Goal: Task Accomplishment & Management: Use online tool/utility

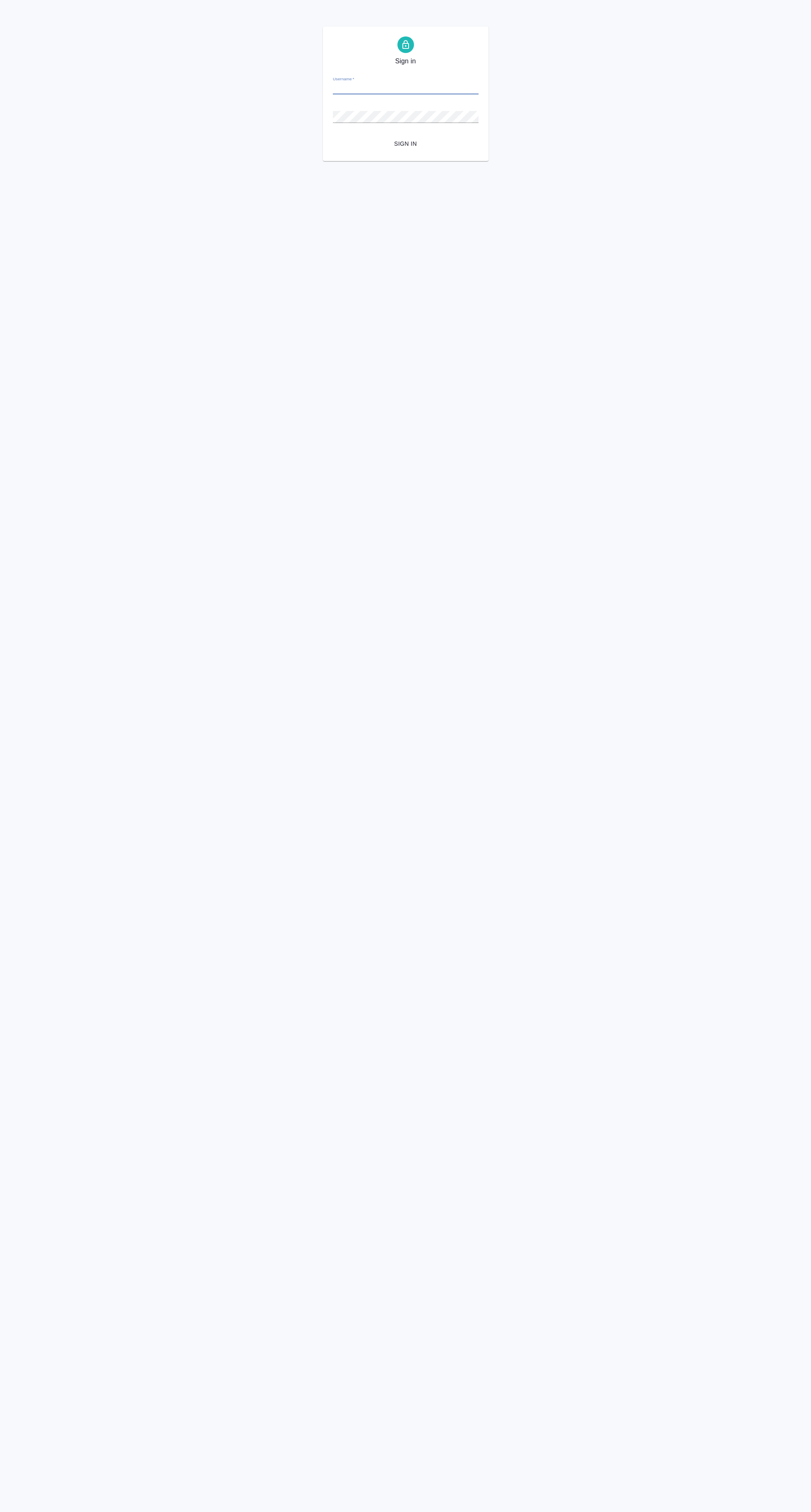
click at [424, 88] on input "Username   *" at bounding box center [406, 88] width 146 height 12
type input "[EMAIL_ADDRESS][DOMAIN_NAME]"
click at [333, 136] on button "Sign in" at bounding box center [406, 143] width 146 height 15
click at [440, 88] on input "Username   *" at bounding box center [406, 88] width 146 height 12
type input "[EMAIL_ADDRESS][DOMAIN_NAME]"
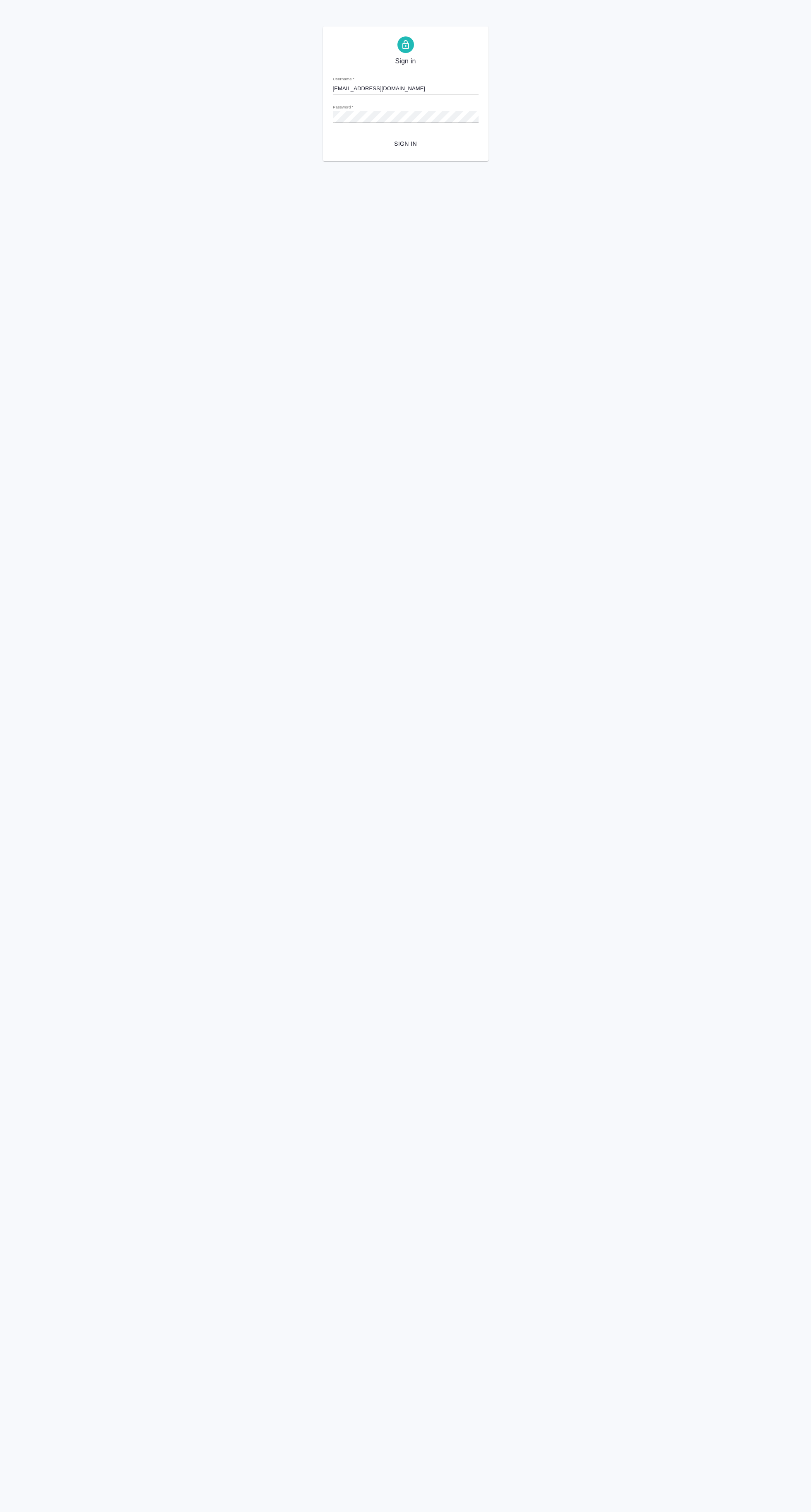
click at [333, 136] on button "Sign in" at bounding box center [406, 143] width 146 height 15
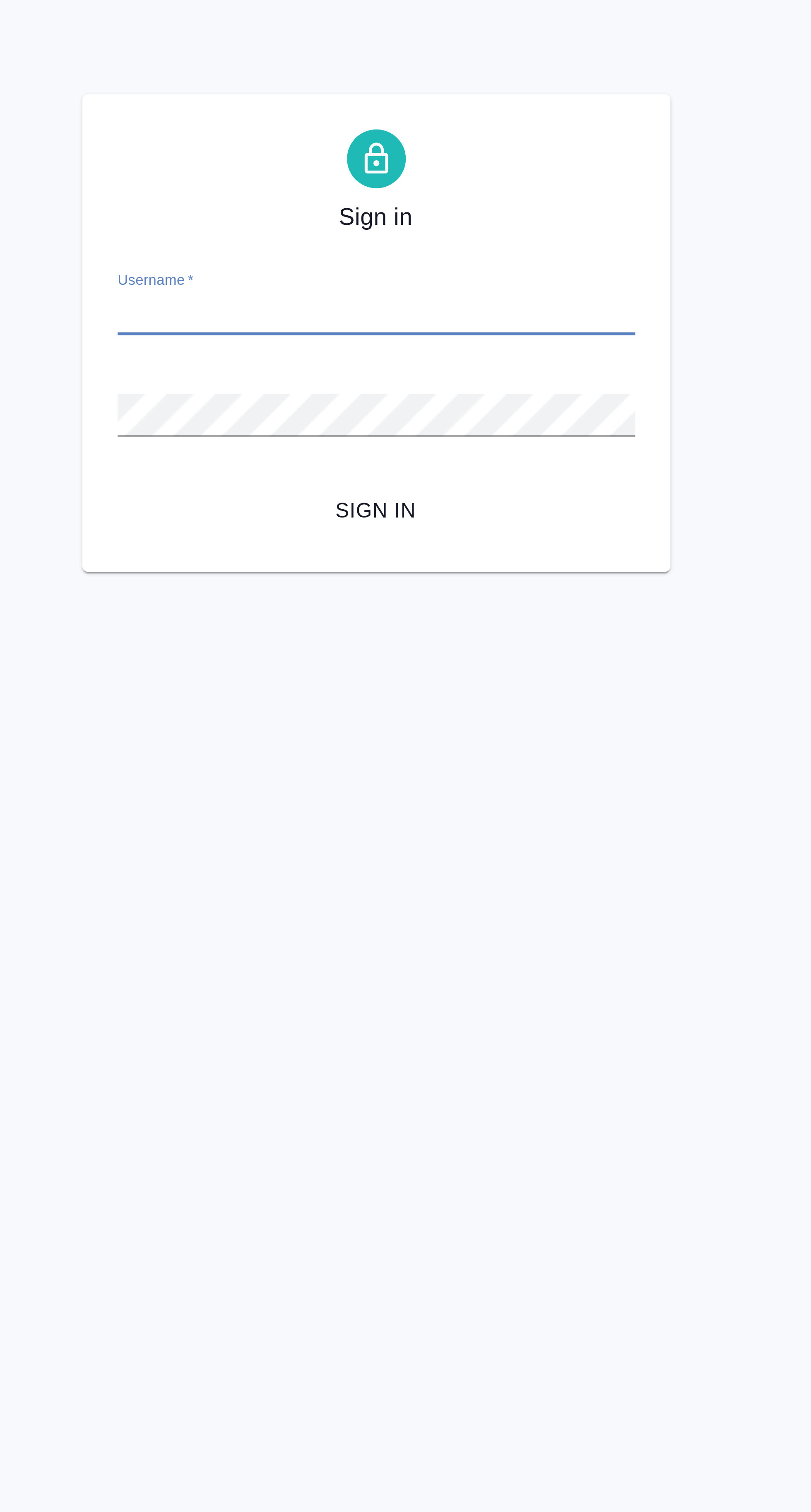
click at [427, 85] on input "Username   *" at bounding box center [406, 88] width 146 height 12
type input "k.avdeenko@awatera.com"
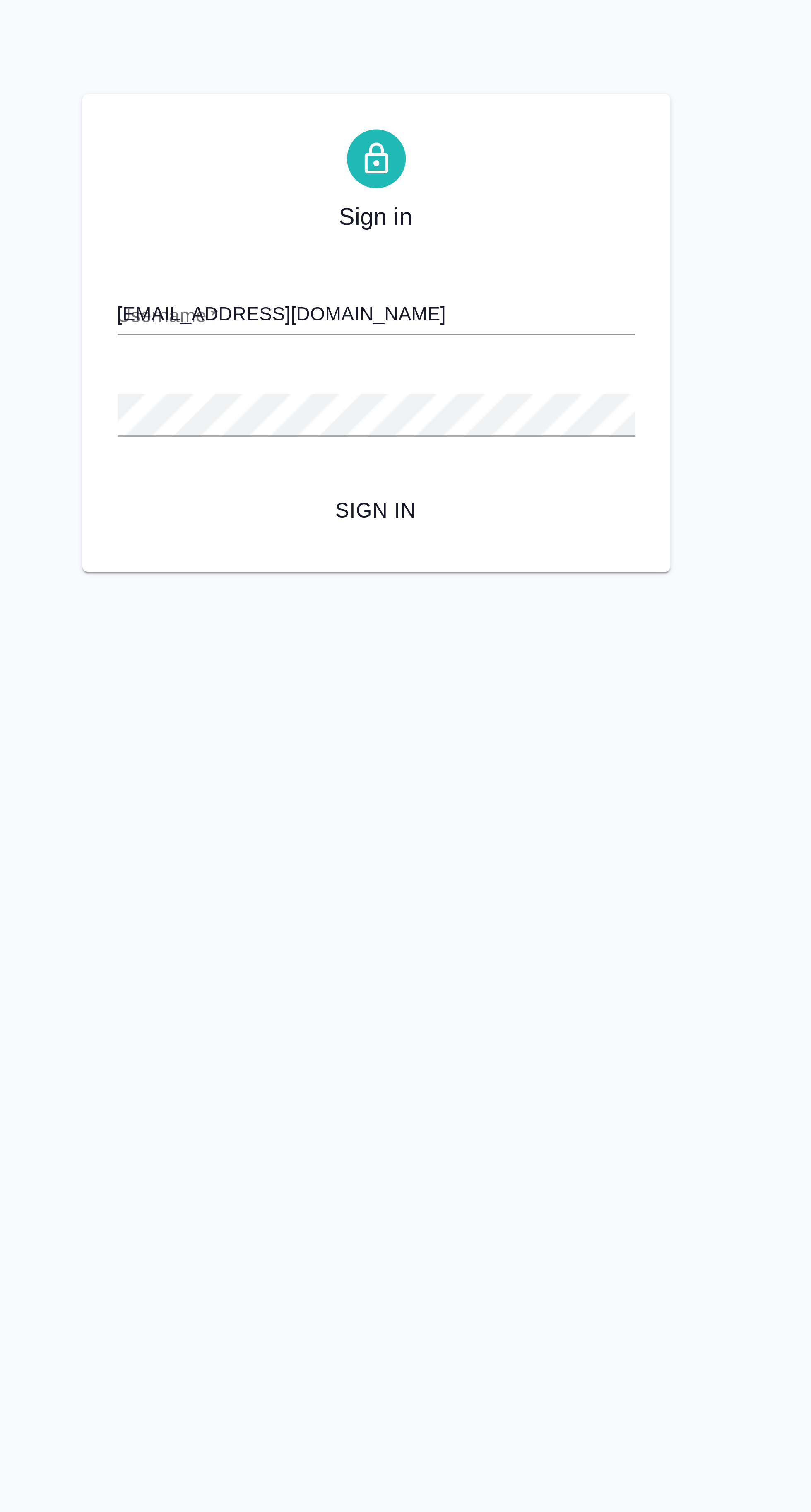
click at [333, 136] on button "Sign in" at bounding box center [406, 143] width 146 height 15
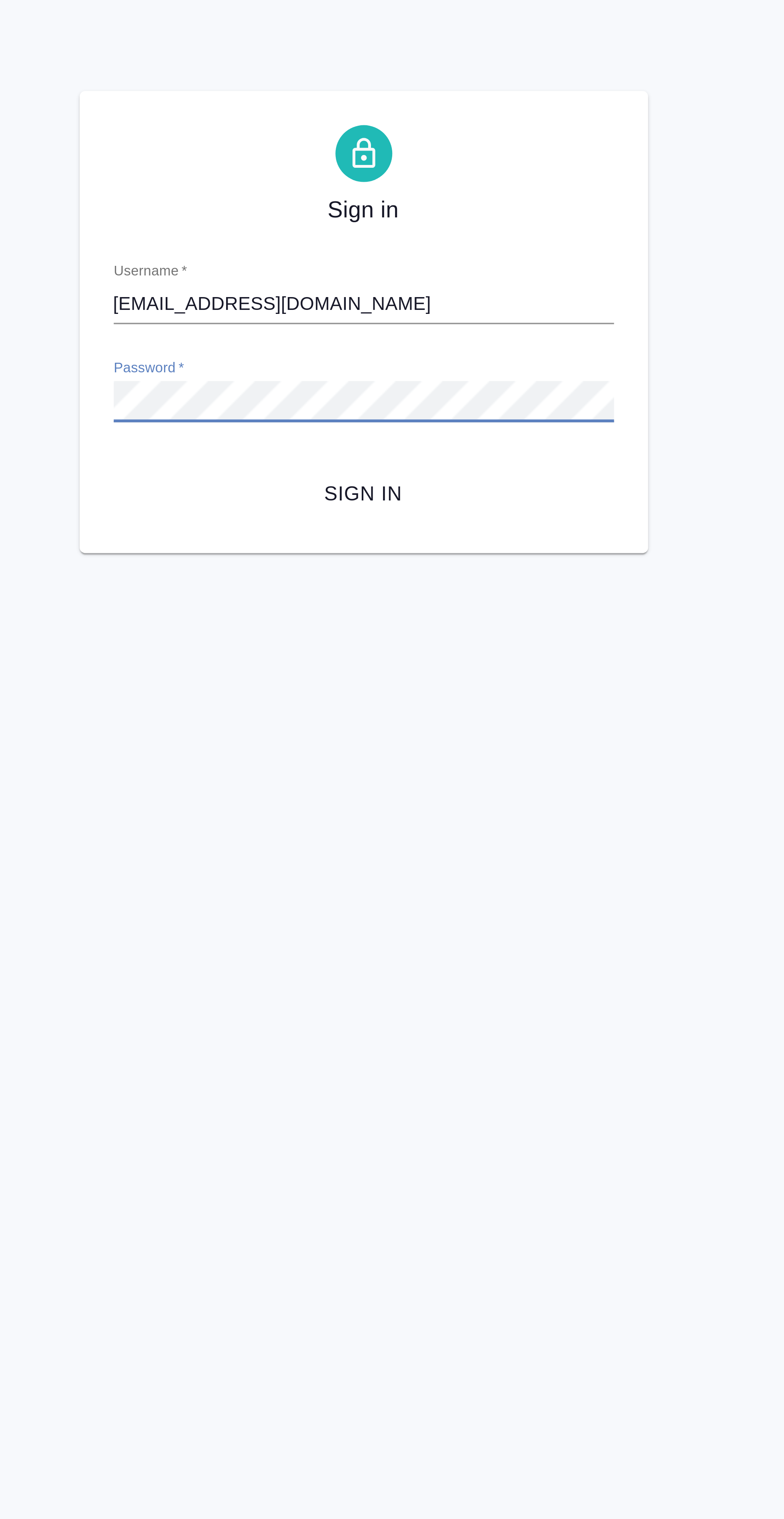
click at [396, 136] on span "Sign in" at bounding box center [392, 139] width 128 height 10
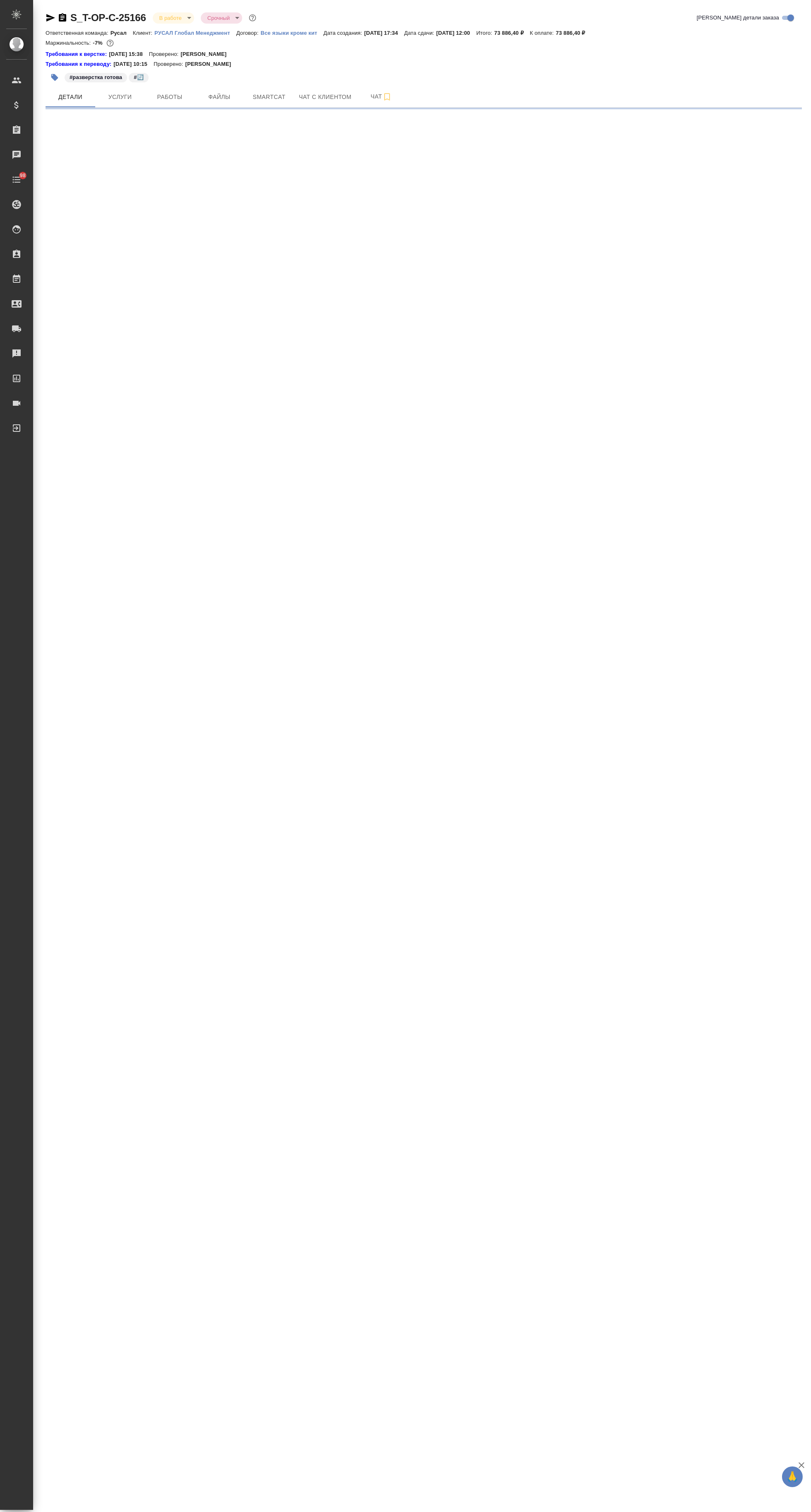
select select "RU"
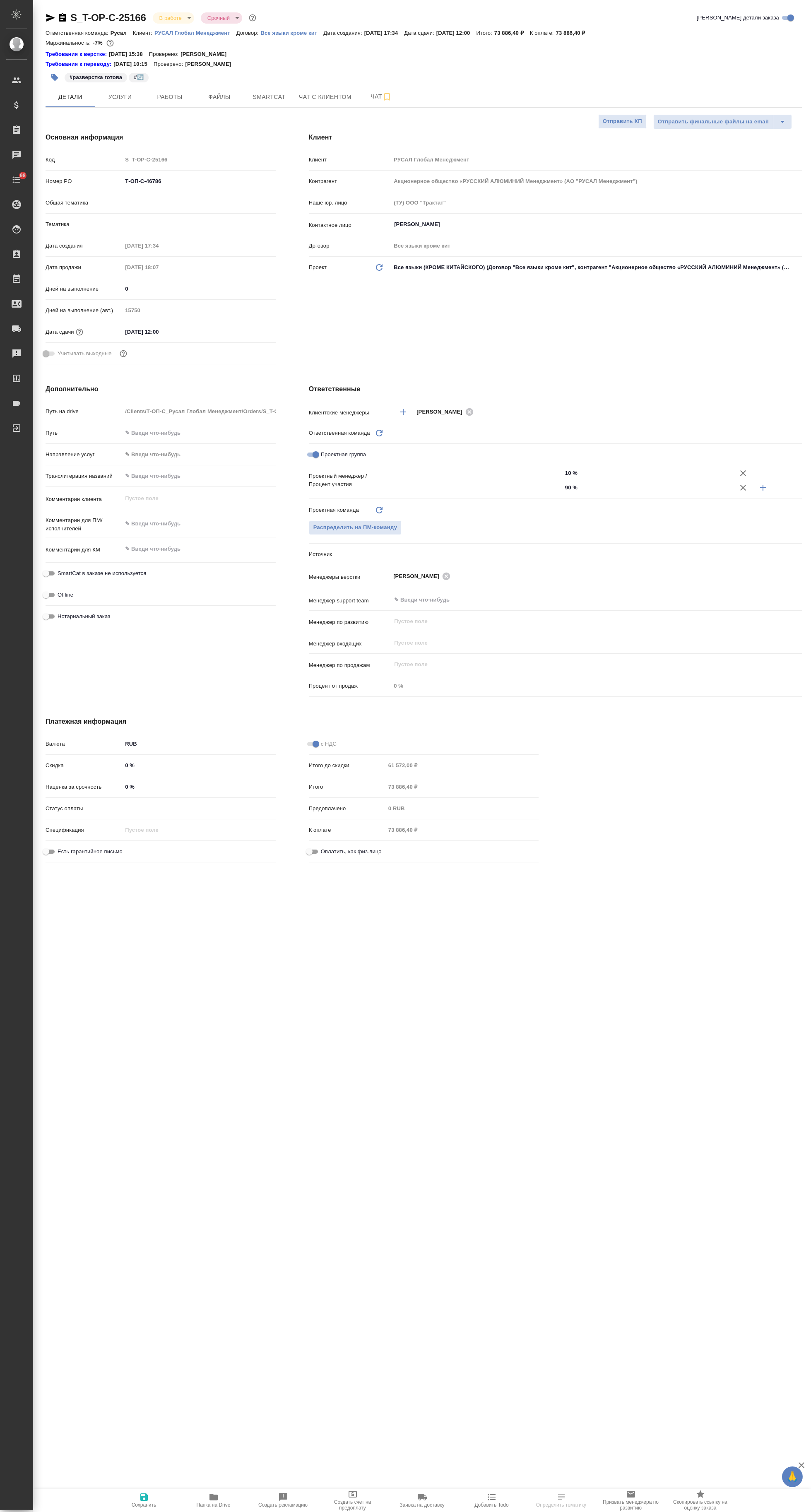
type textarea "x"
type input "Русал"
type textarea "x"
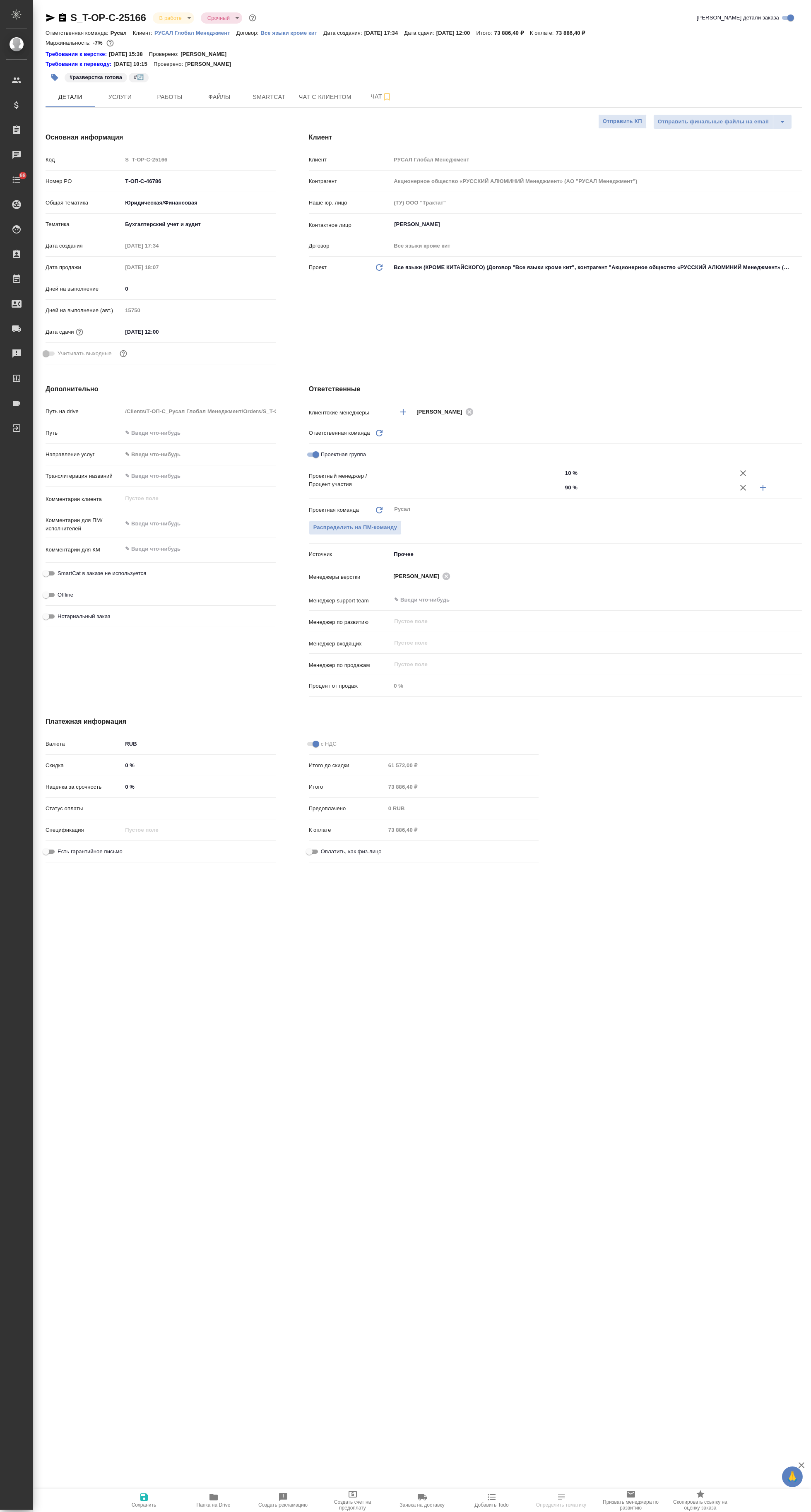
type textarea "x"
type input "[PERSON_NAME]"
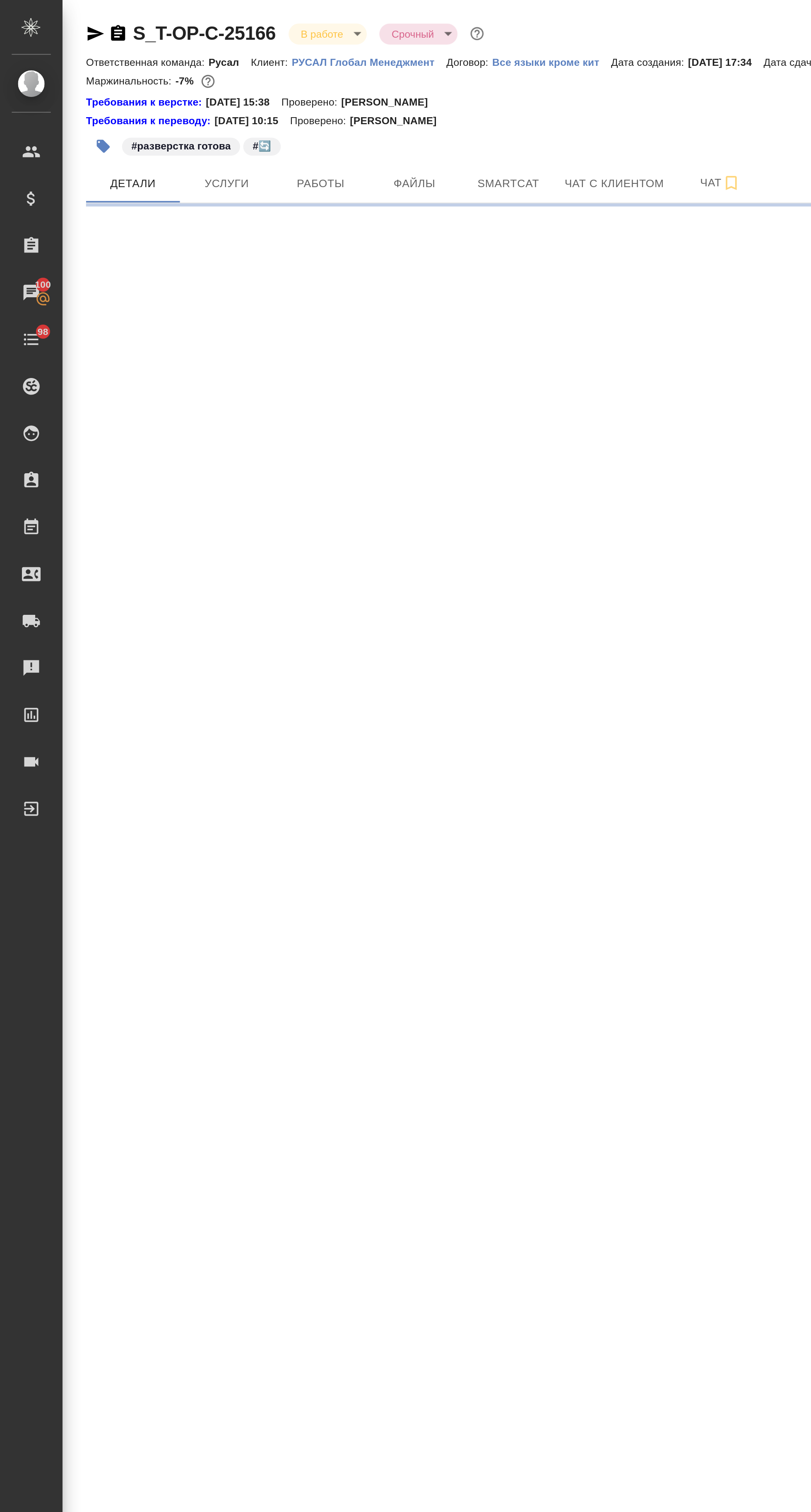
select select "RU"
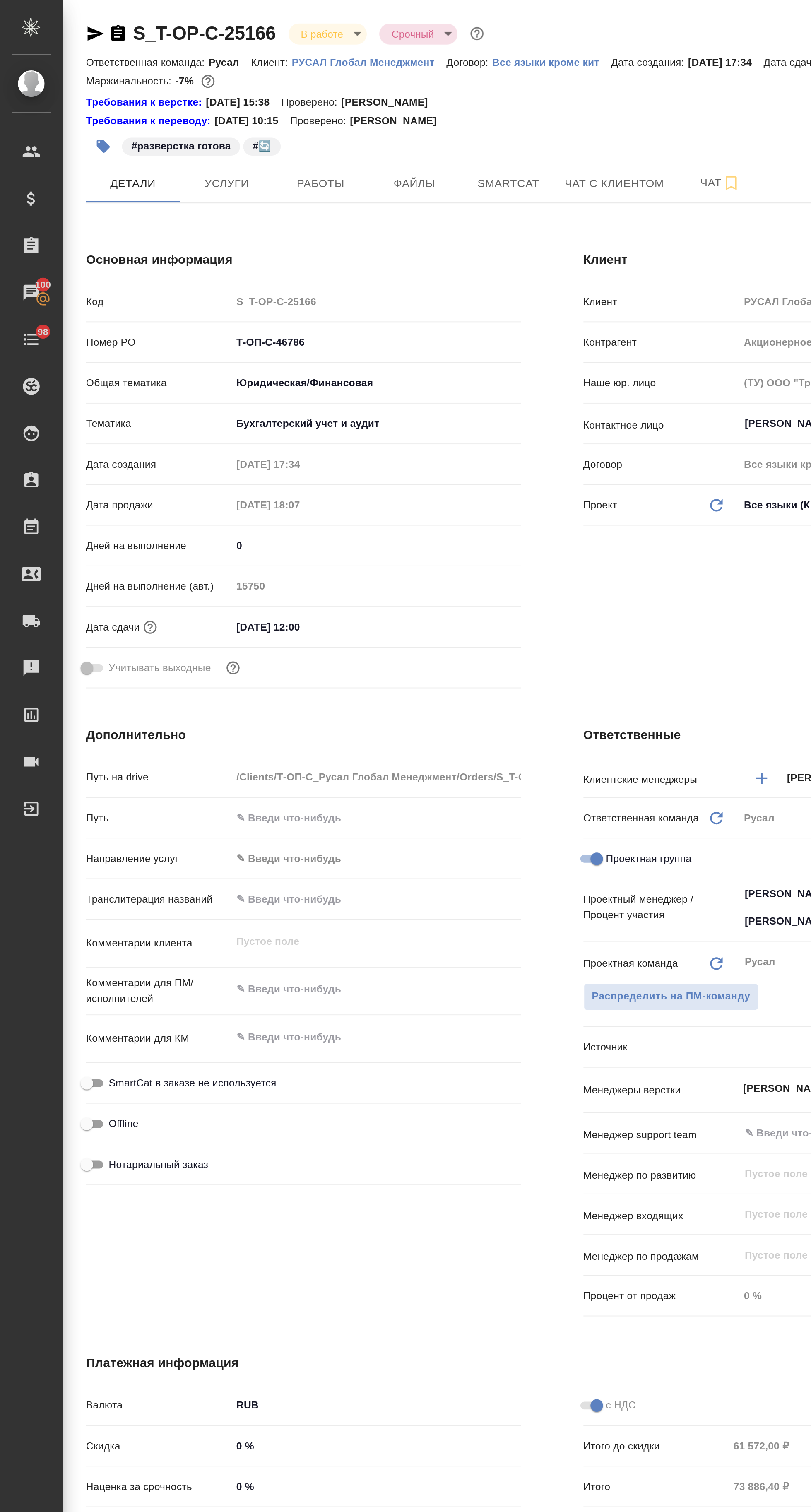
type textarea "x"
click at [162, 95] on span "Работы" at bounding box center [170, 97] width 40 height 10
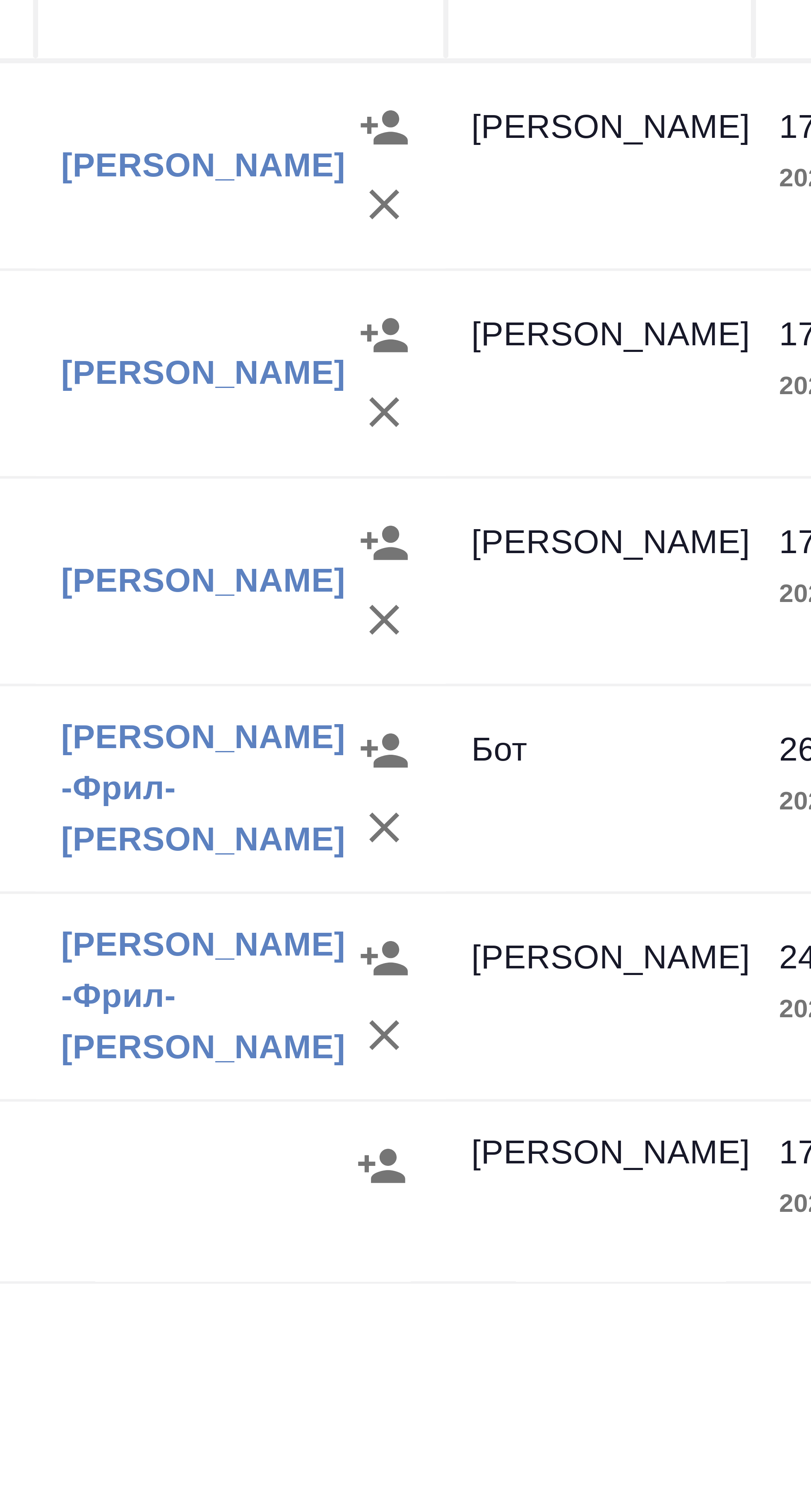
scroll to position [0, 124]
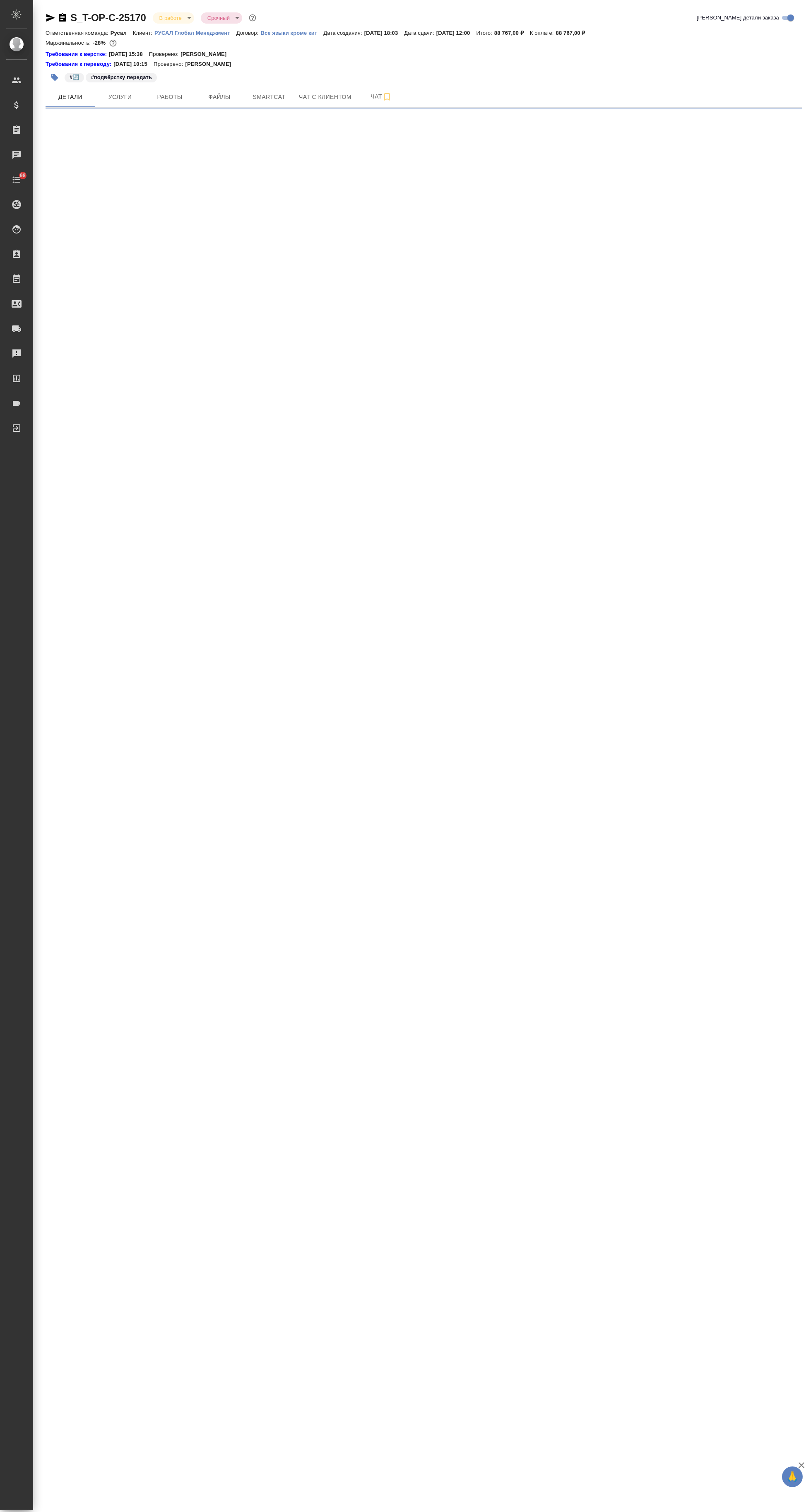
select select "RU"
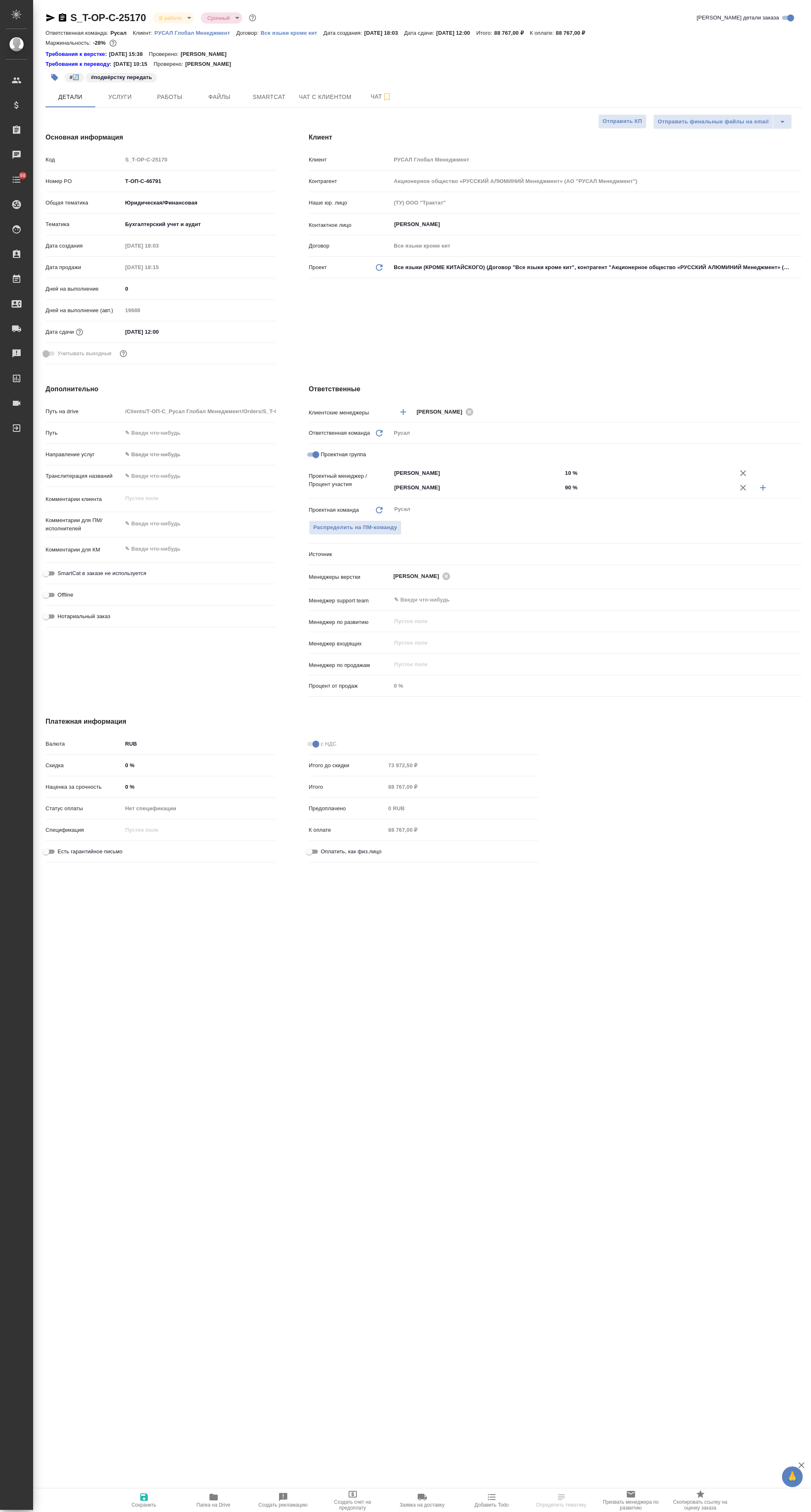
type textarea "x"
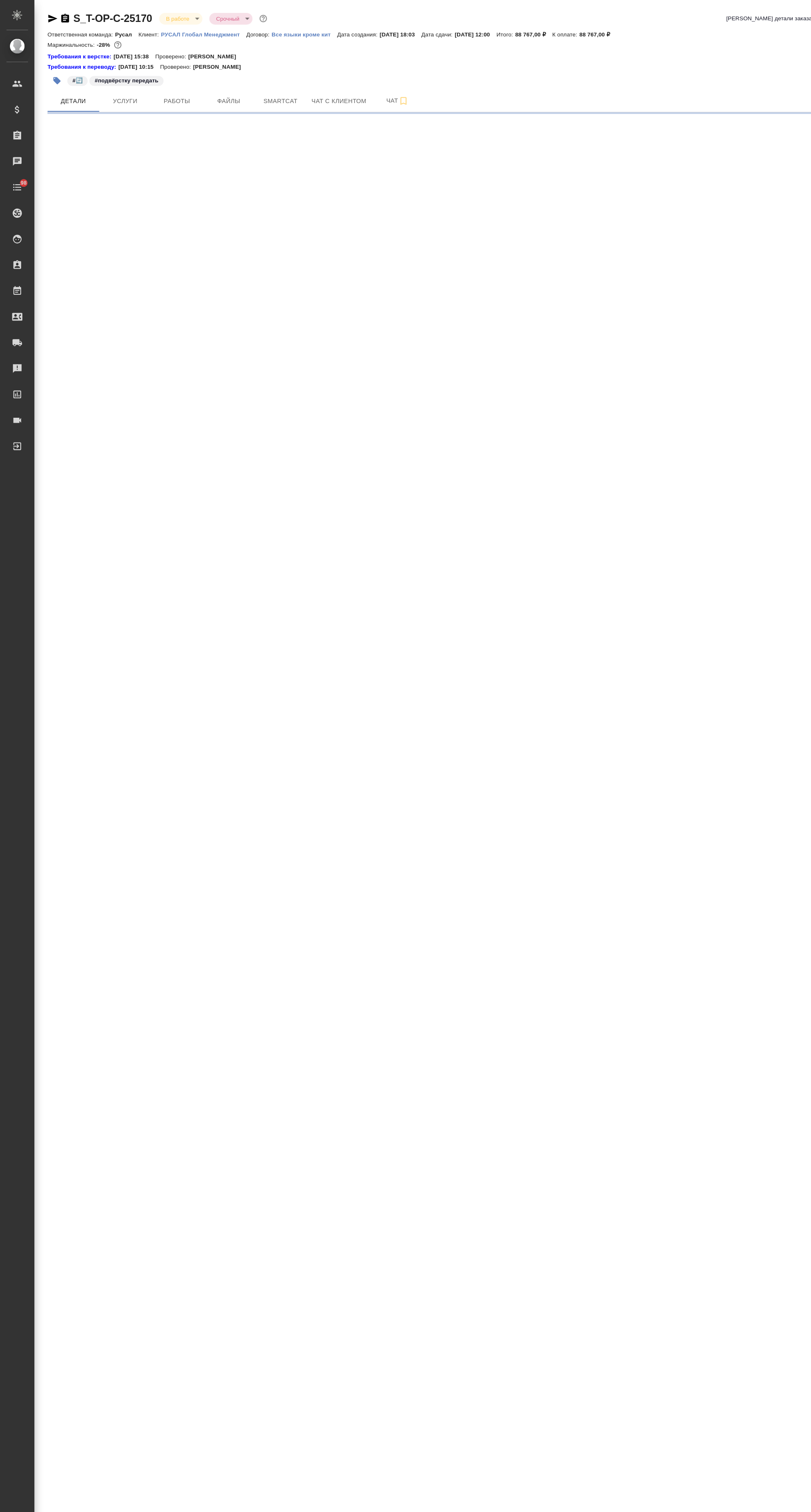
select select "RU"
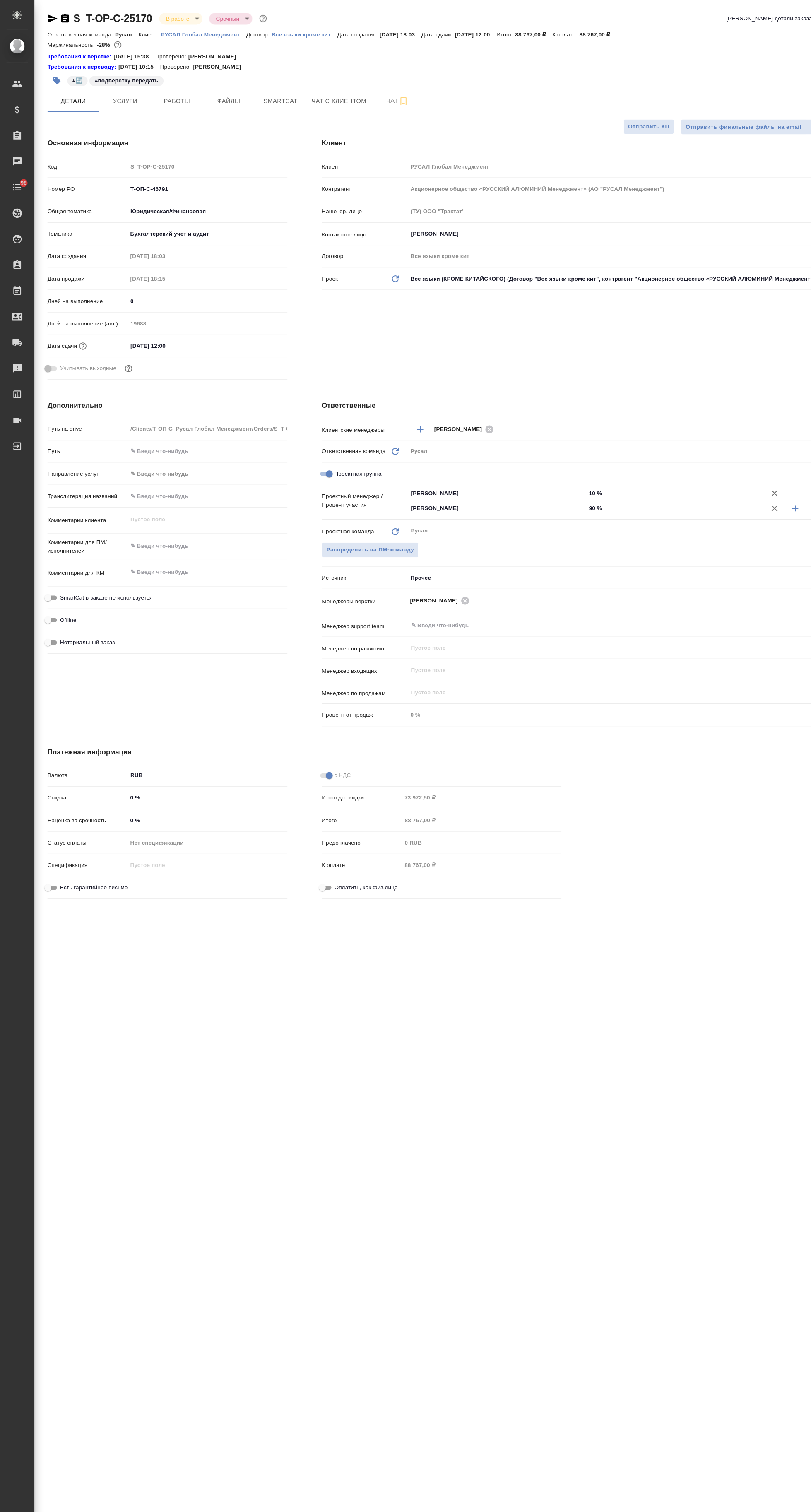
type textarea "x"
click at [172, 96] on span "Работы" at bounding box center [170, 97] width 40 height 10
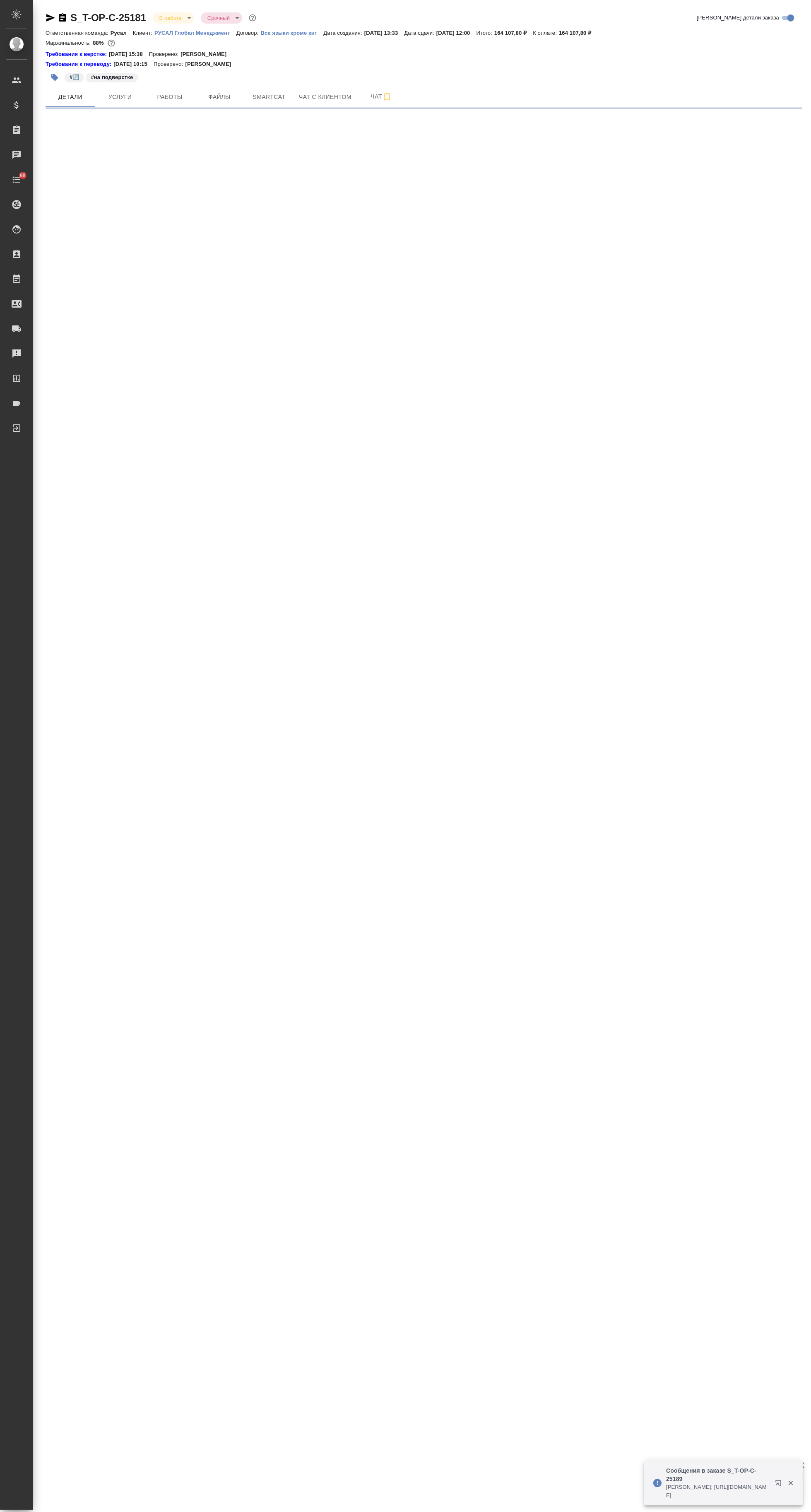
select select "RU"
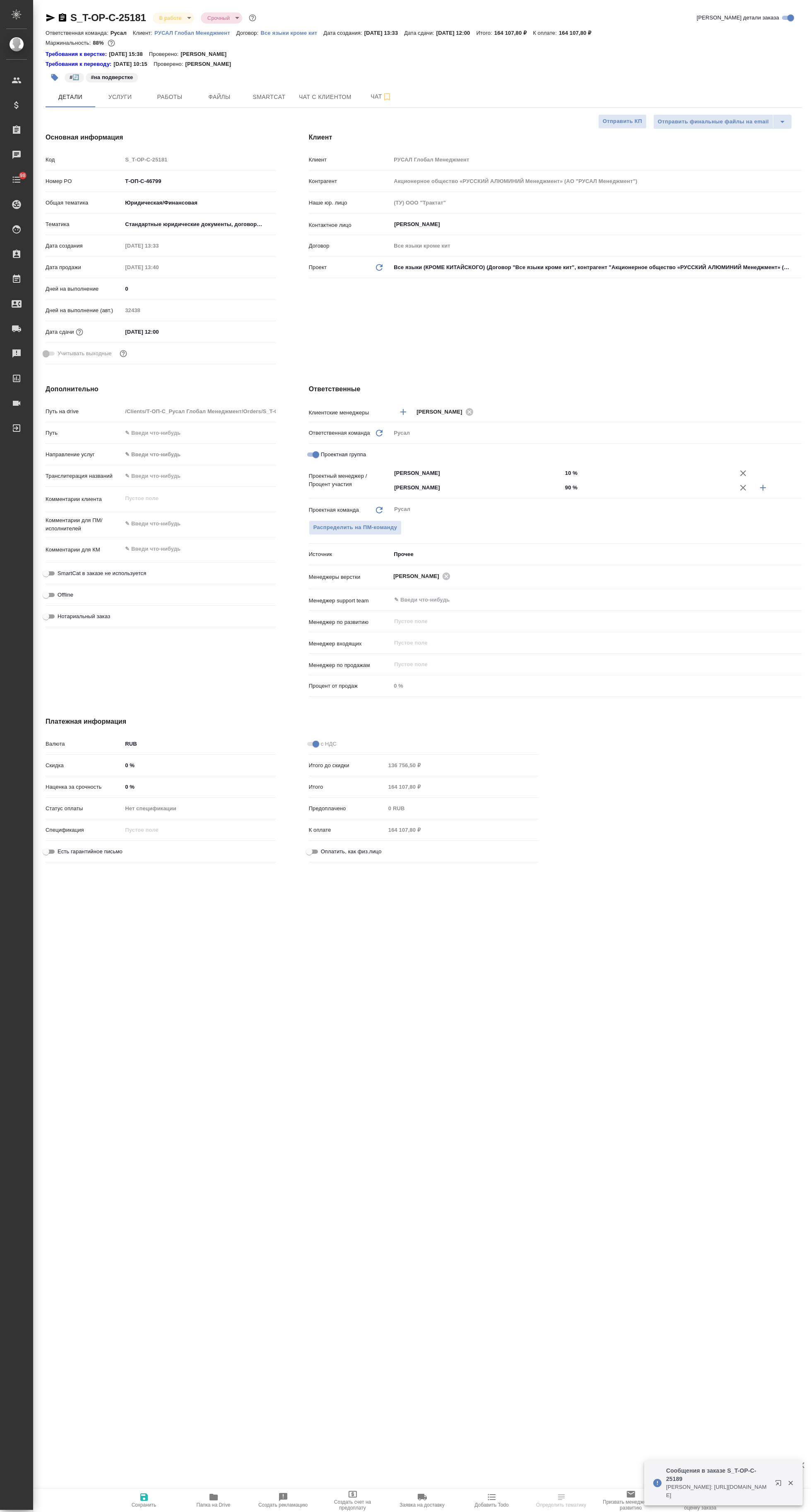
type textarea "x"
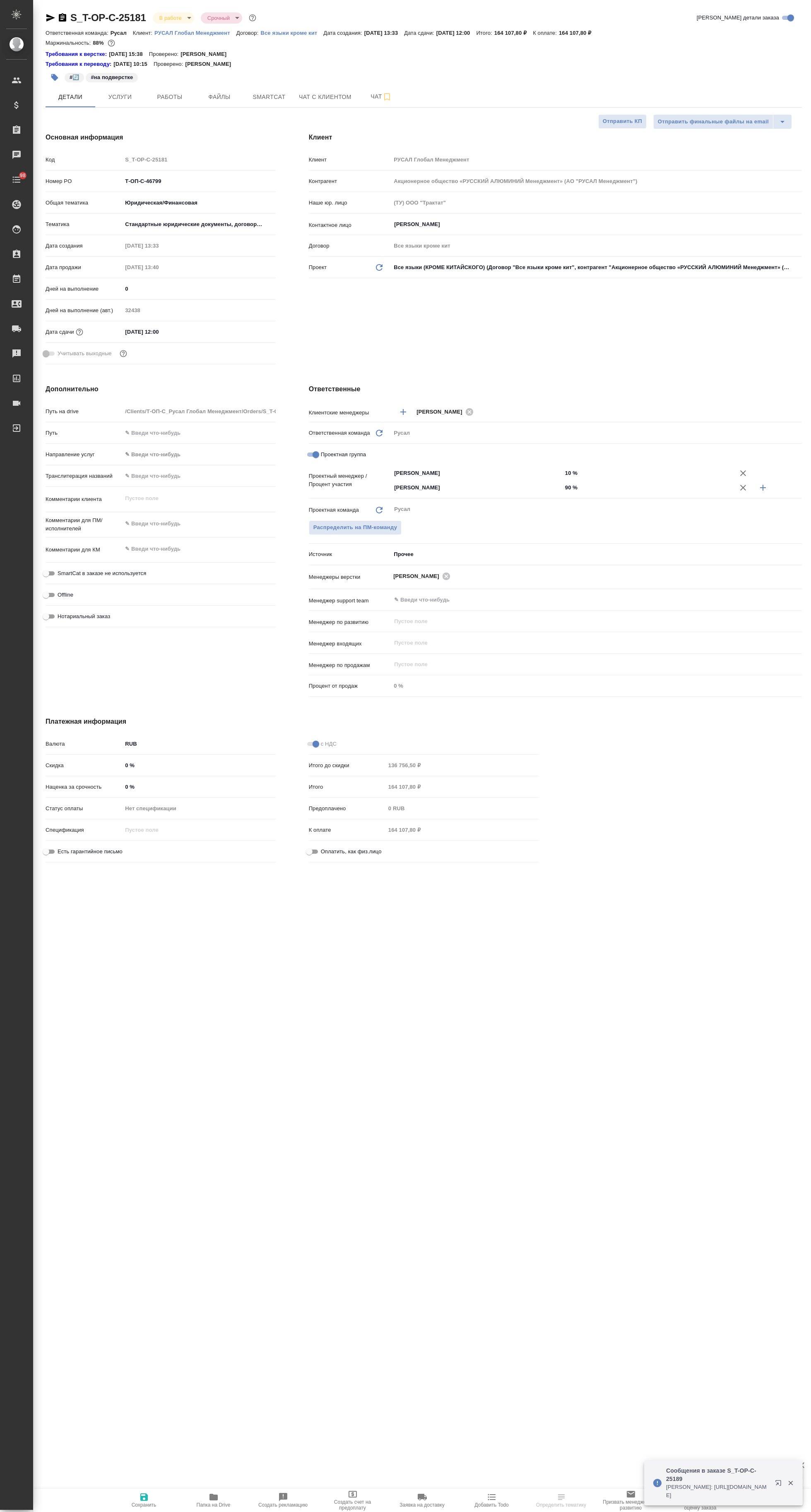
type textarea "x"
click at [213, 1504] on span "Папка на Drive" at bounding box center [214, 1505] width 34 height 6
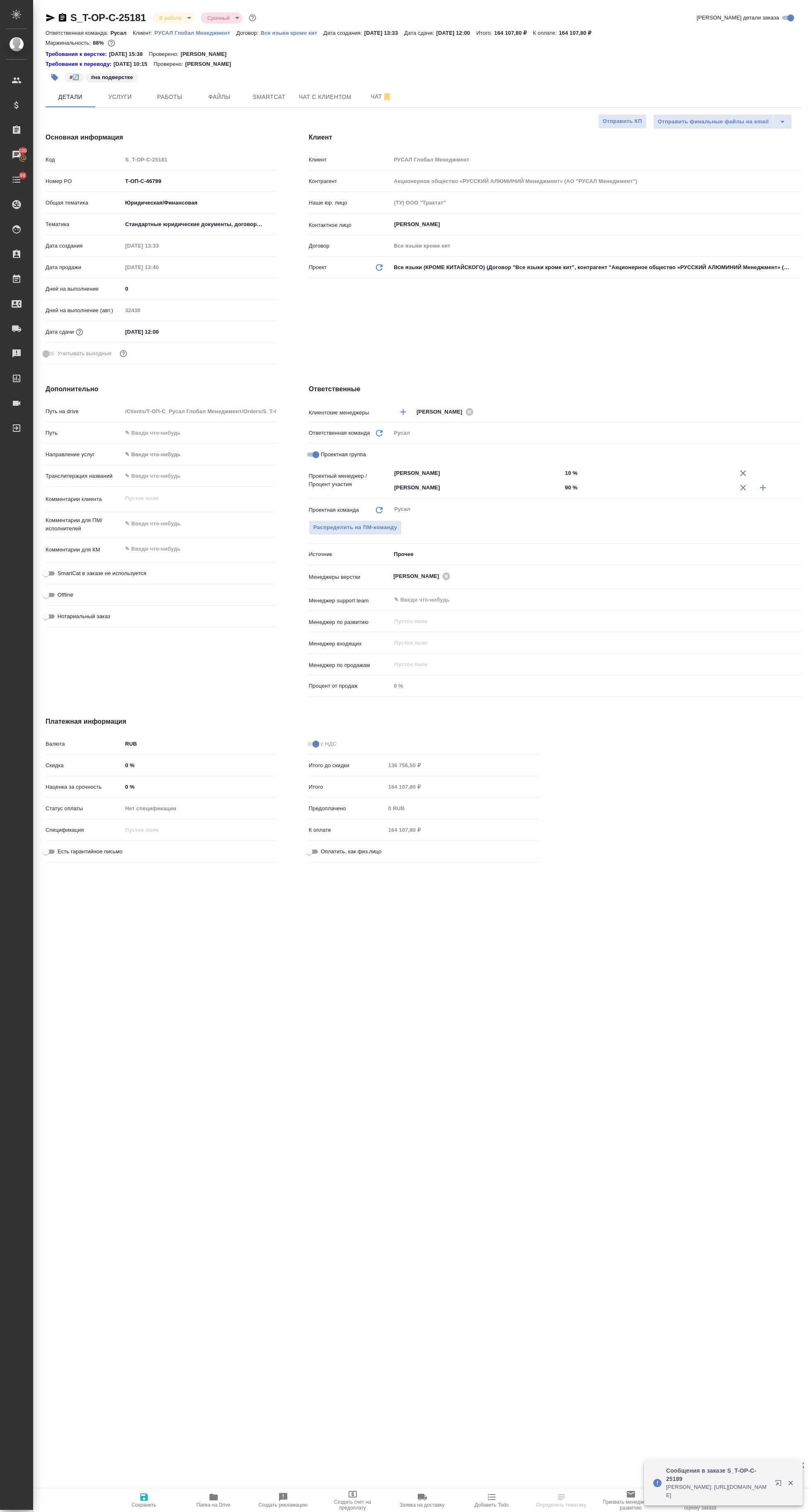
type textarea "x"
select select "RU"
type textarea "x"
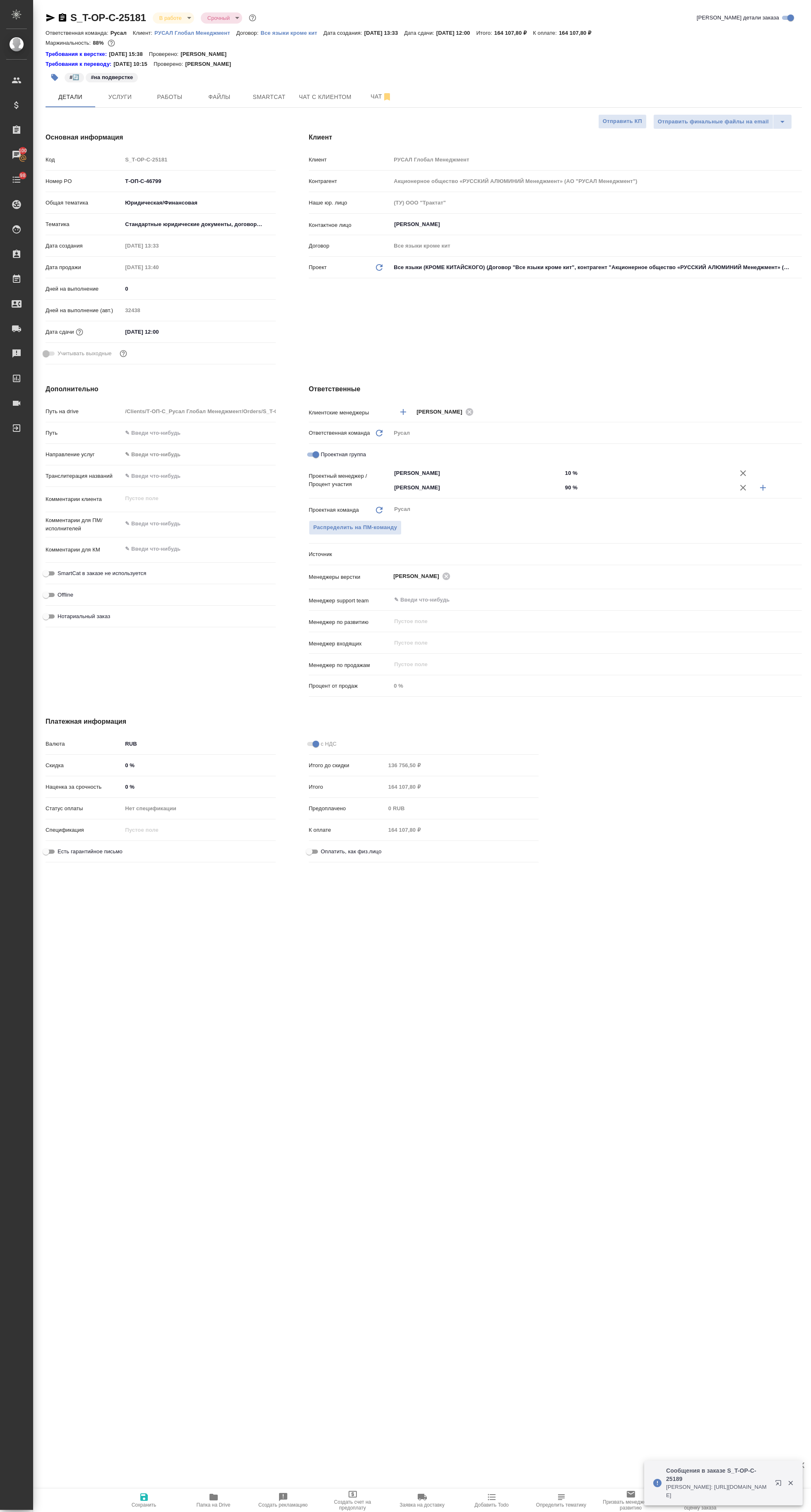
type textarea "x"
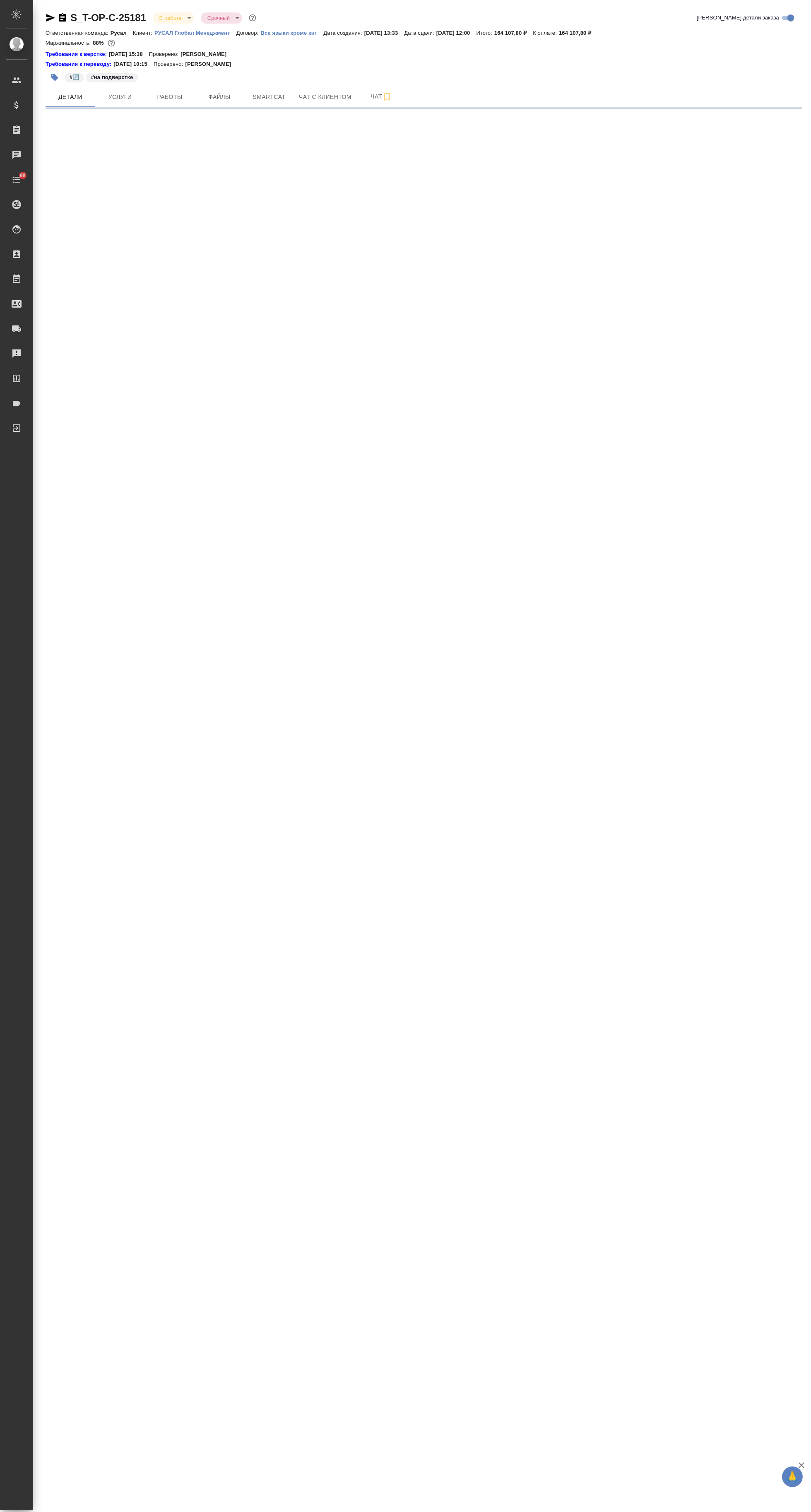
select select "RU"
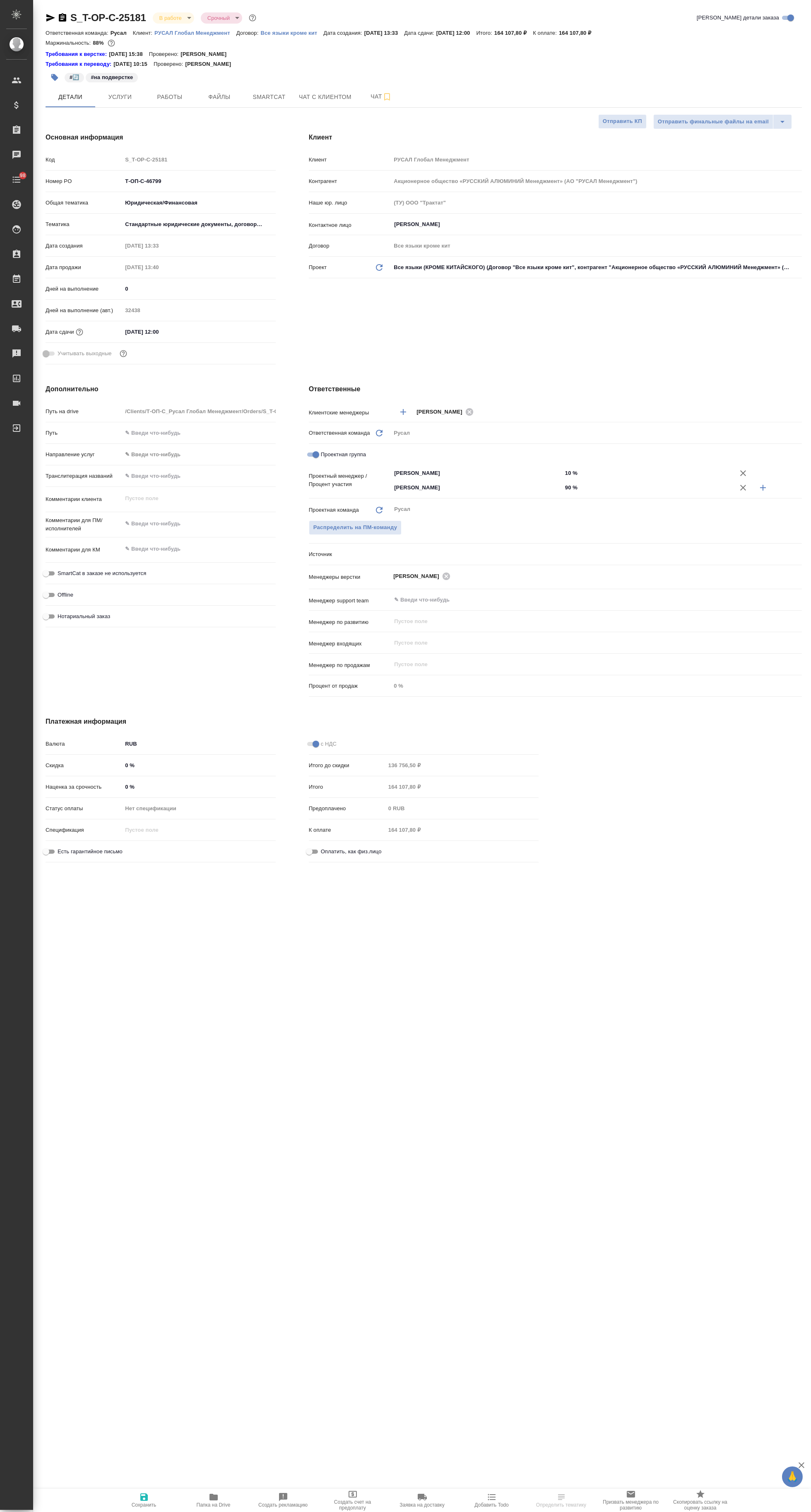
type textarea "x"
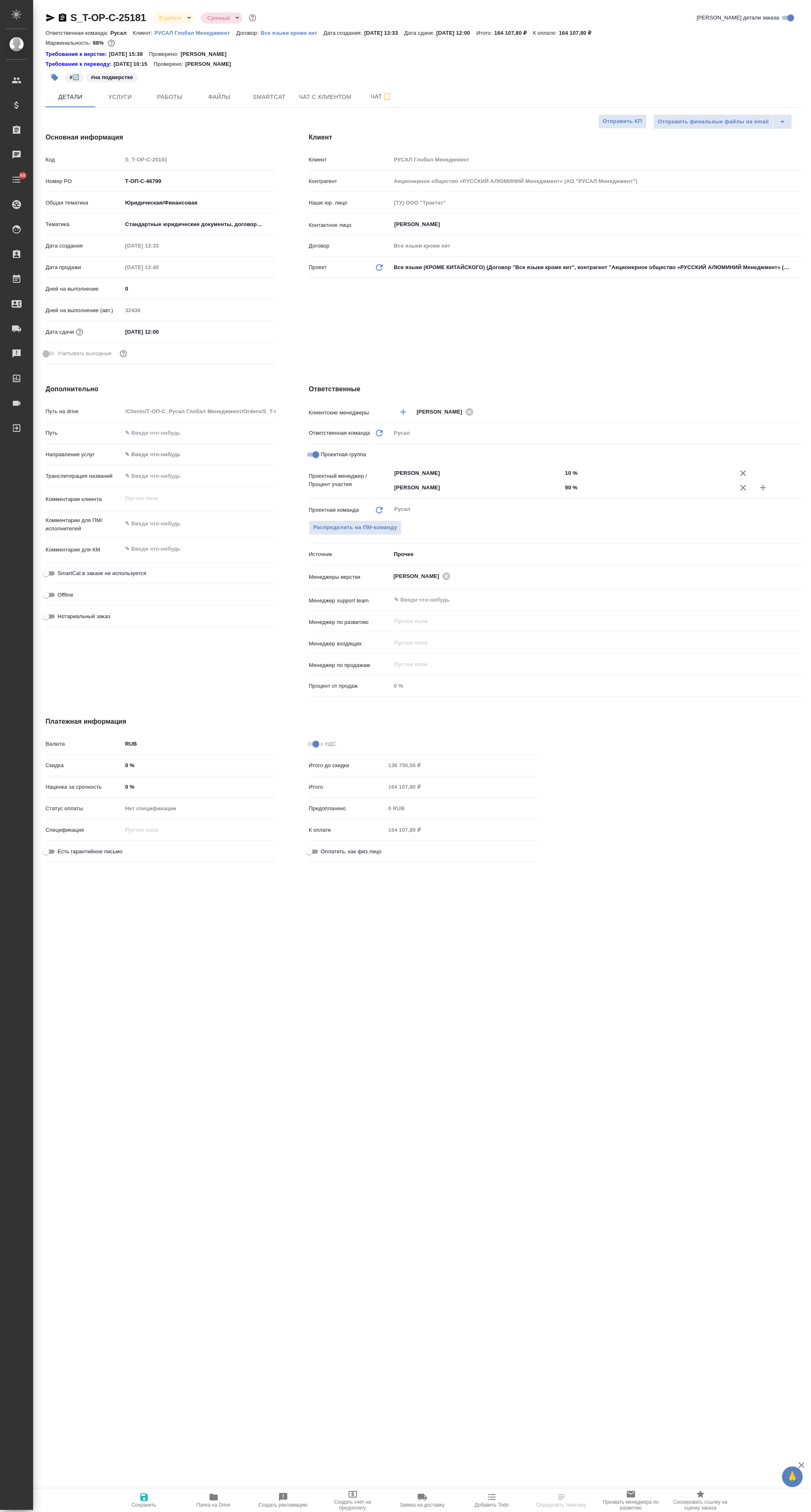
type textarea "x"
click at [213, 1503] on span "Папка на Drive" at bounding box center [214, 1505] width 34 height 6
type textarea "x"
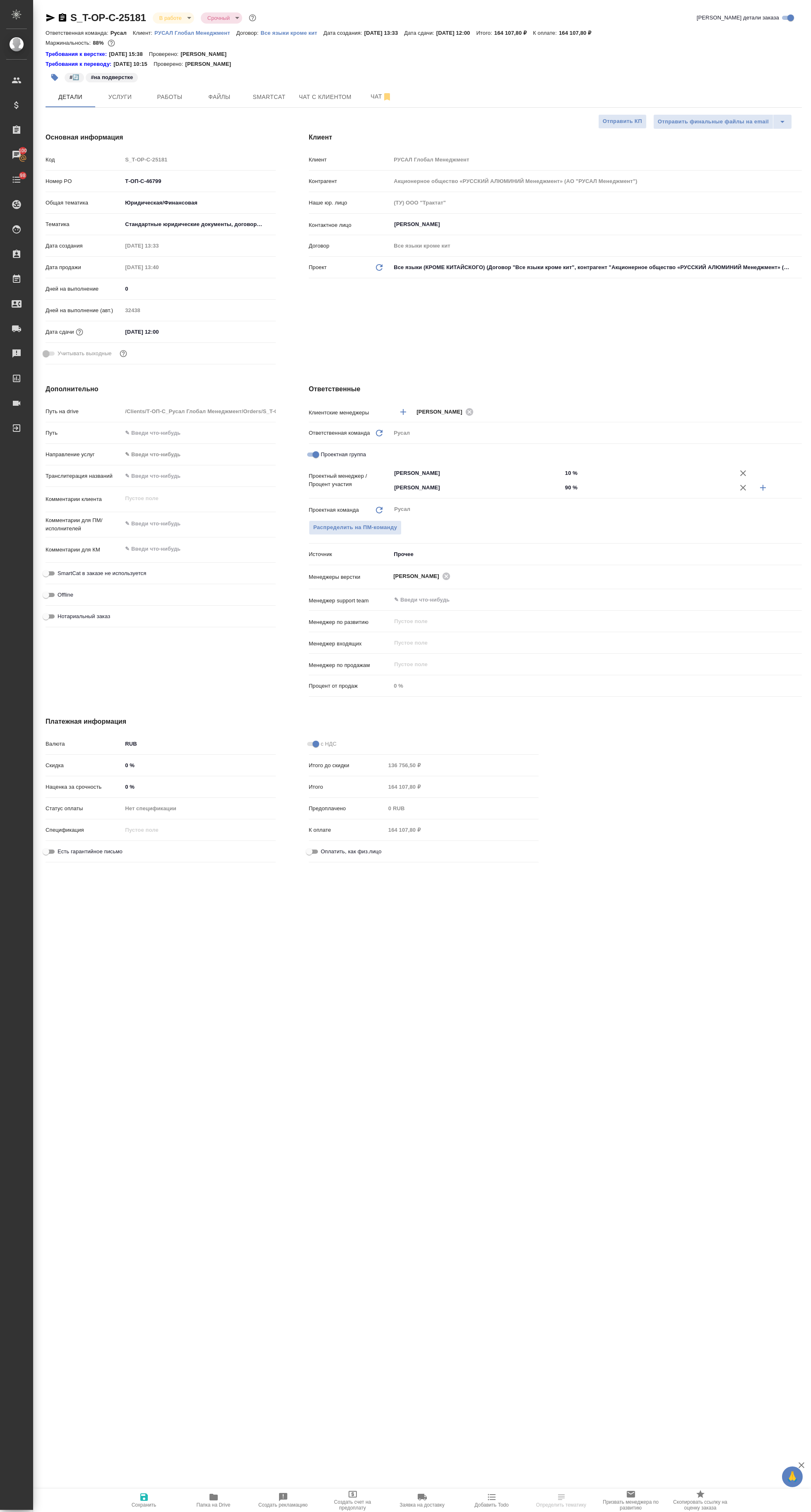
select select "RU"
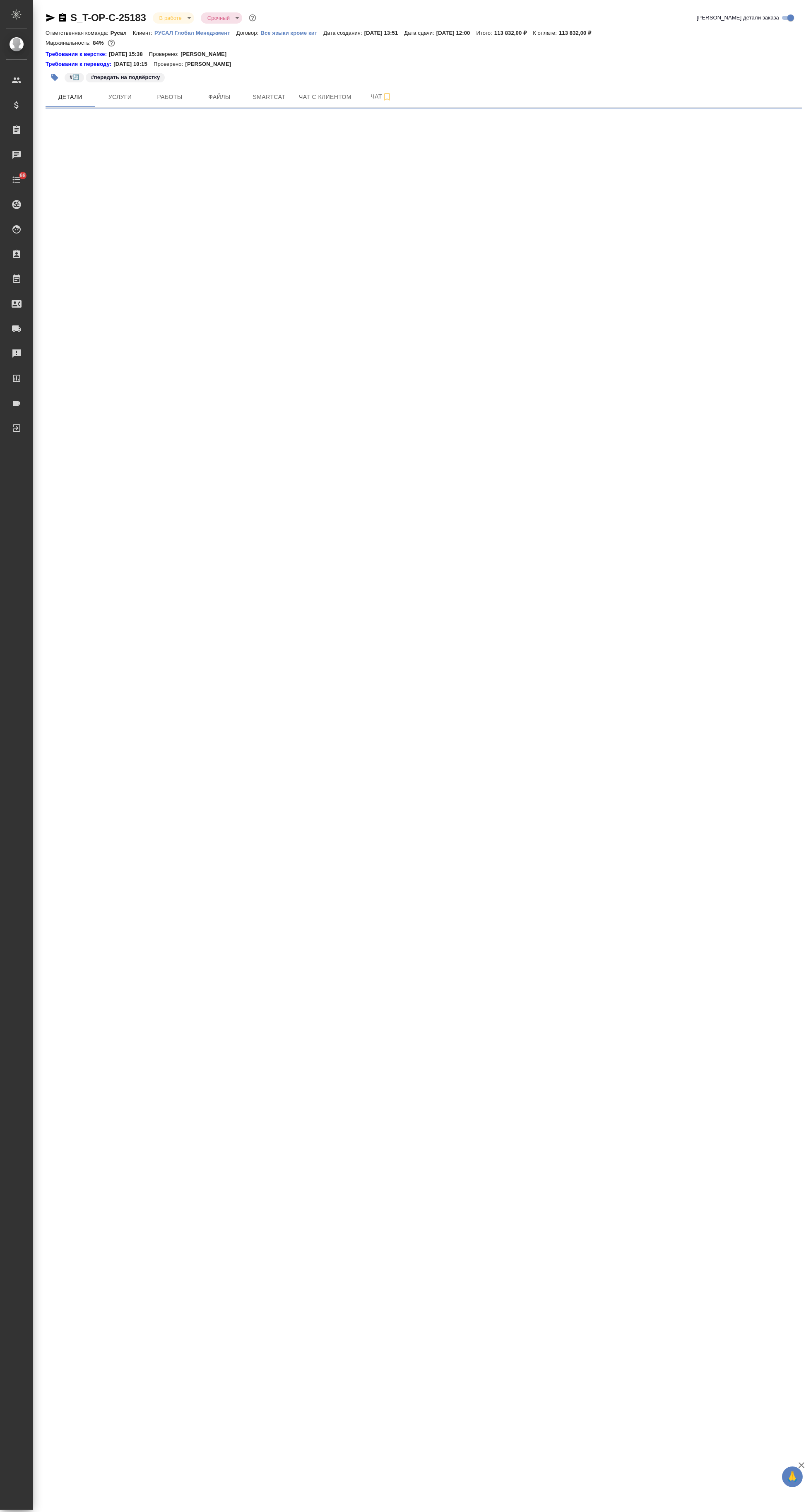
select select "RU"
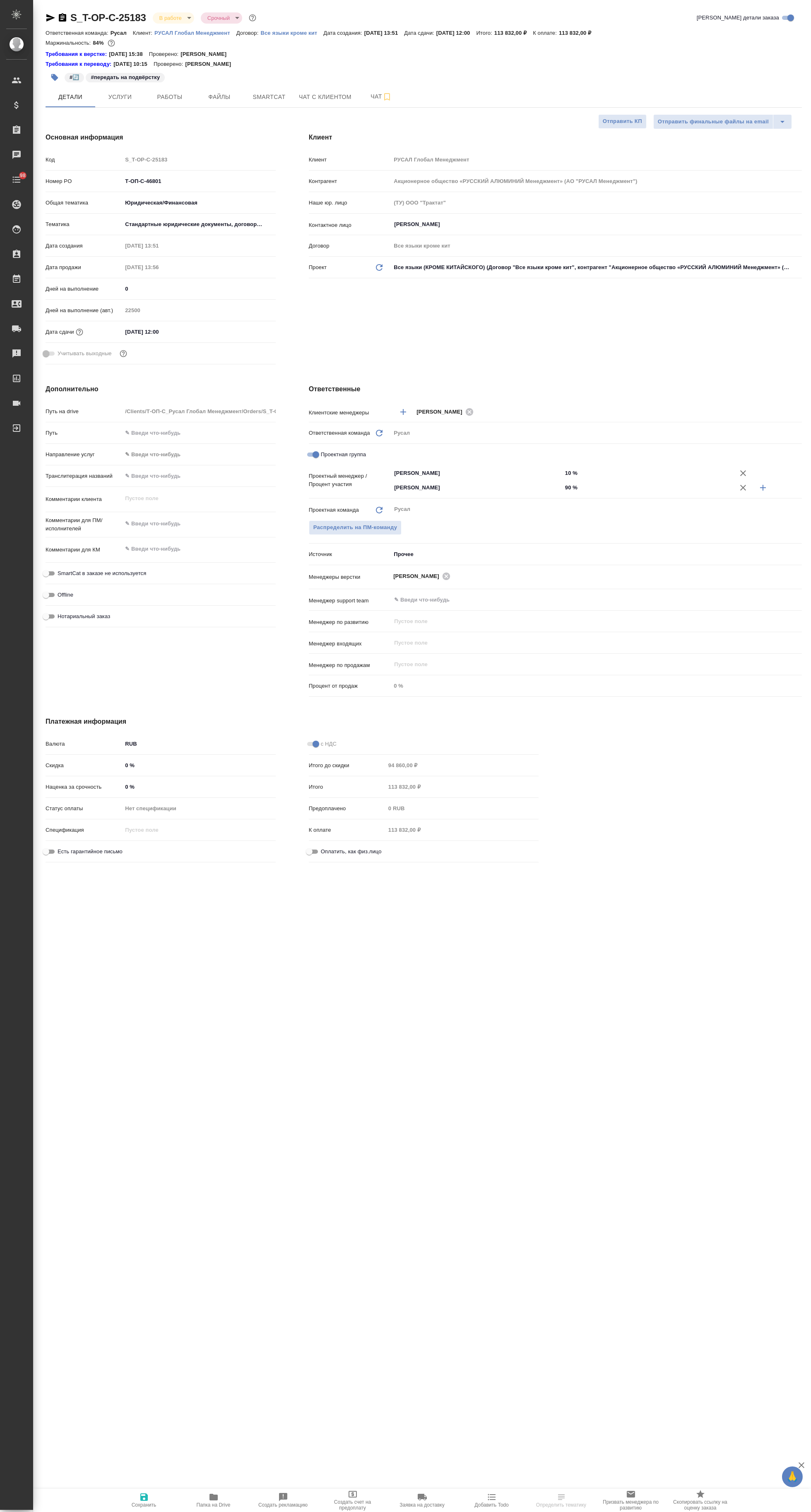
type textarea "x"
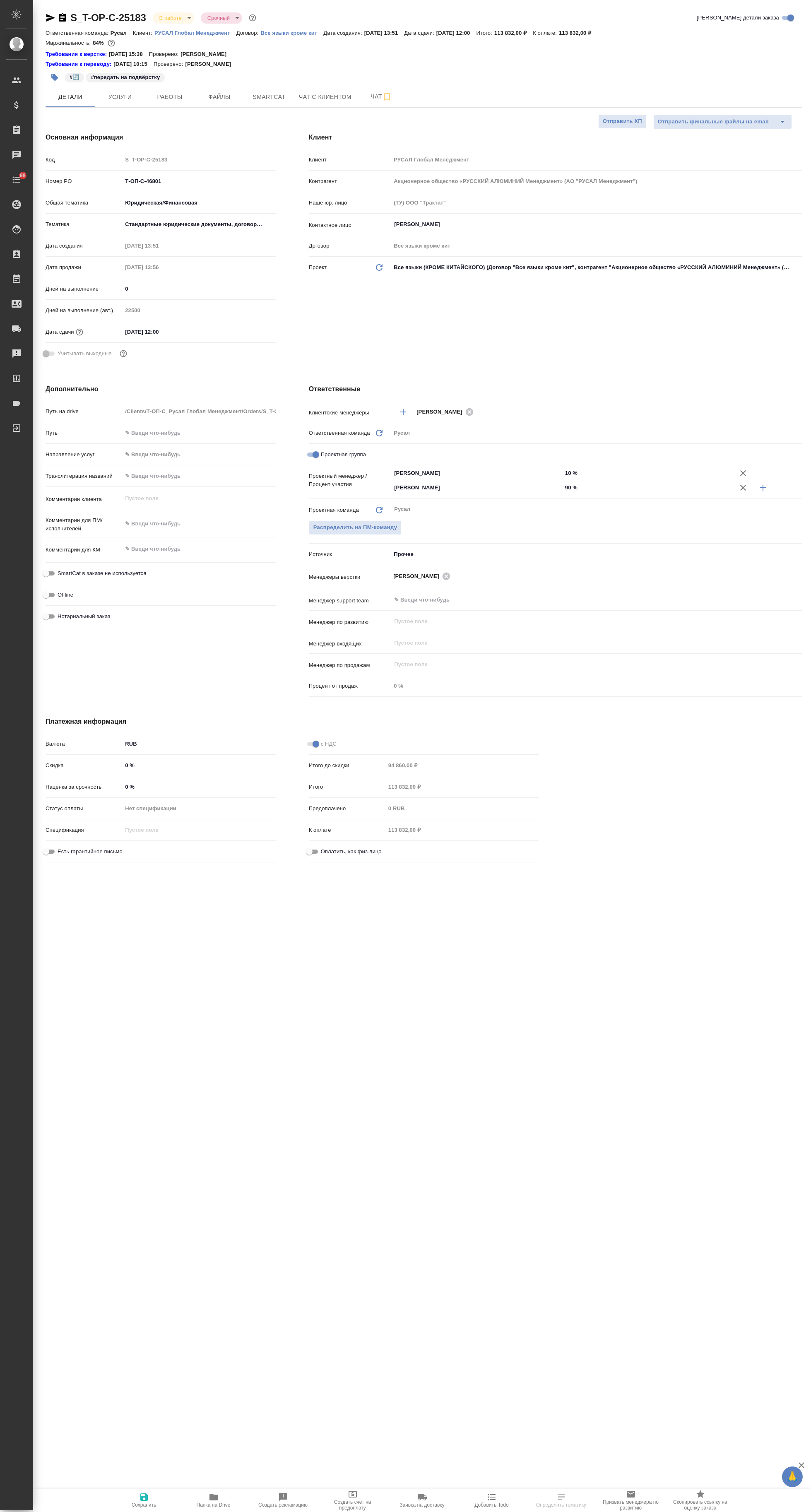
type textarea "x"
click at [178, 96] on span "Работы" at bounding box center [170, 97] width 40 height 10
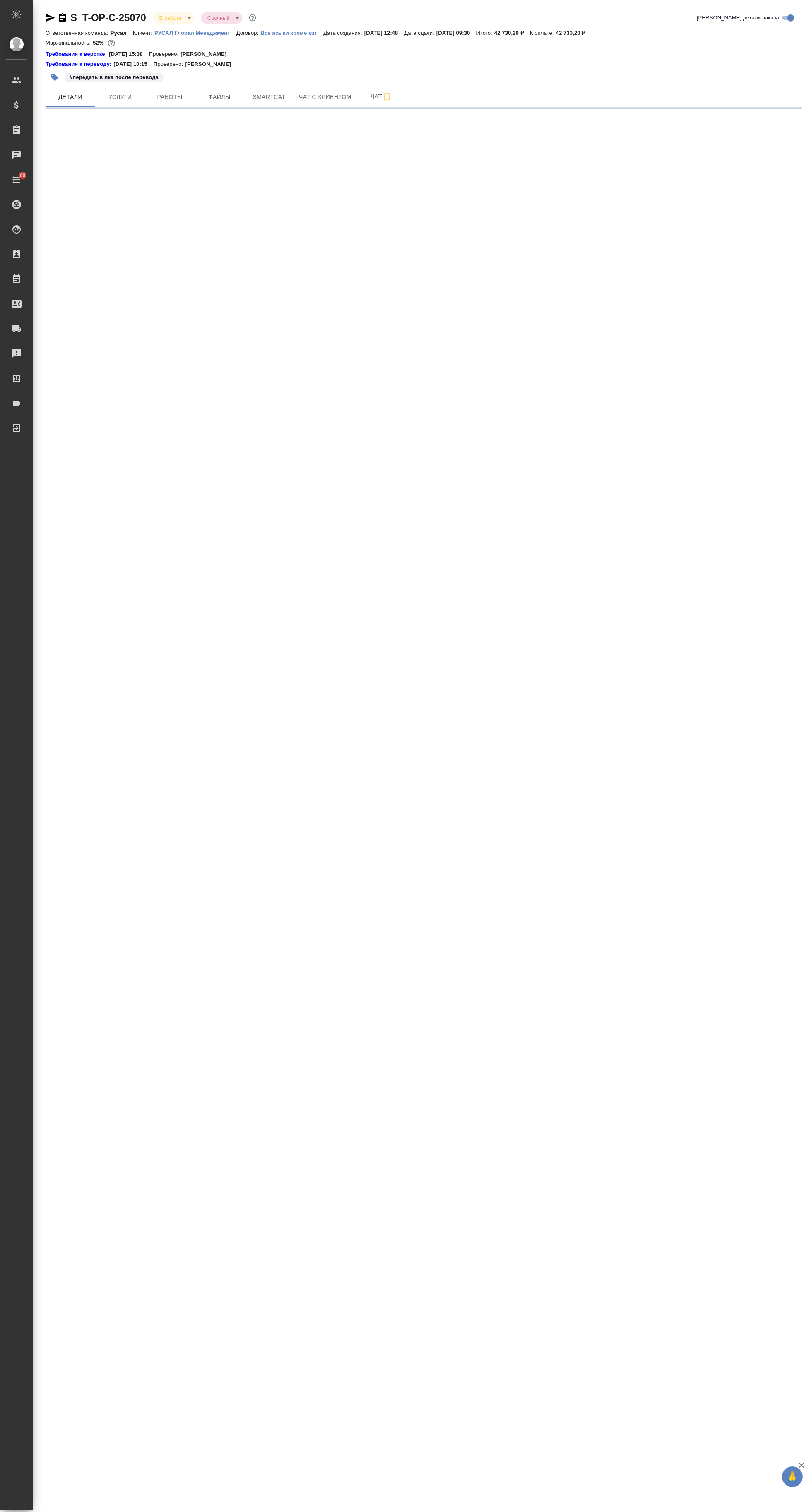
select select "RU"
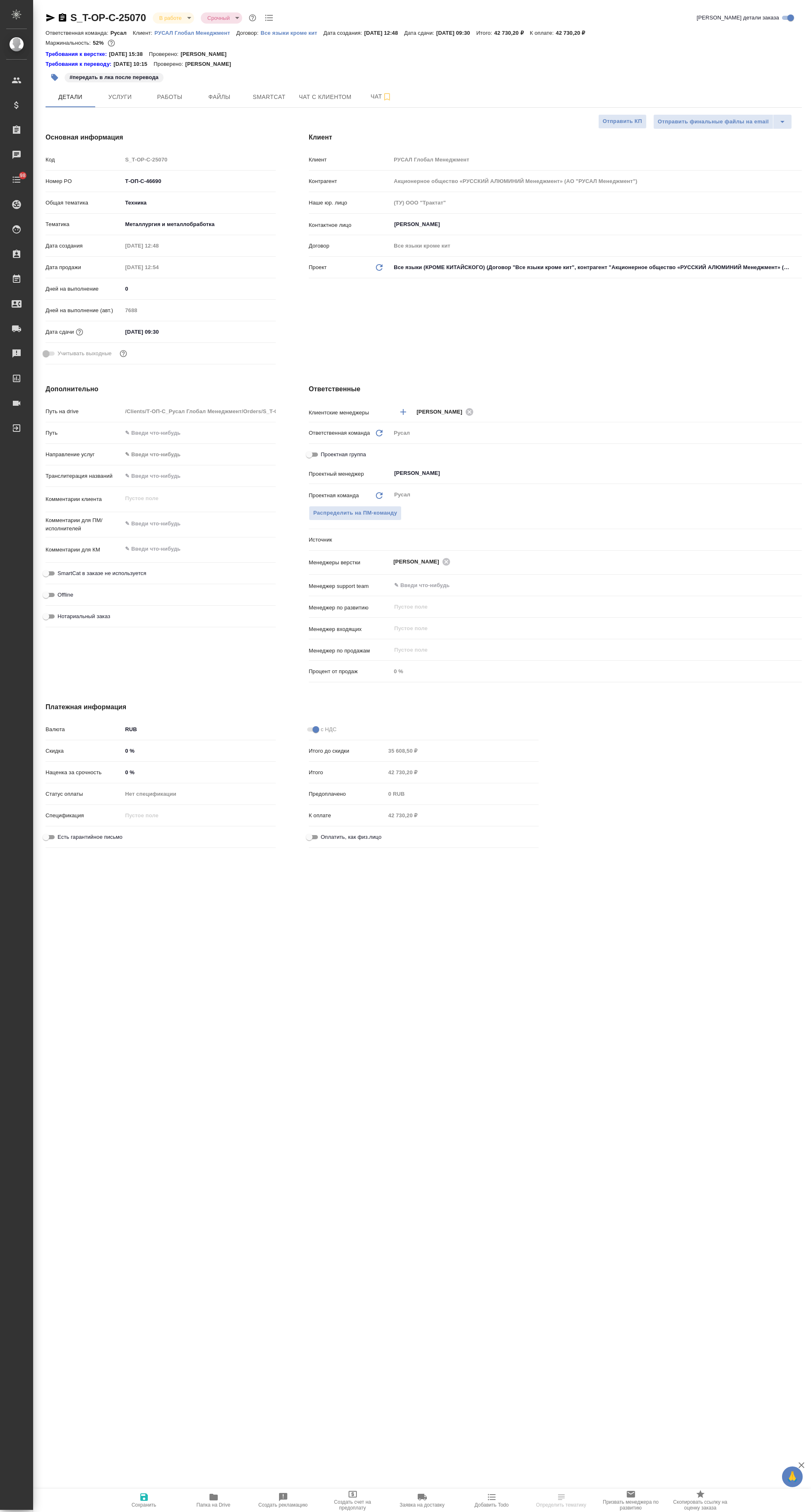
type textarea "x"
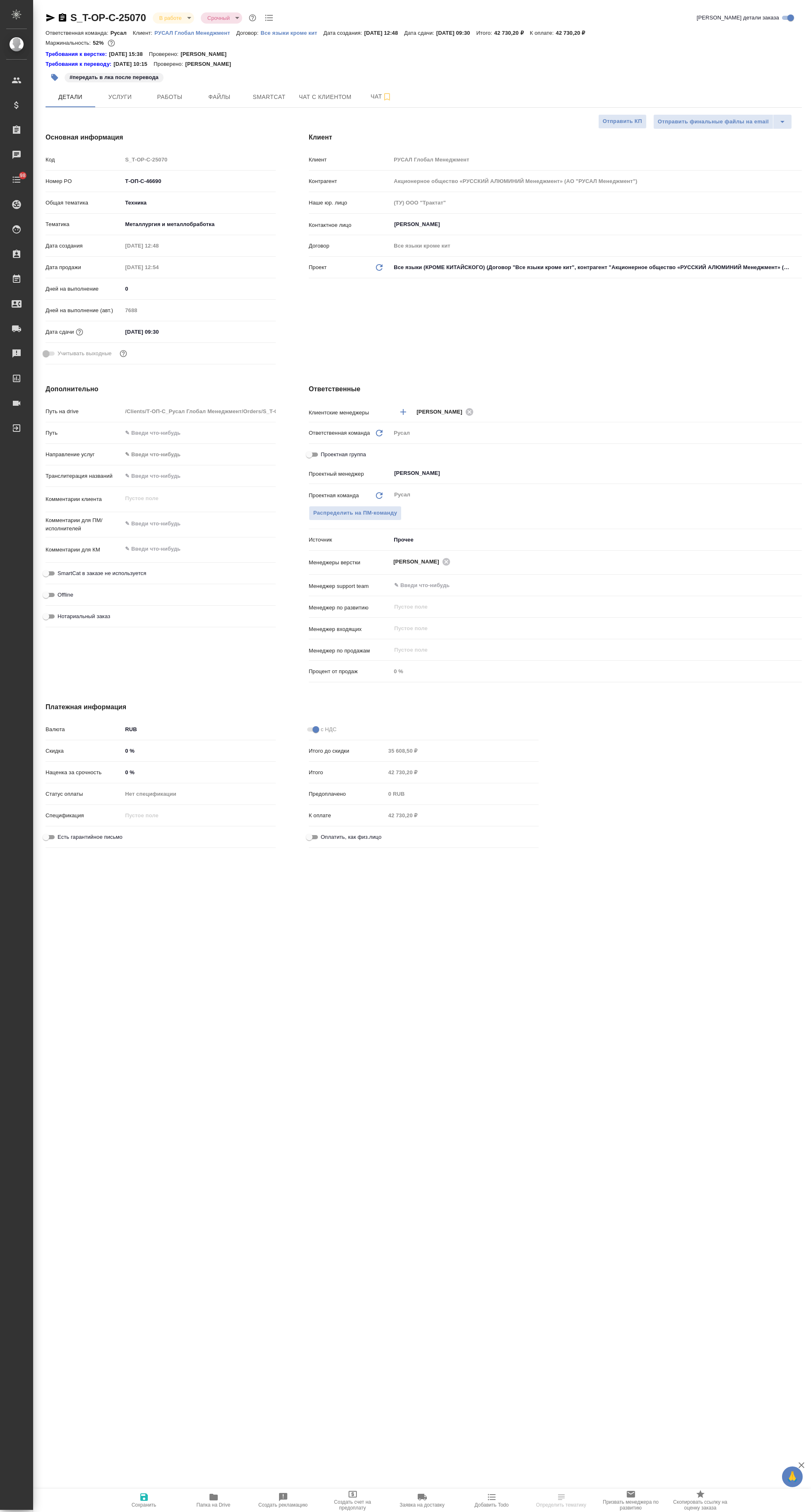
type textarea "x"
click at [170, 96] on span "Работы" at bounding box center [170, 97] width 40 height 10
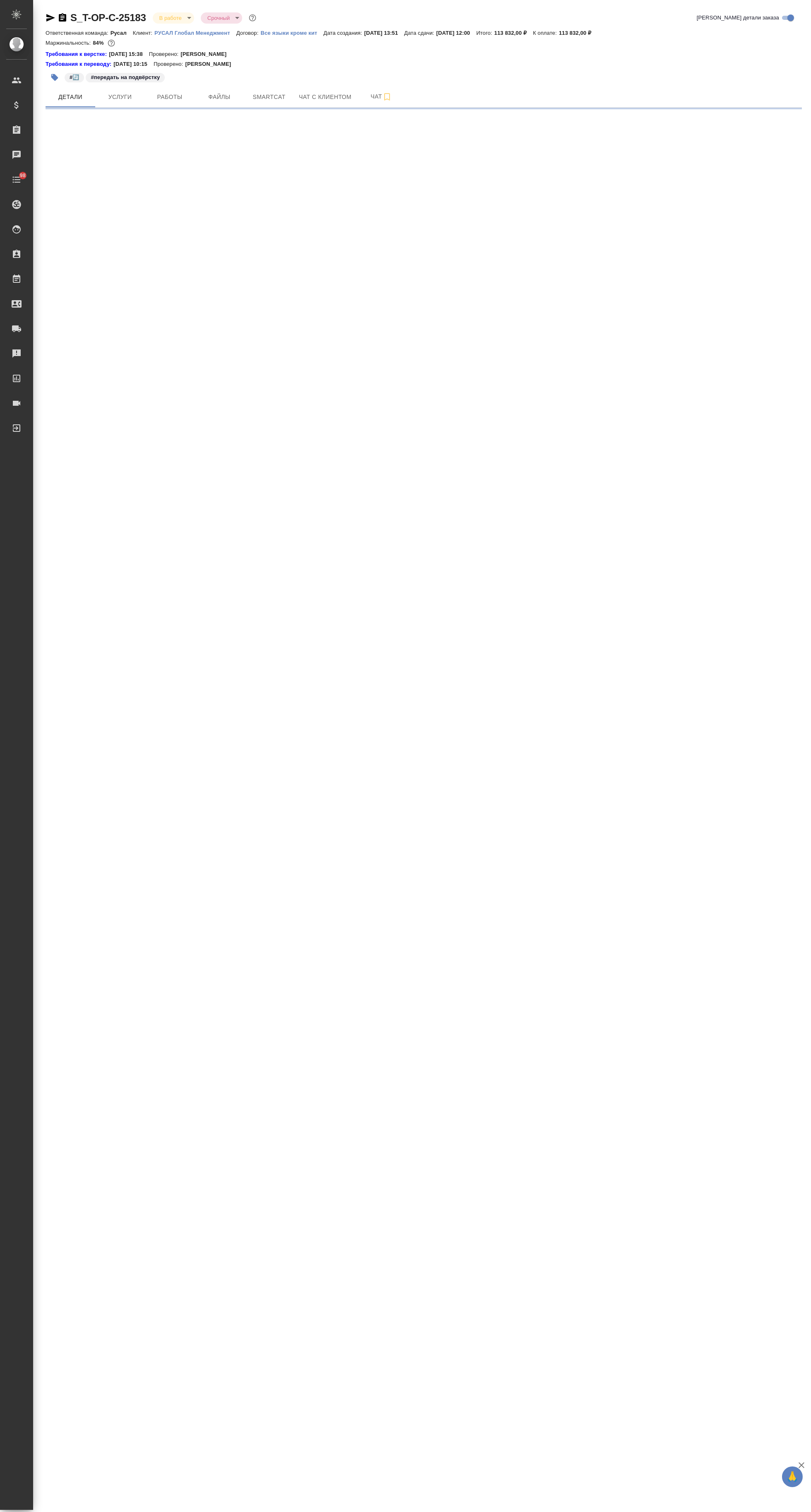
select select "RU"
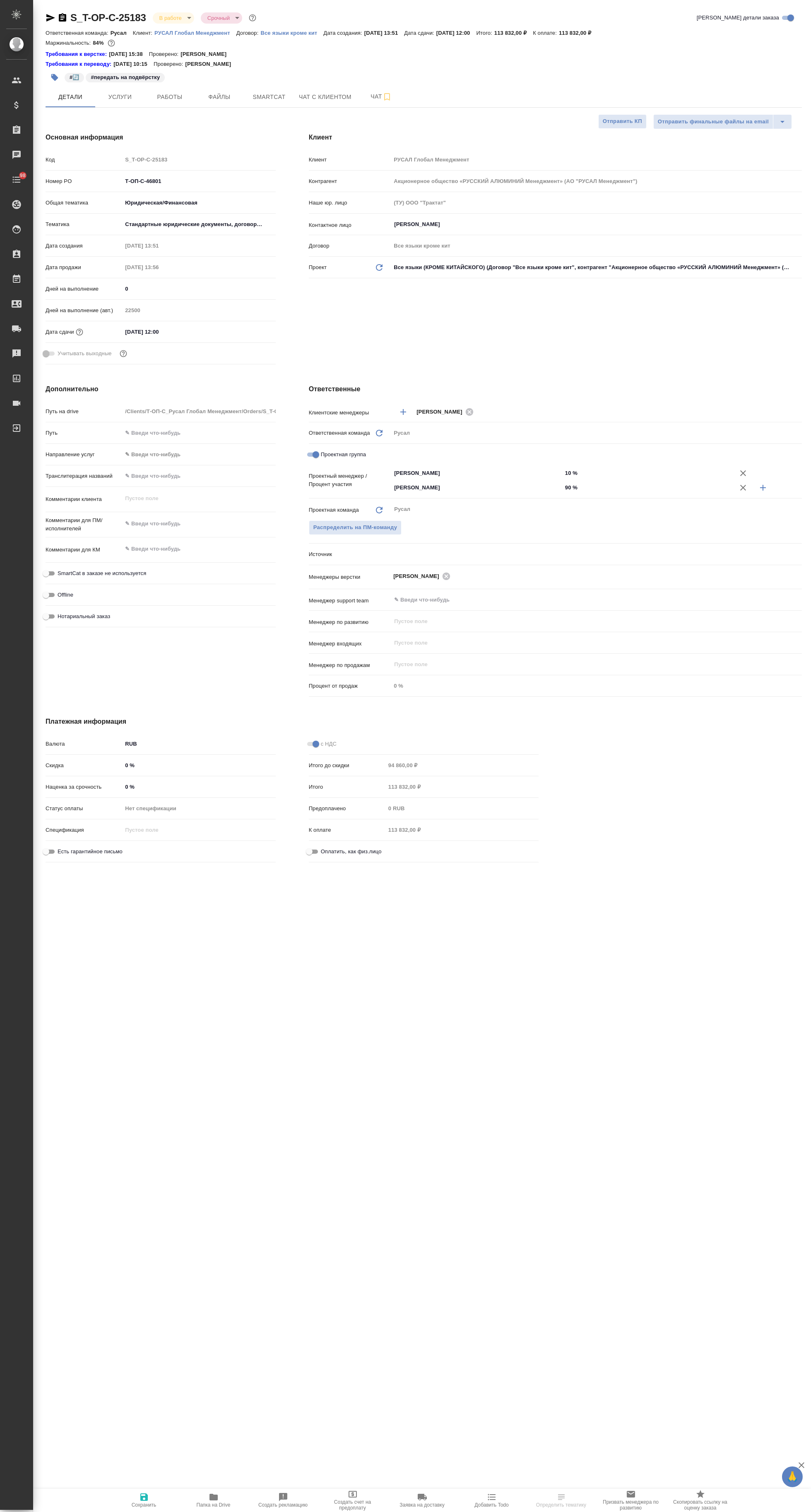
type textarea "x"
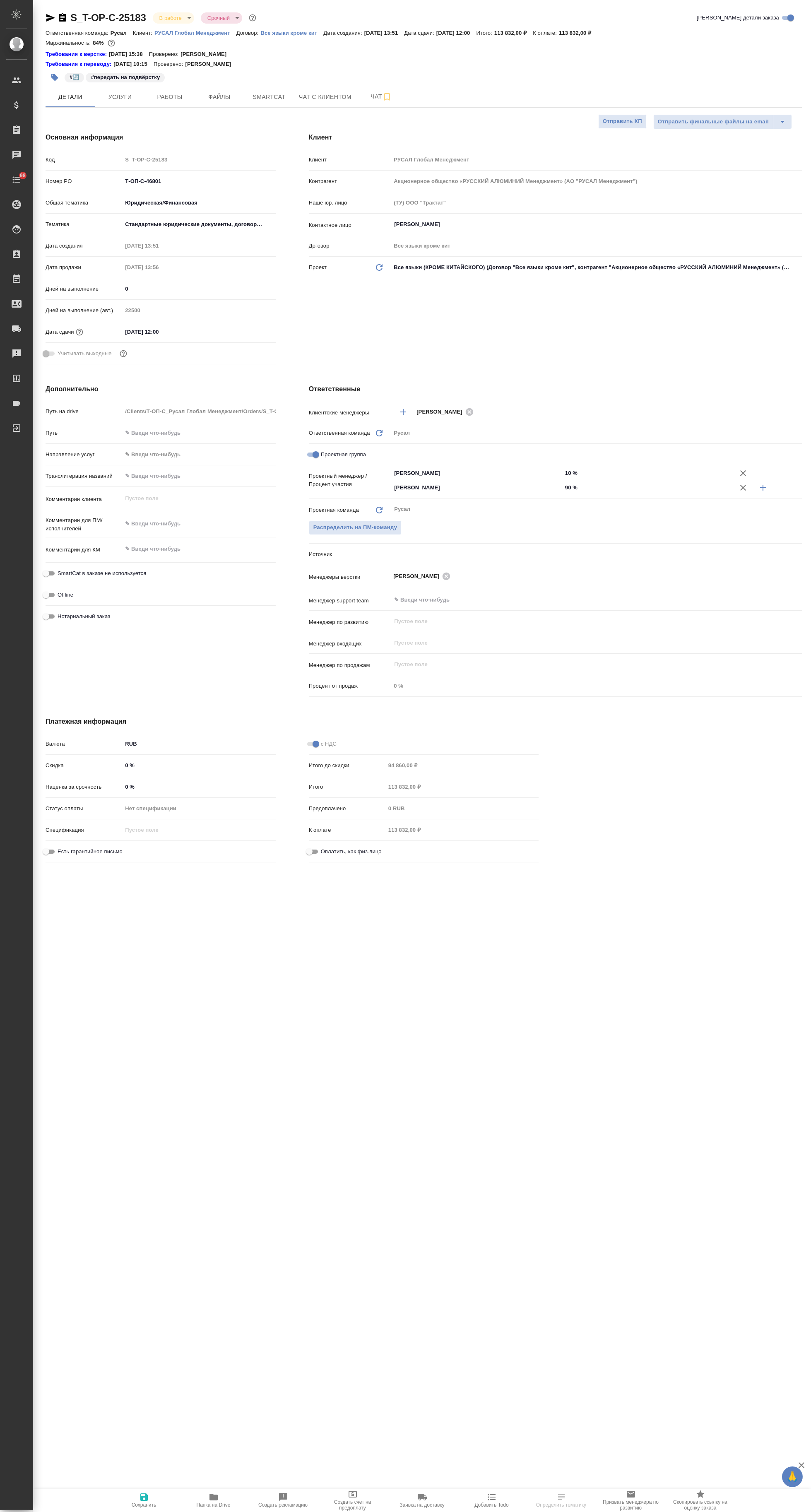
type textarea "x"
click at [213, 1504] on span "Папка на Drive" at bounding box center [214, 1505] width 34 height 6
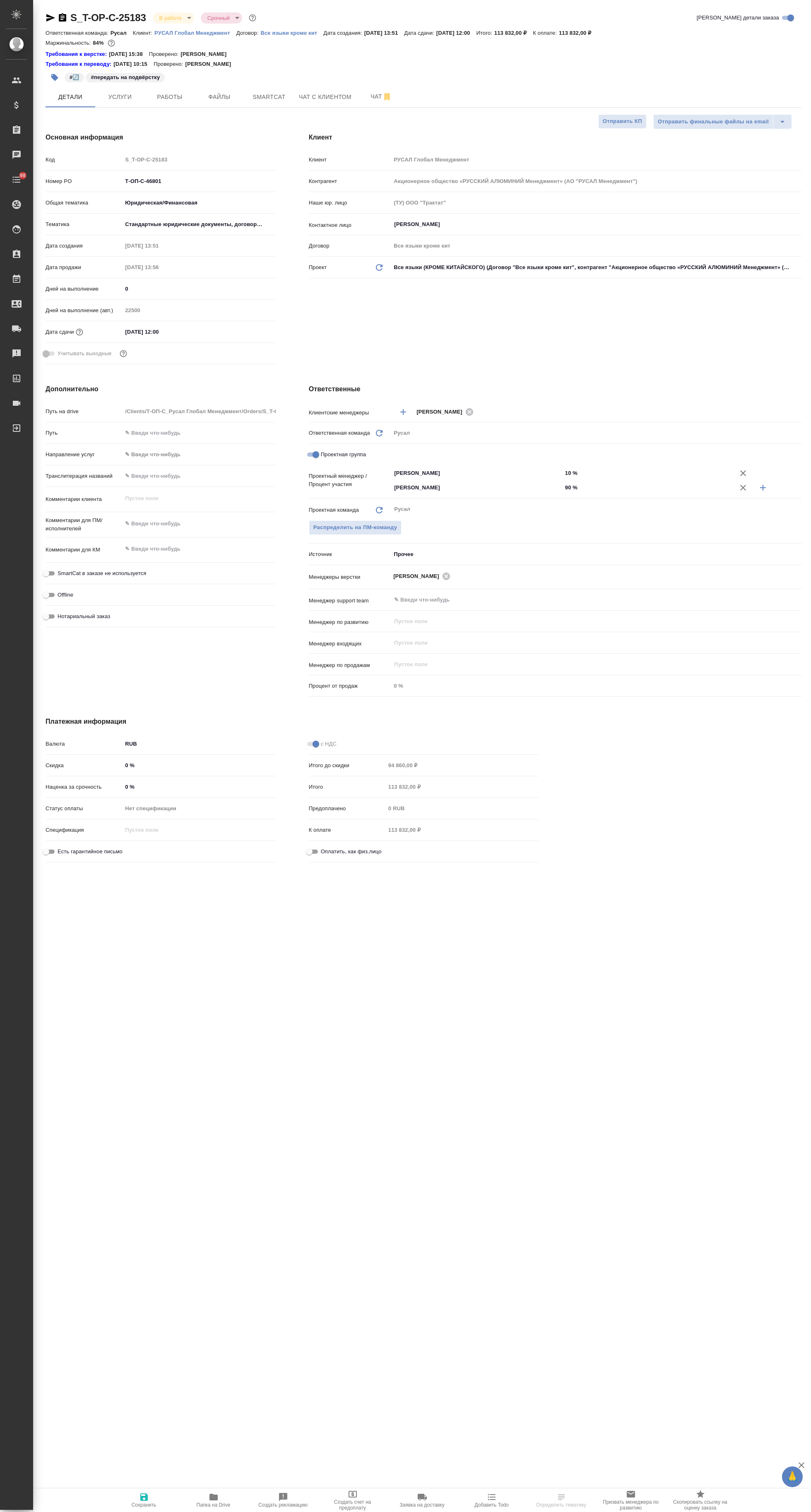
type textarea "x"
select select "RU"
type textarea "x"
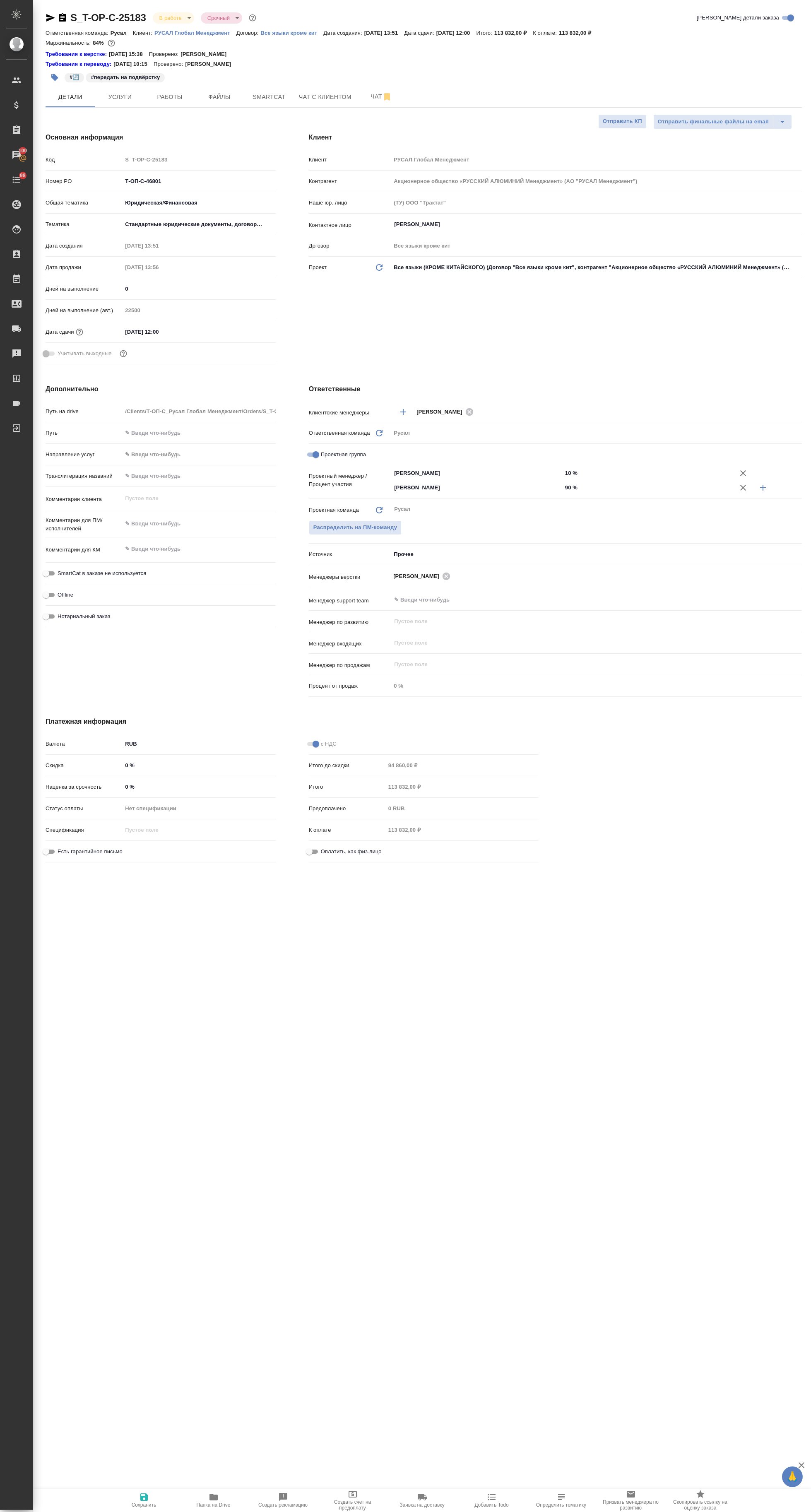
type textarea "x"
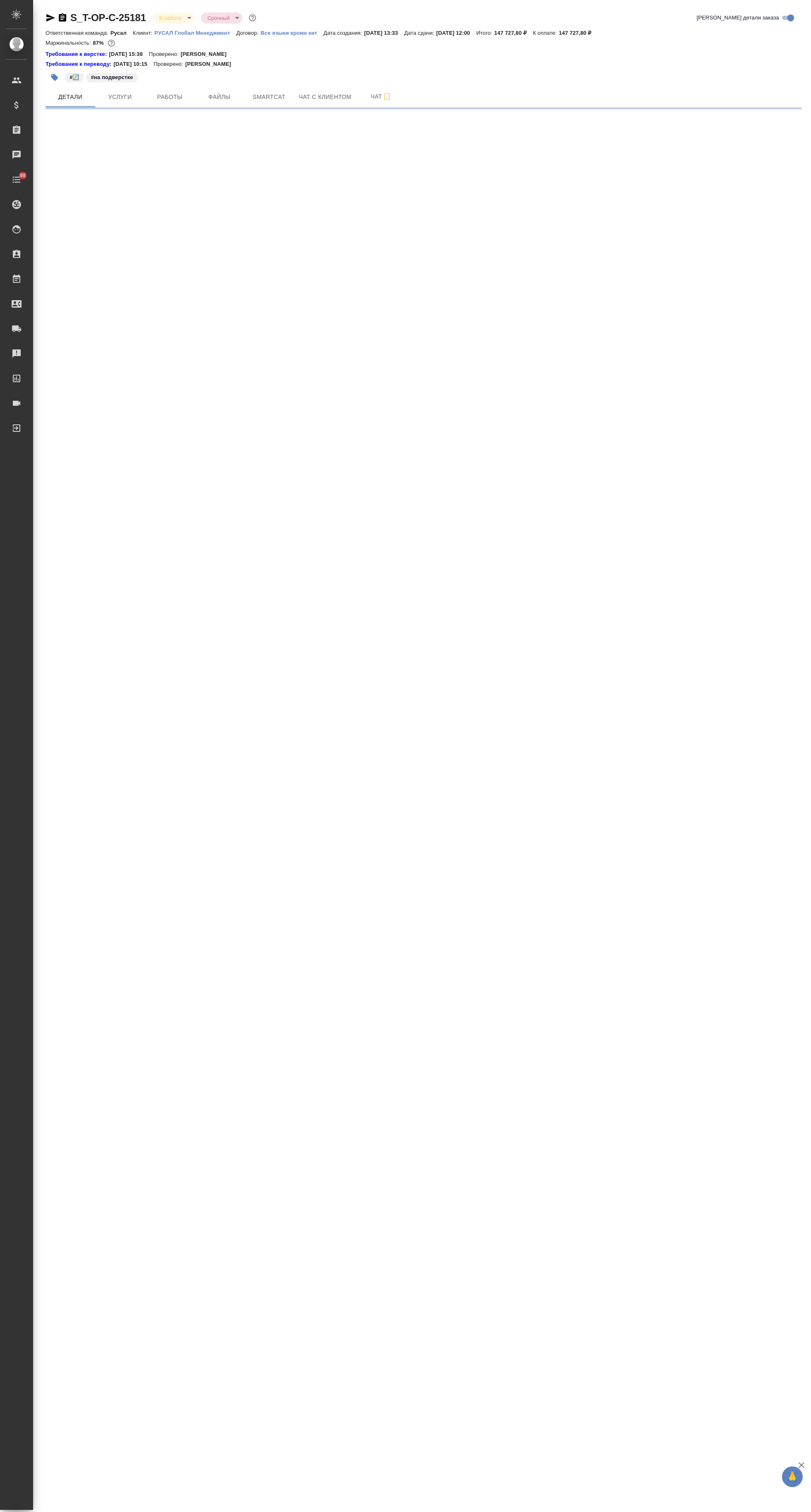
select select "RU"
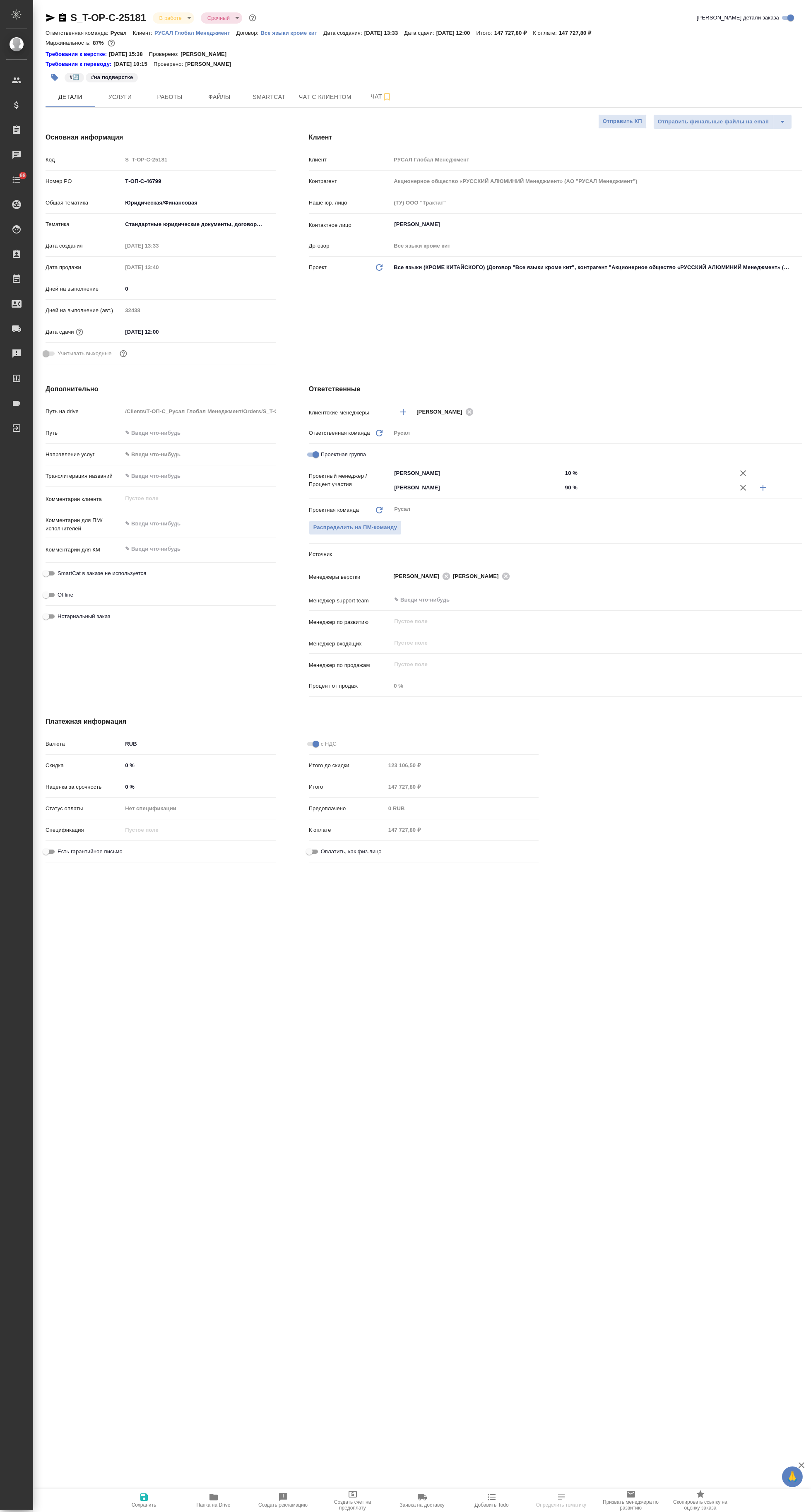
type textarea "x"
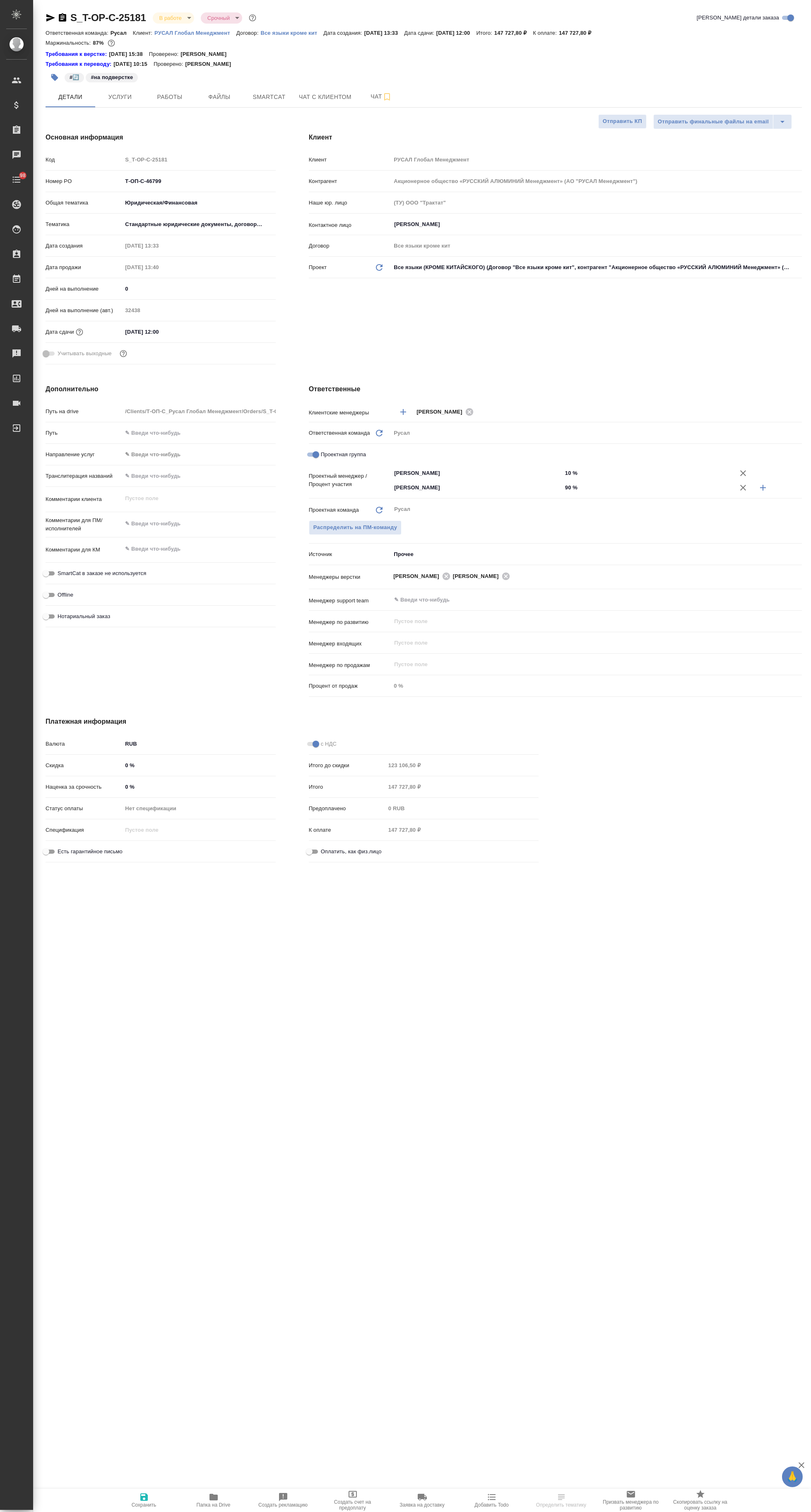
type textarea "x"
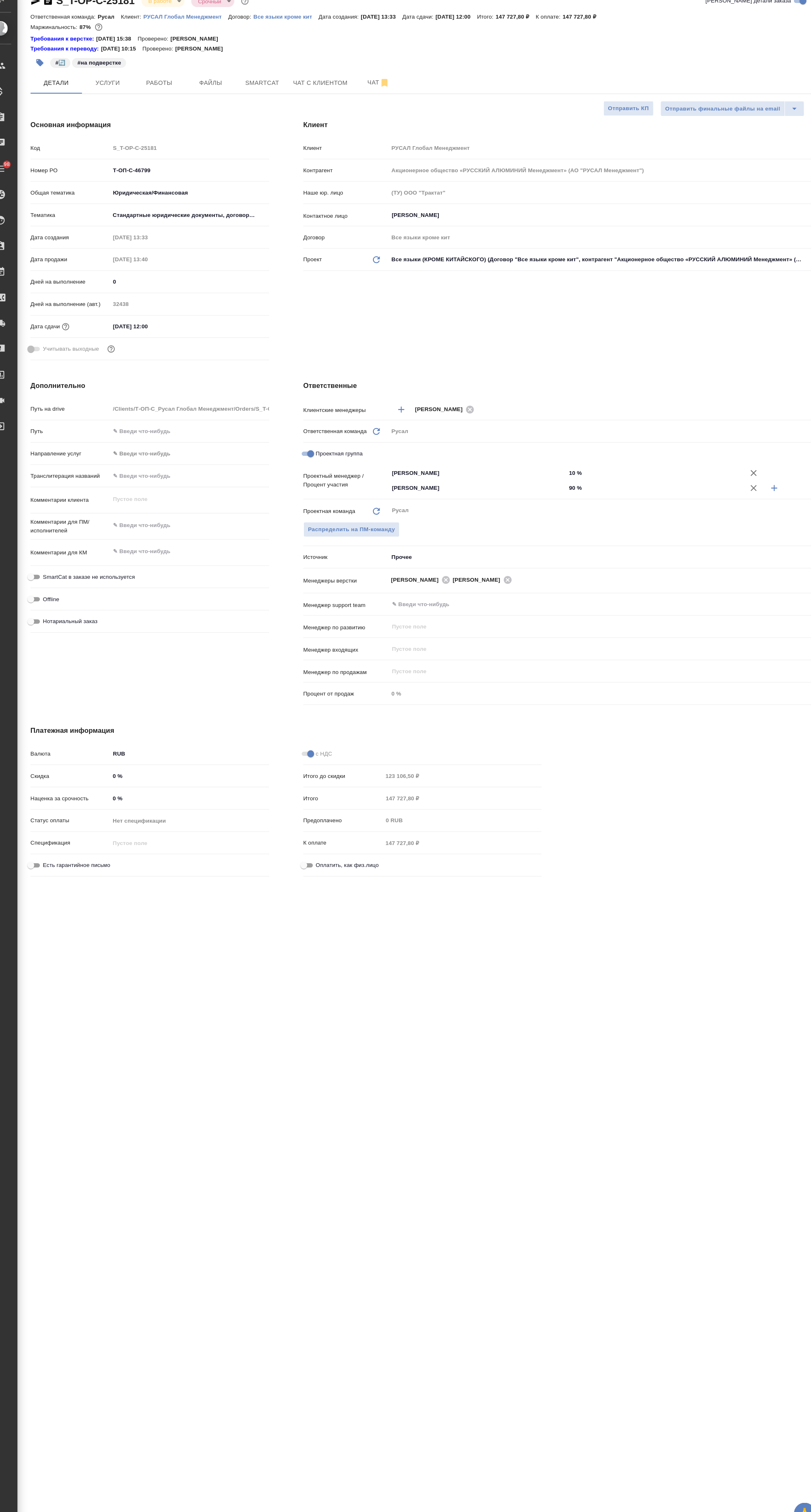
click at [181, 96] on span "Работы" at bounding box center [170, 97] width 40 height 10
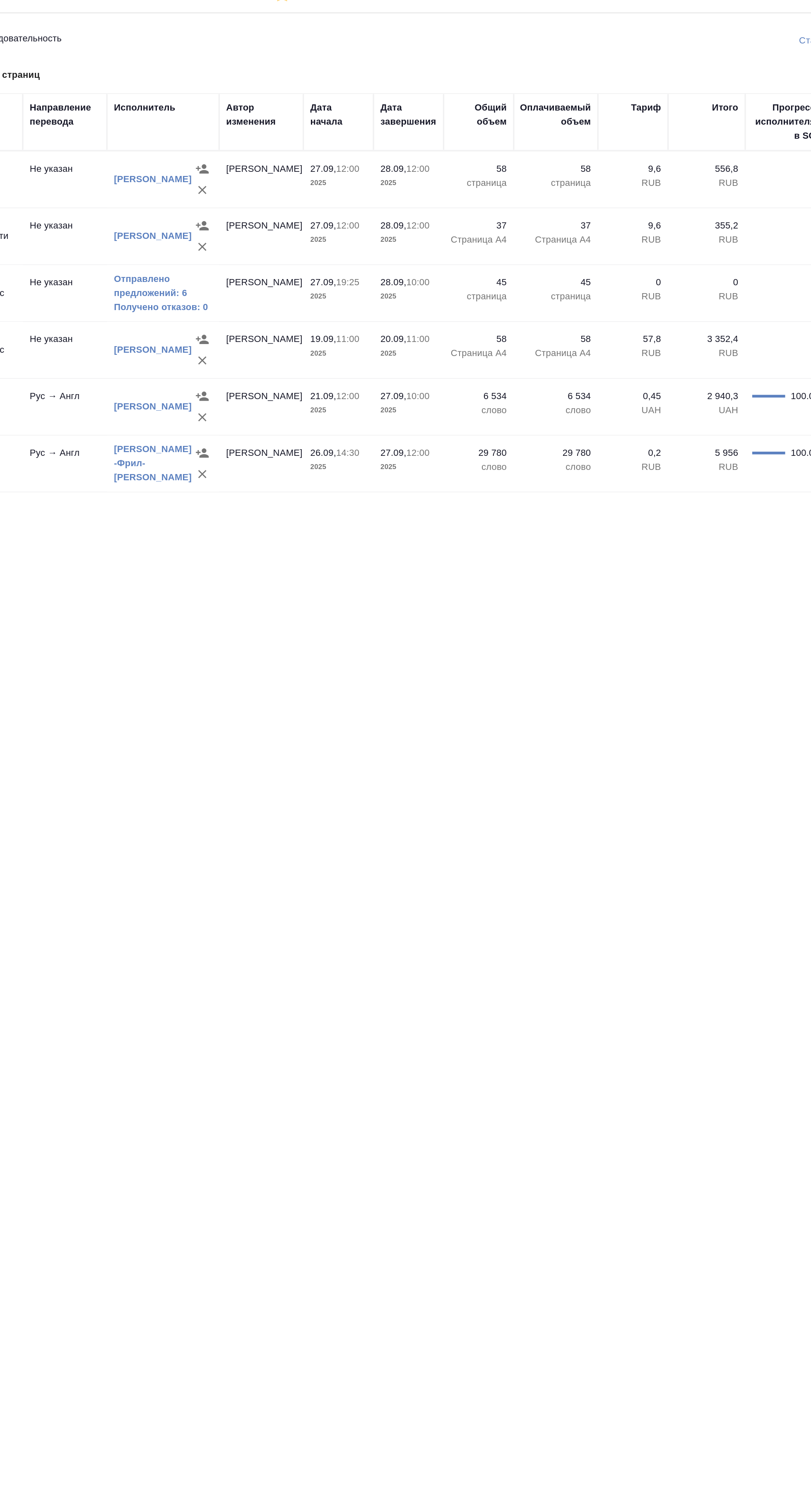
click at [311, 284] on link "Получено отказов: 0" at bounding box center [316, 281] width 58 height 9
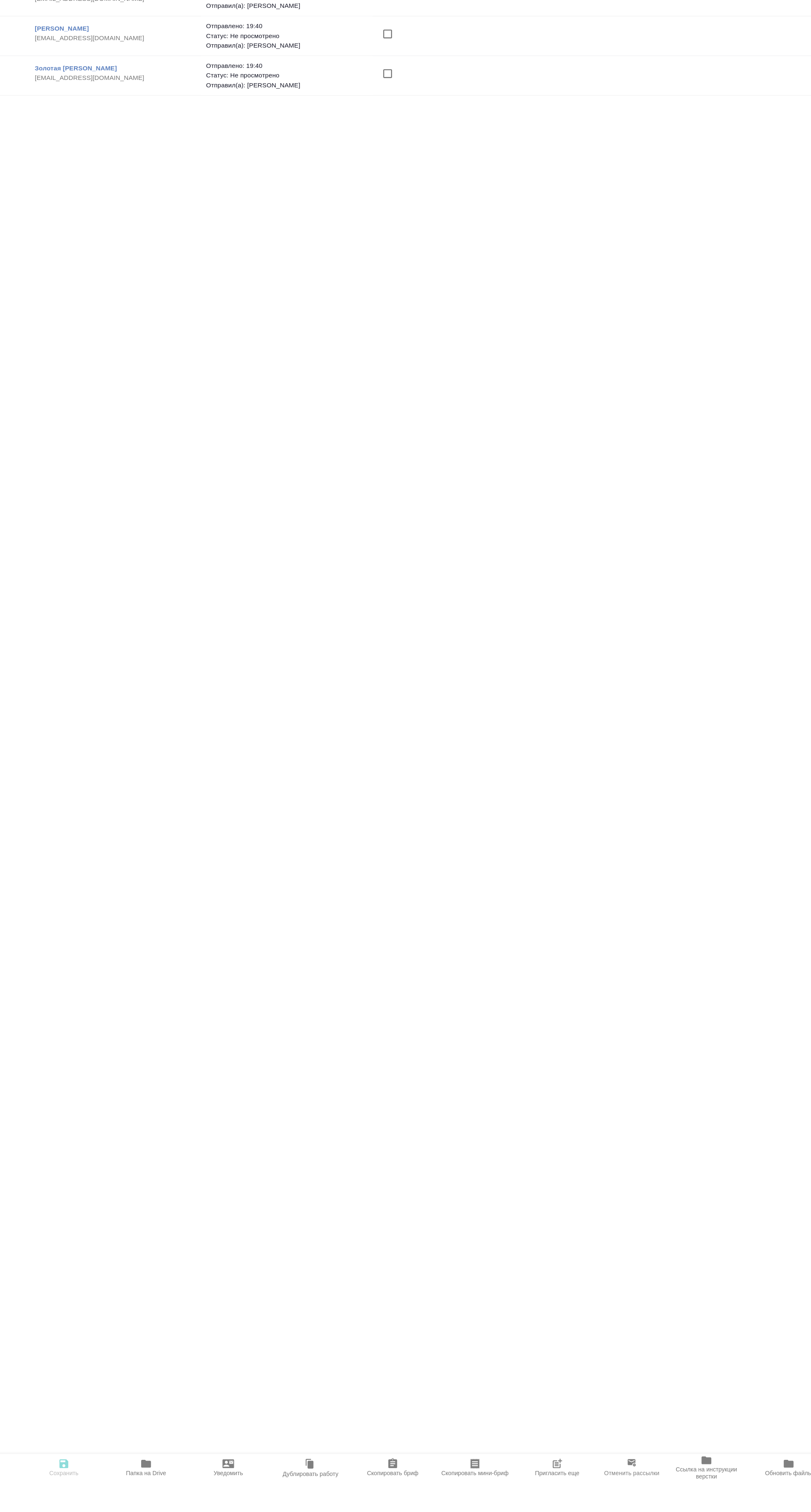
click at [532, 1508] on span "Пригласить еще" at bounding box center [533, 1505] width 38 height 6
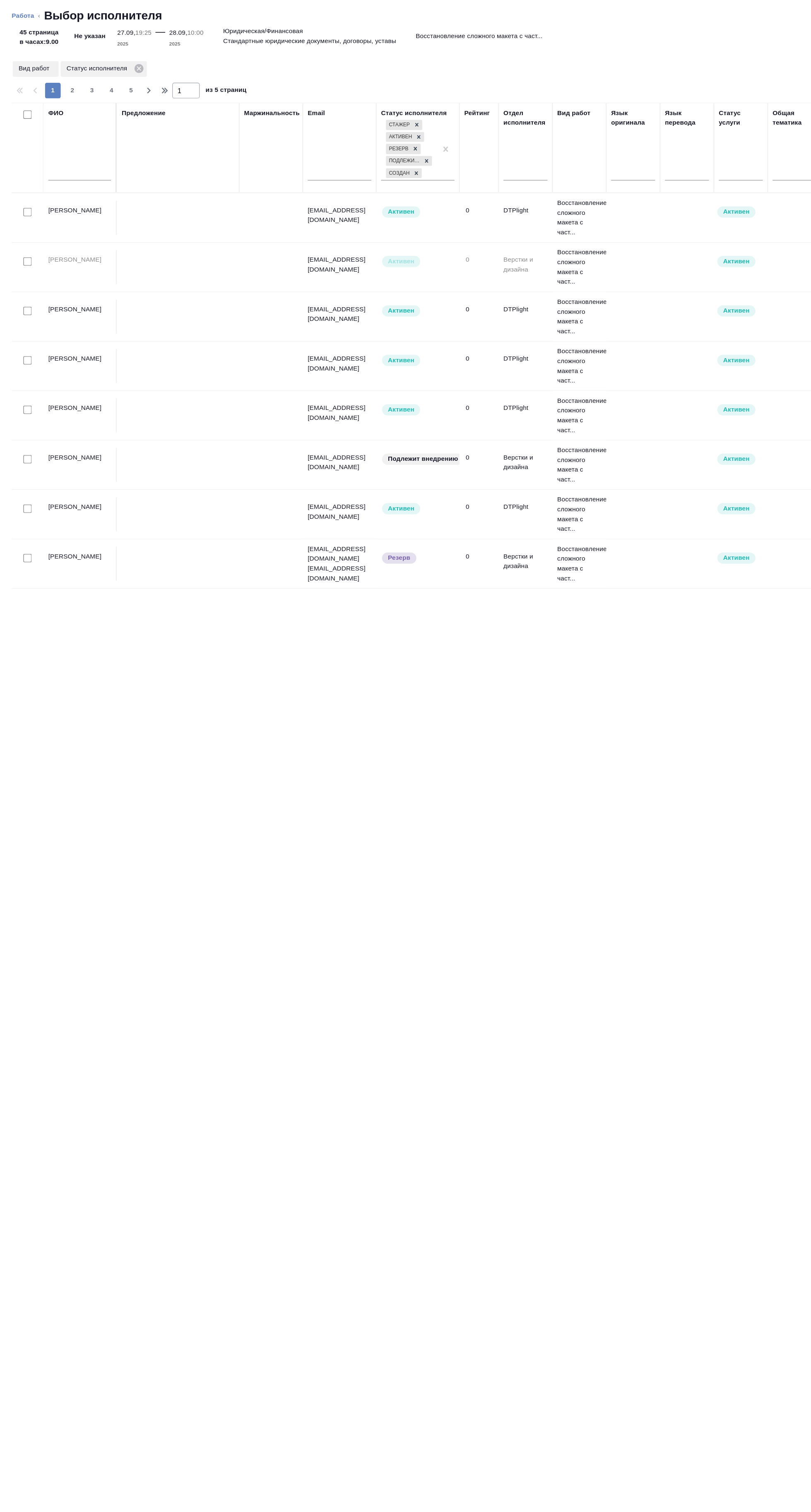
click at [89, 148] on input "text" at bounding box center [67, 148] width 53 height 10
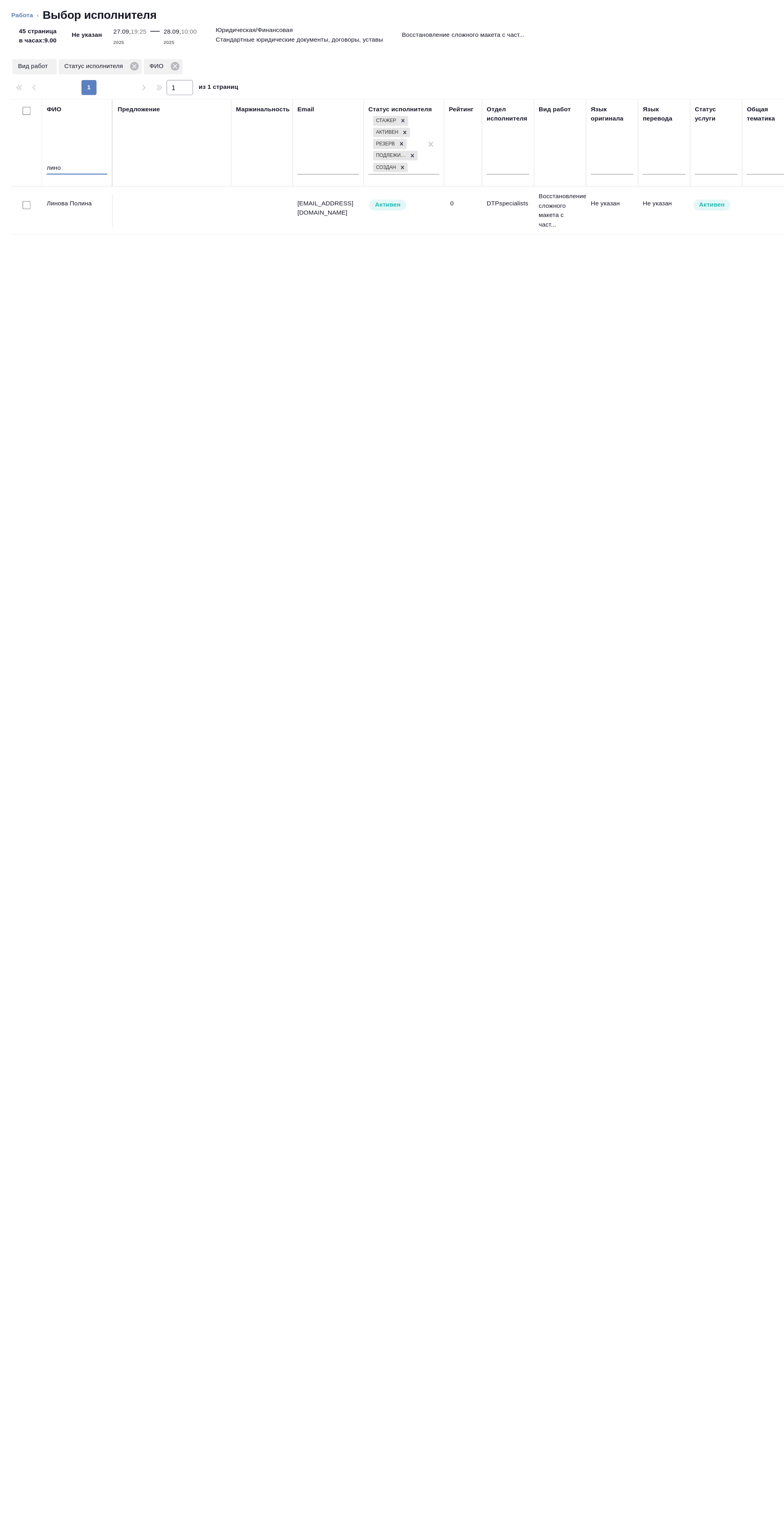
type input "лино"
click at [22, 173] on input "checkbox" at bounding box center [23, 174] width 7 height 7
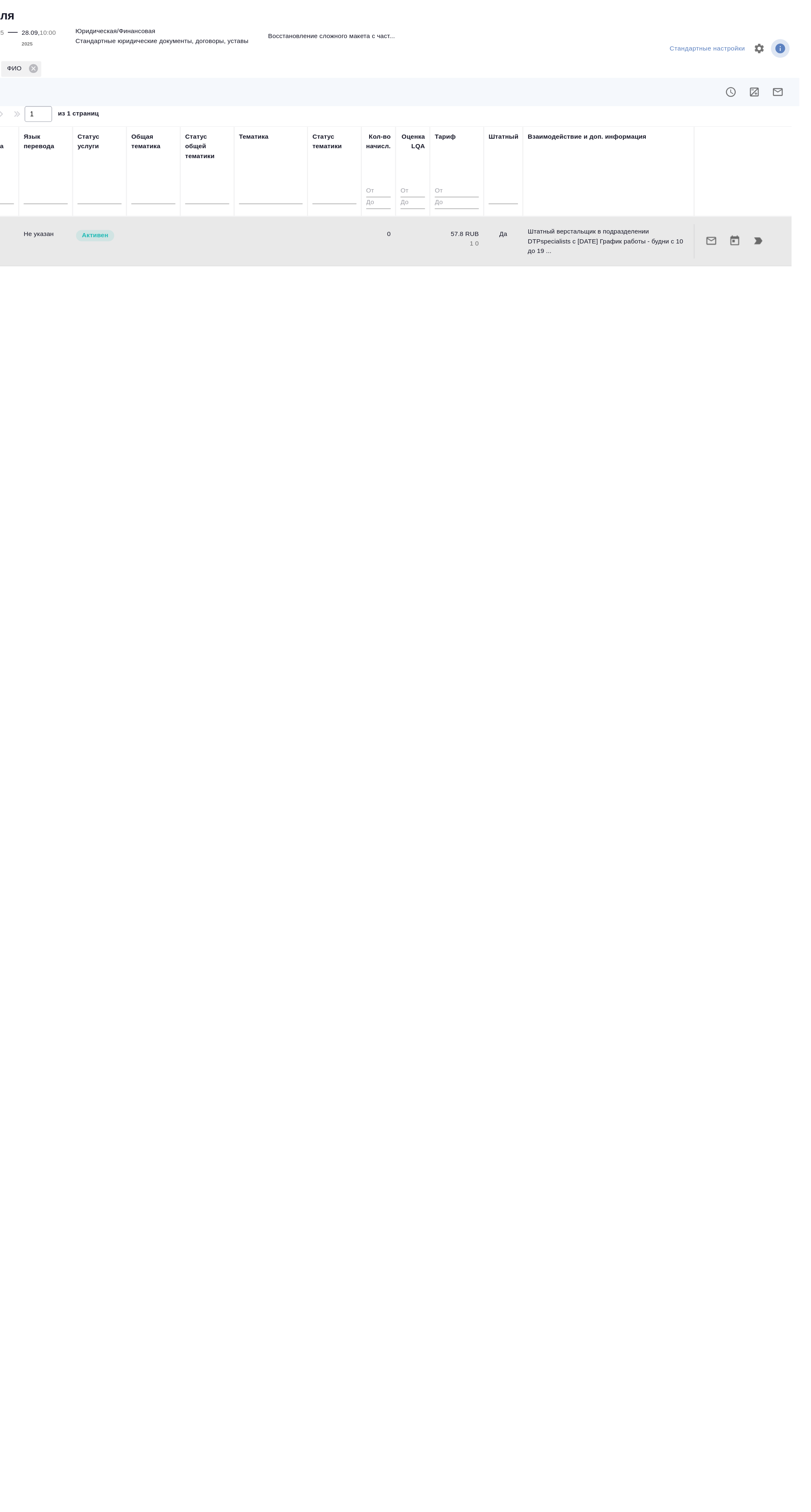
click at [782, 77] on icon "button" at bounding box center [783, 77] width 9 height 7
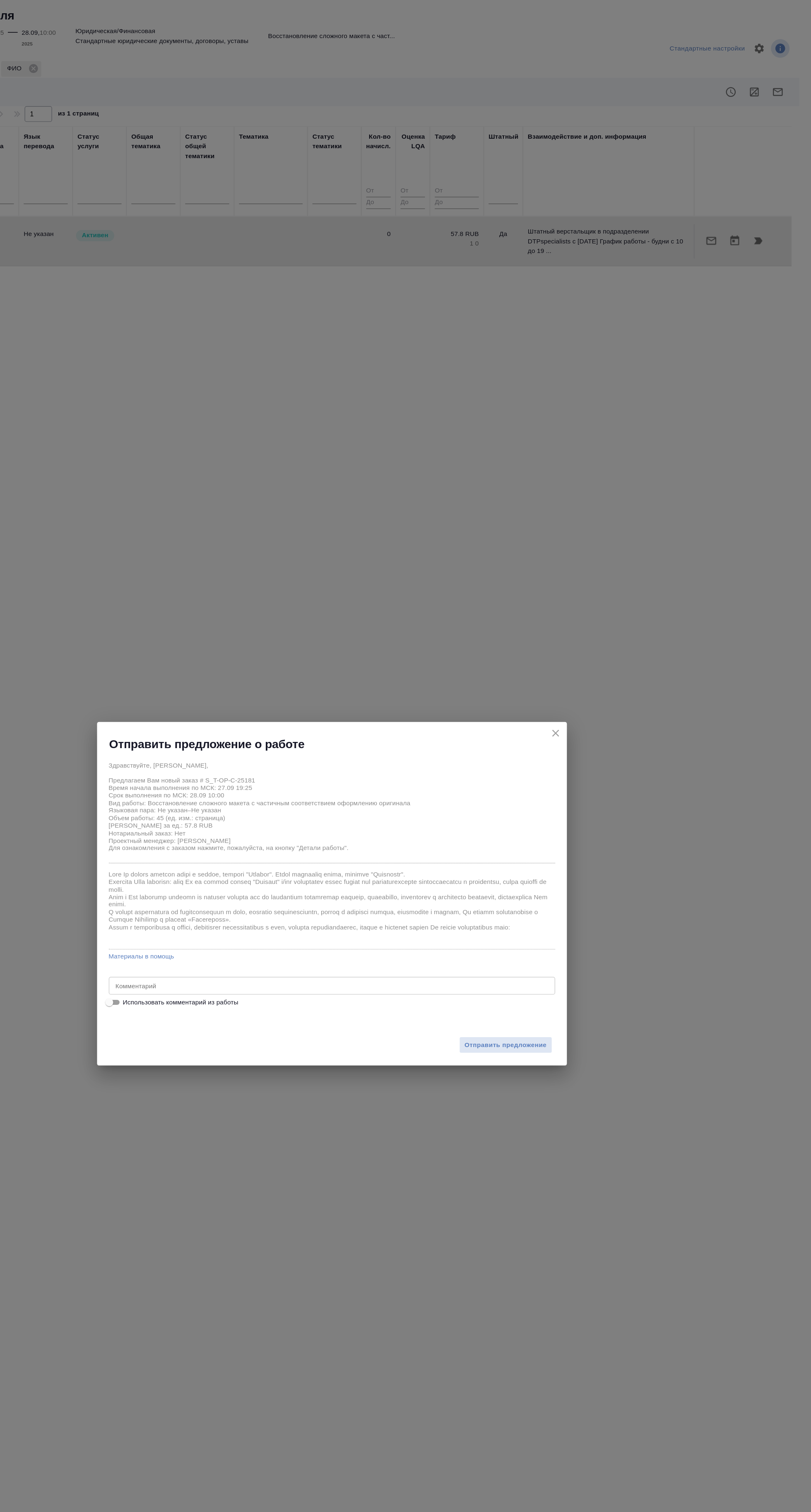
click at [540, 884] on span "Отправить предложение" at bounding box center [552, 884] width 70 height 10
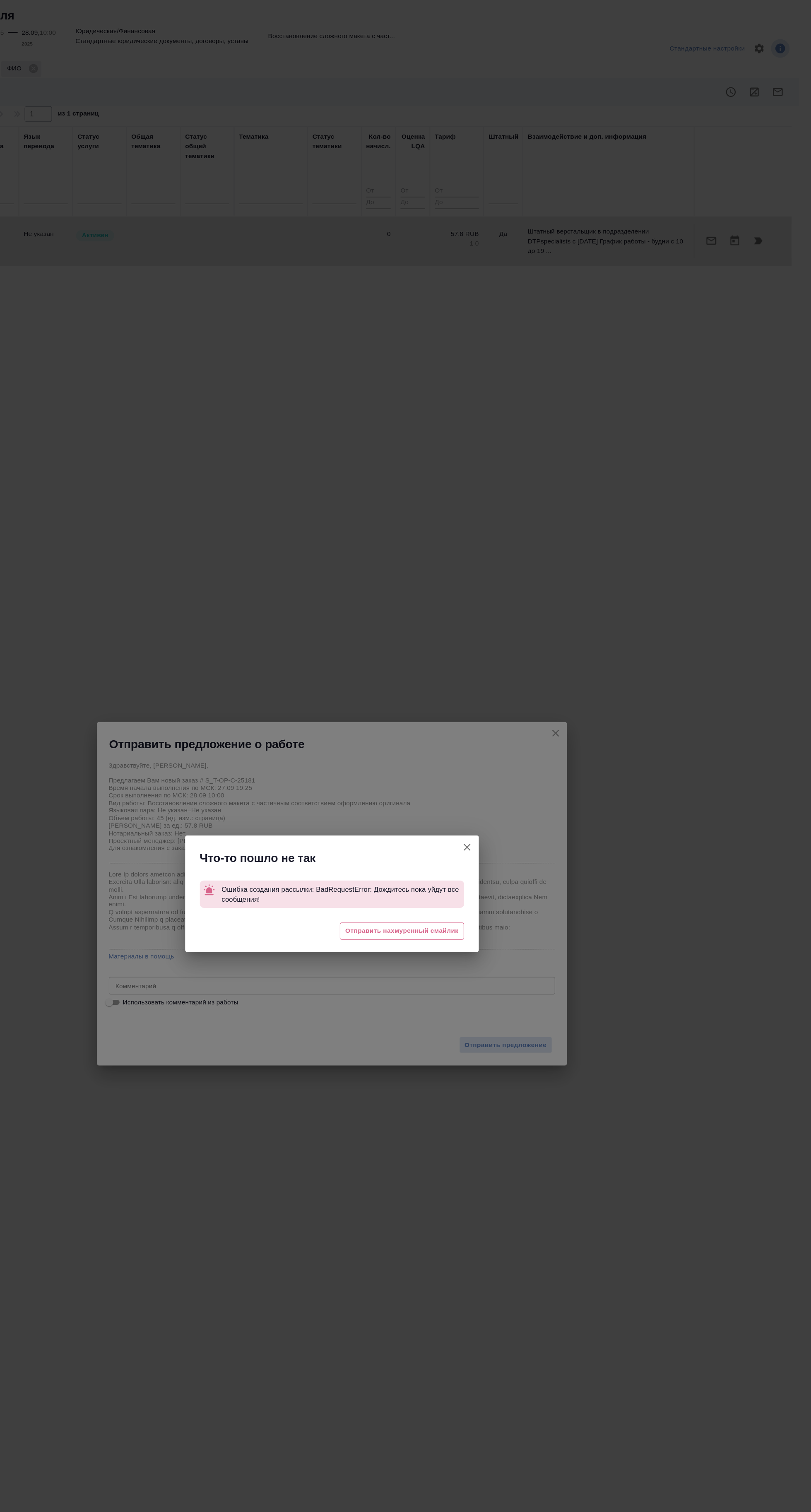
click at [701, 713] on div "Что-то пошло не так Ошибка создания рассылки: BadRequestError: Дождитесь пока у…" at bounding box center [406, 756] width 811 height 1512
click at [662, 582] on div "Что-то пошло не так Ошибка создания рассылки: BadRequestError: Дождитесь пока у…" at bounding box center [406, 756] width 811 height 1512
click at [520, 717] on icon "button" at bounding box center [520, 717] width 6 height 6
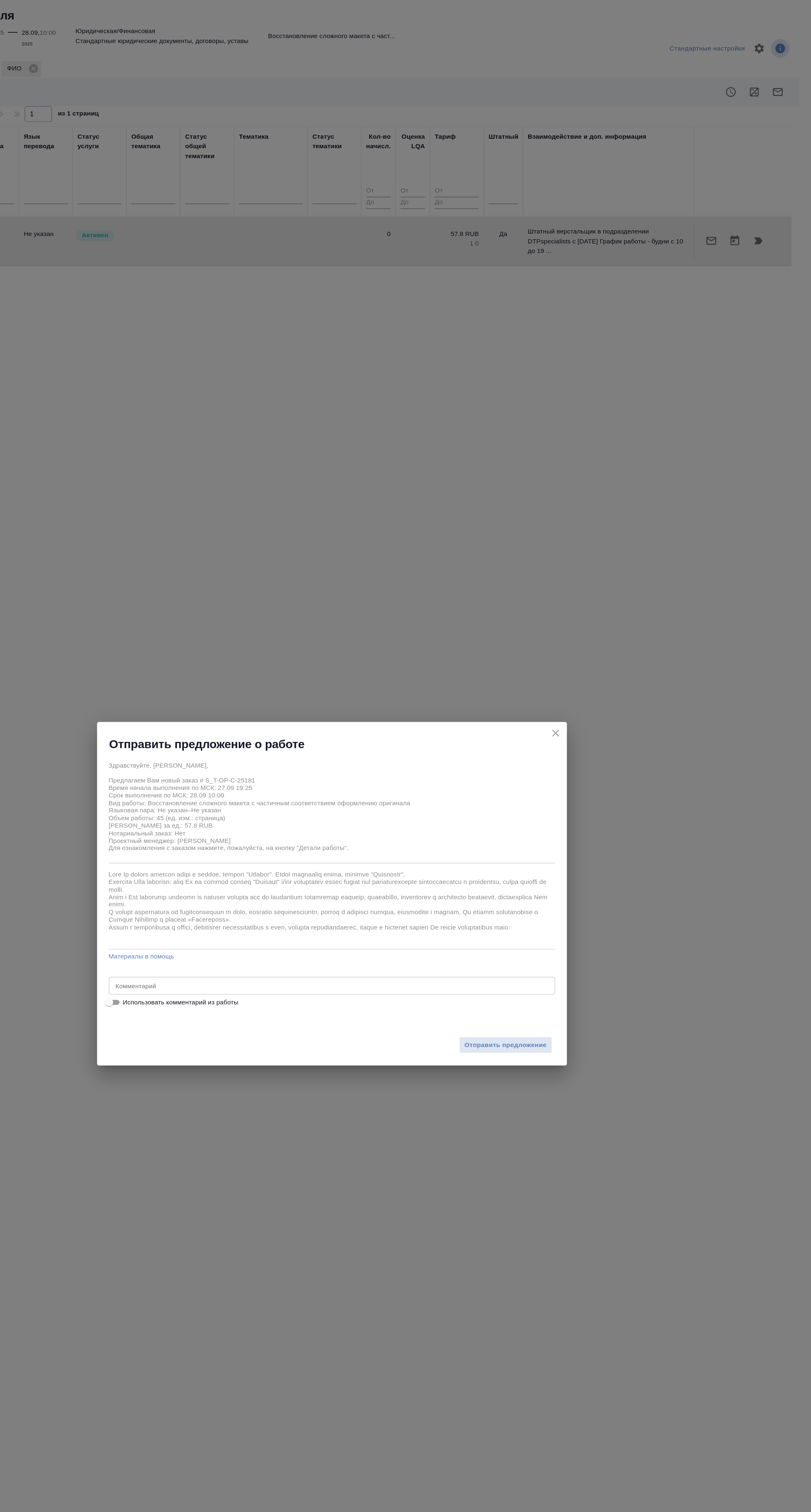
click at [571, 643] on div "Здравствуйте, Полина, Предлагаем Вам новый заказ # S_T-OP-C-25181 Время начала …" at bounding box center [406, 686] width 377 height 87
click at [595, 623] on icon "close" at bounding box center [595, 620] width 10 height 10
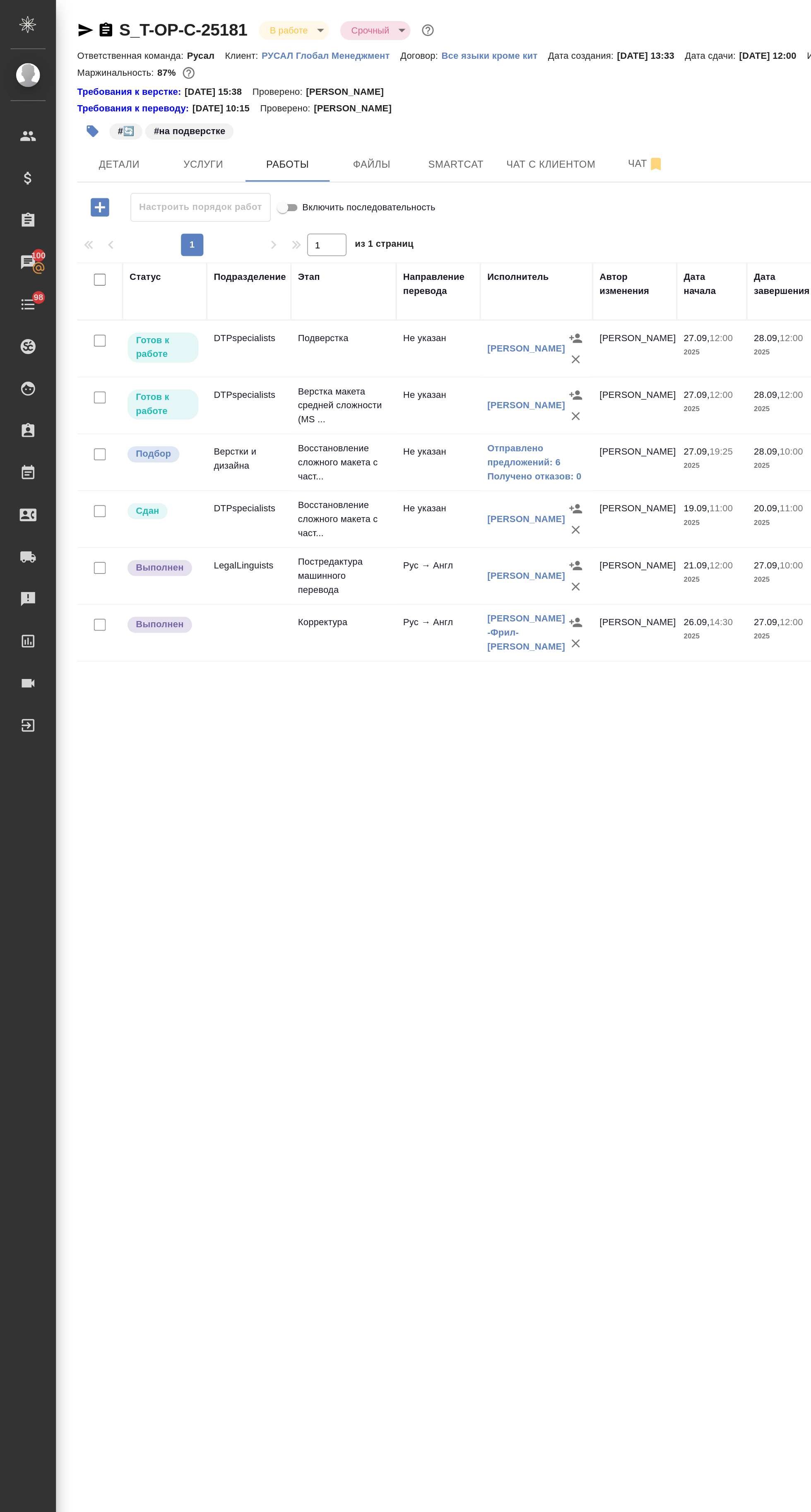
click at [254, 274] on td "Не указан" at bounding box center [259, 273] width 49 height 29
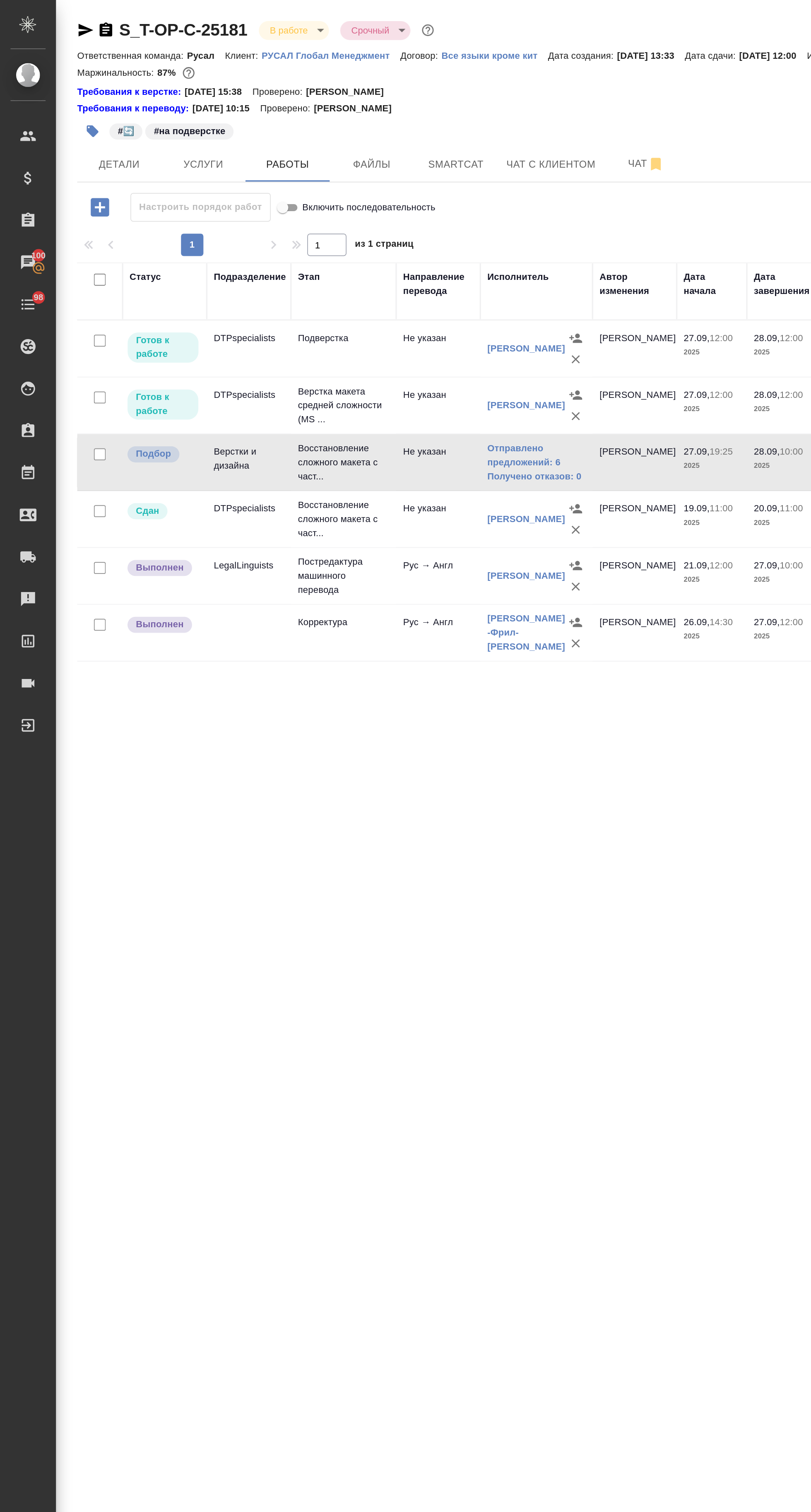
click at [237, 281] on td "Не указан" at bounding box center [259, 273] width 49 height 29
click at [320, 280] on link "Получено отказов: 0" at bounding box center [316, 281] width 58 height 9
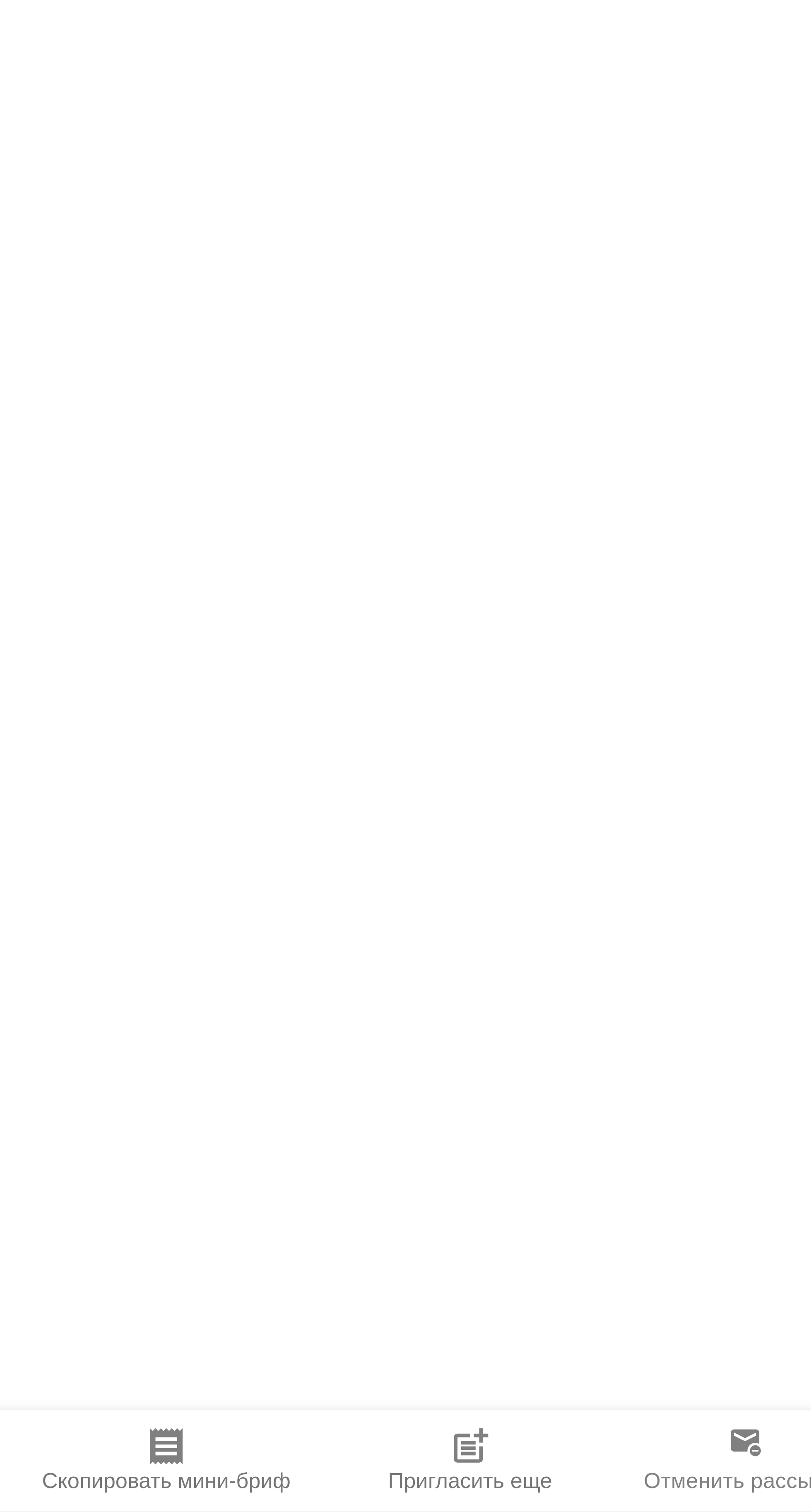
scroll to position [168, 0]
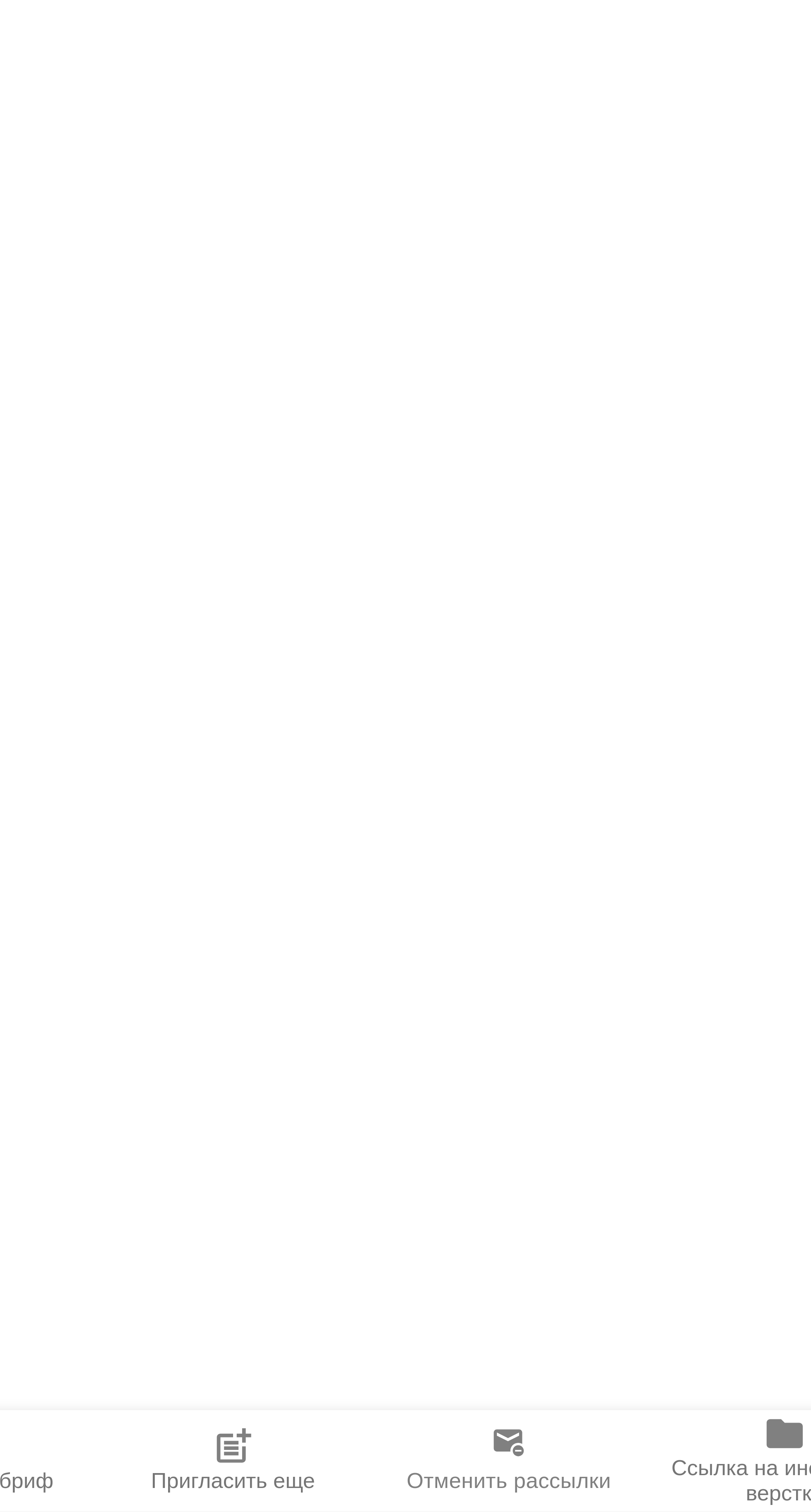
click at [598, 1500] on icon at bounding box center [596, 1496] width 10 height 10
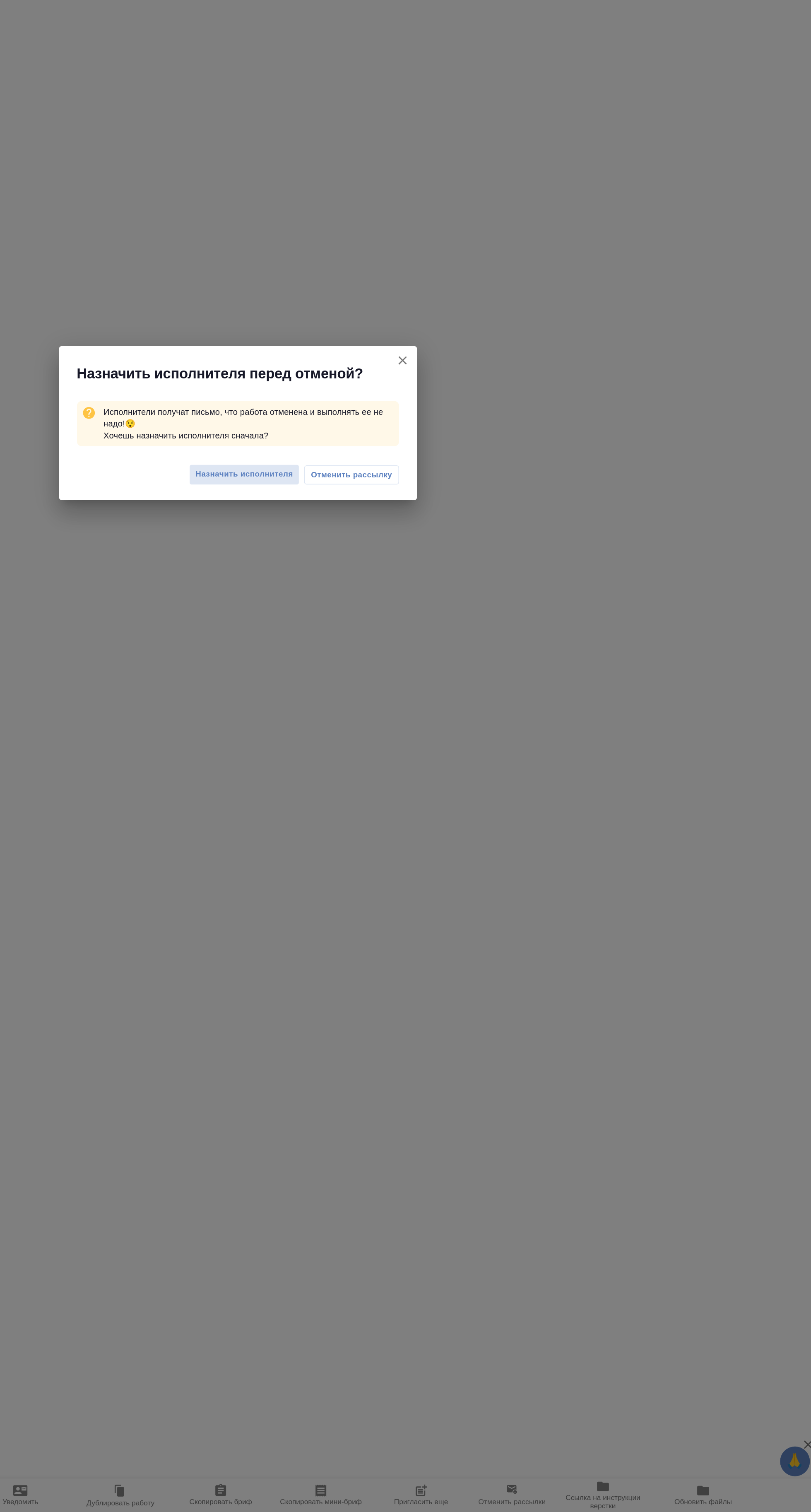
scroll to position [166, 0]
click at [493, 793] on span "Отменить рассылку" at bounding box center [484, 792] width 56 height 9
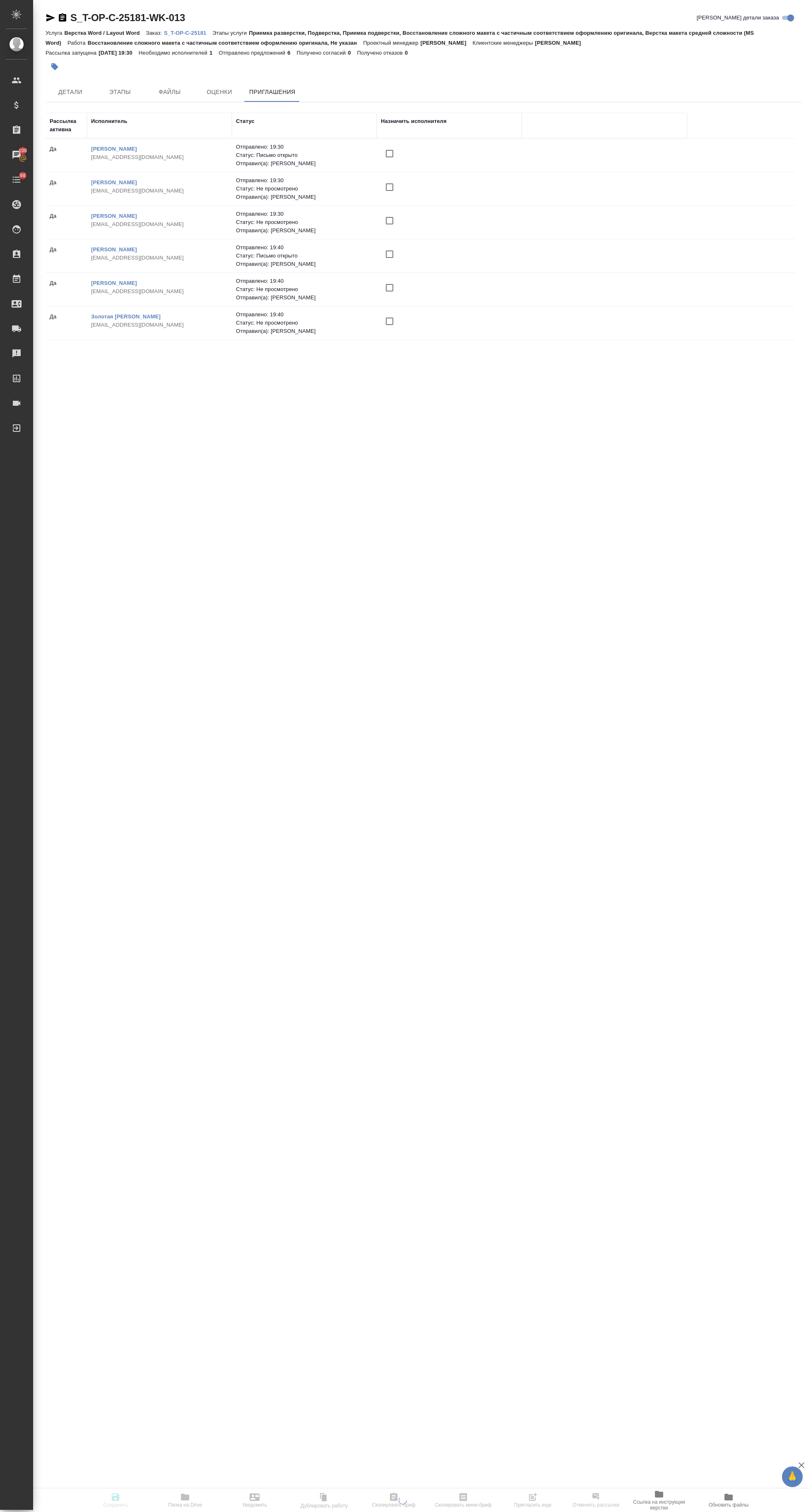
scroll to position [0, 0]
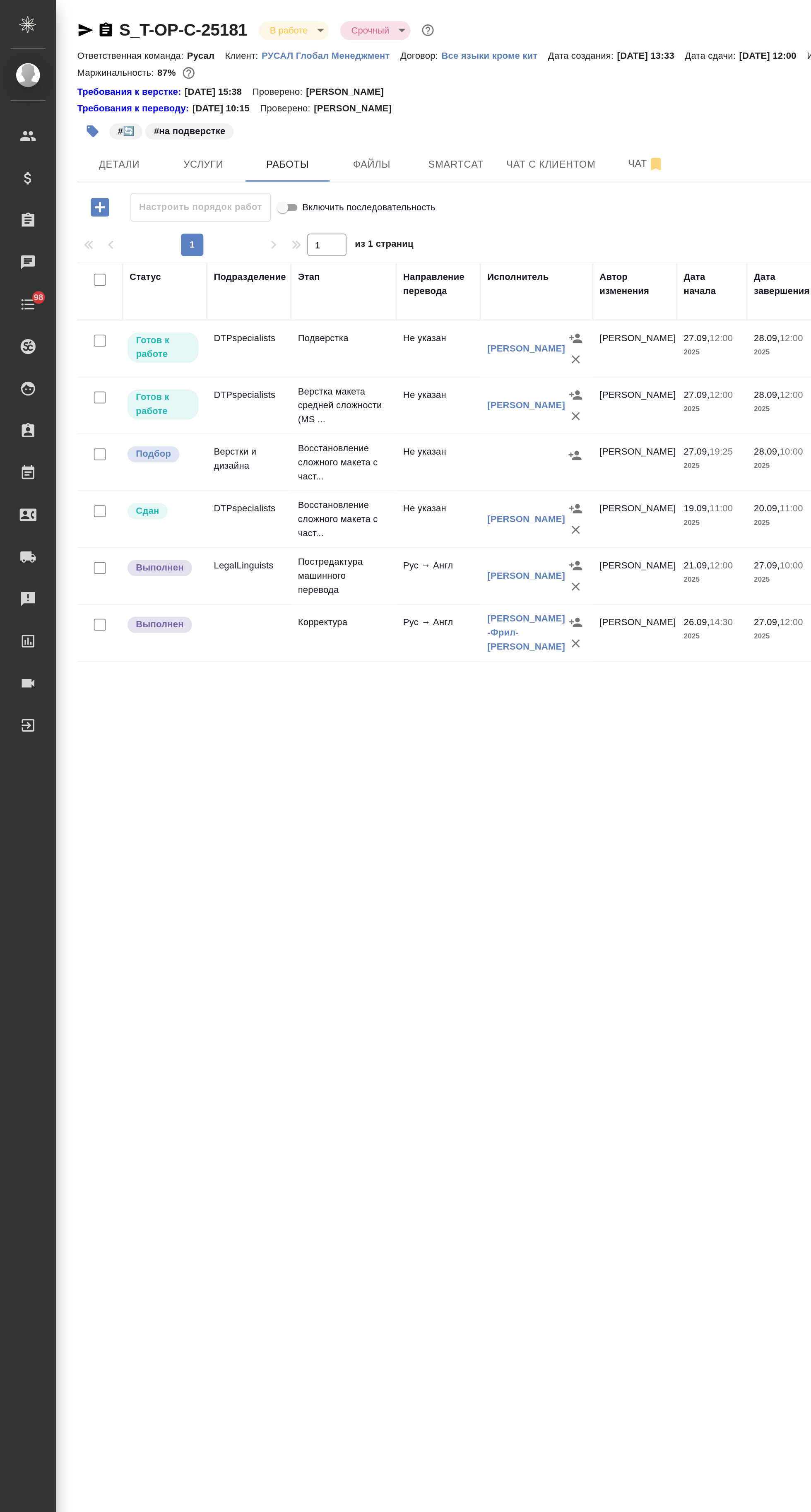
click at [339, 268] on icon "button" at bounding box center [340, 269] width 9 height 9
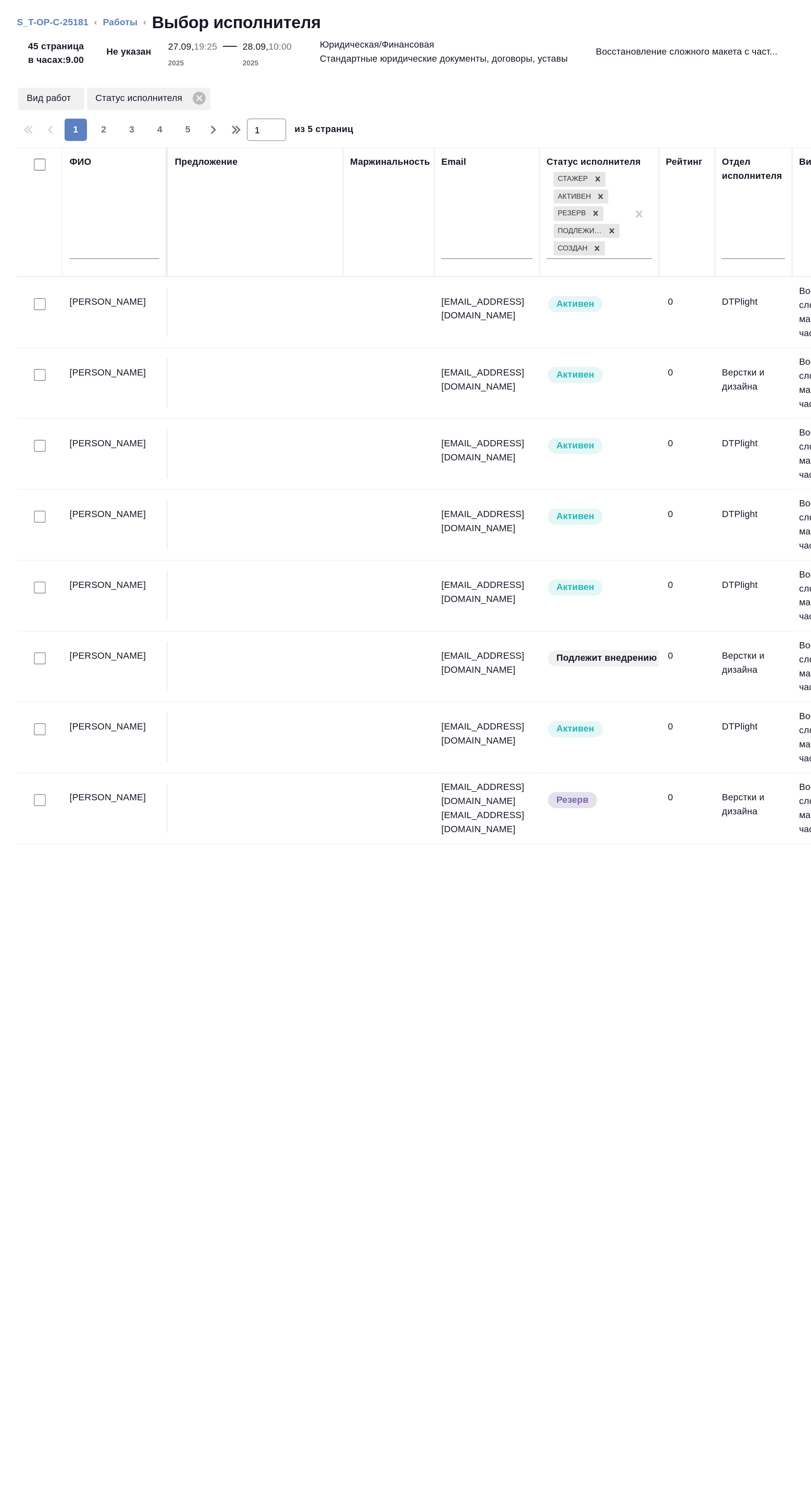
click at [66, 146] on input "text" at bounding box center [67, 148] width 53 height 10
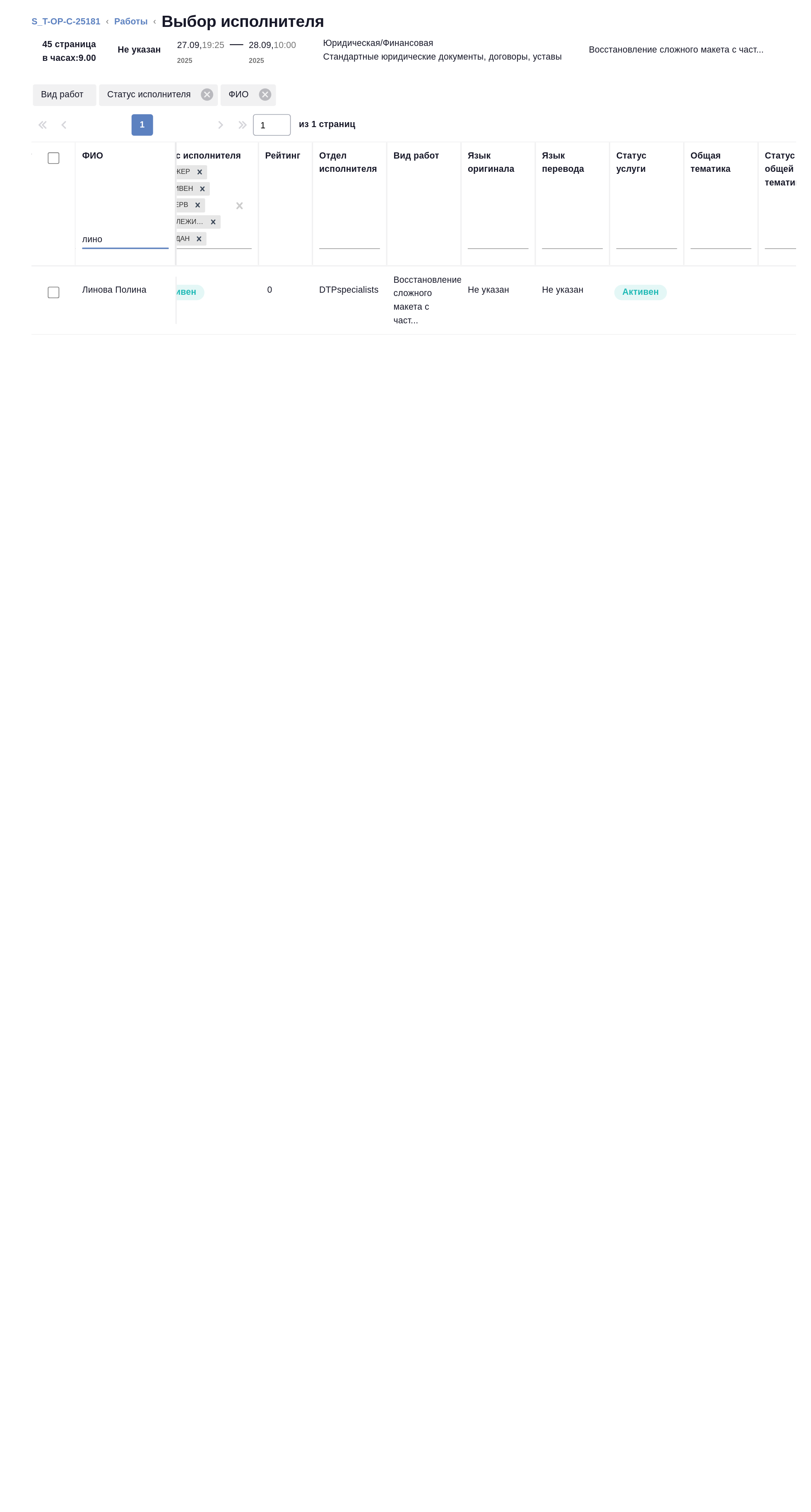
scroll to position [0, 418]
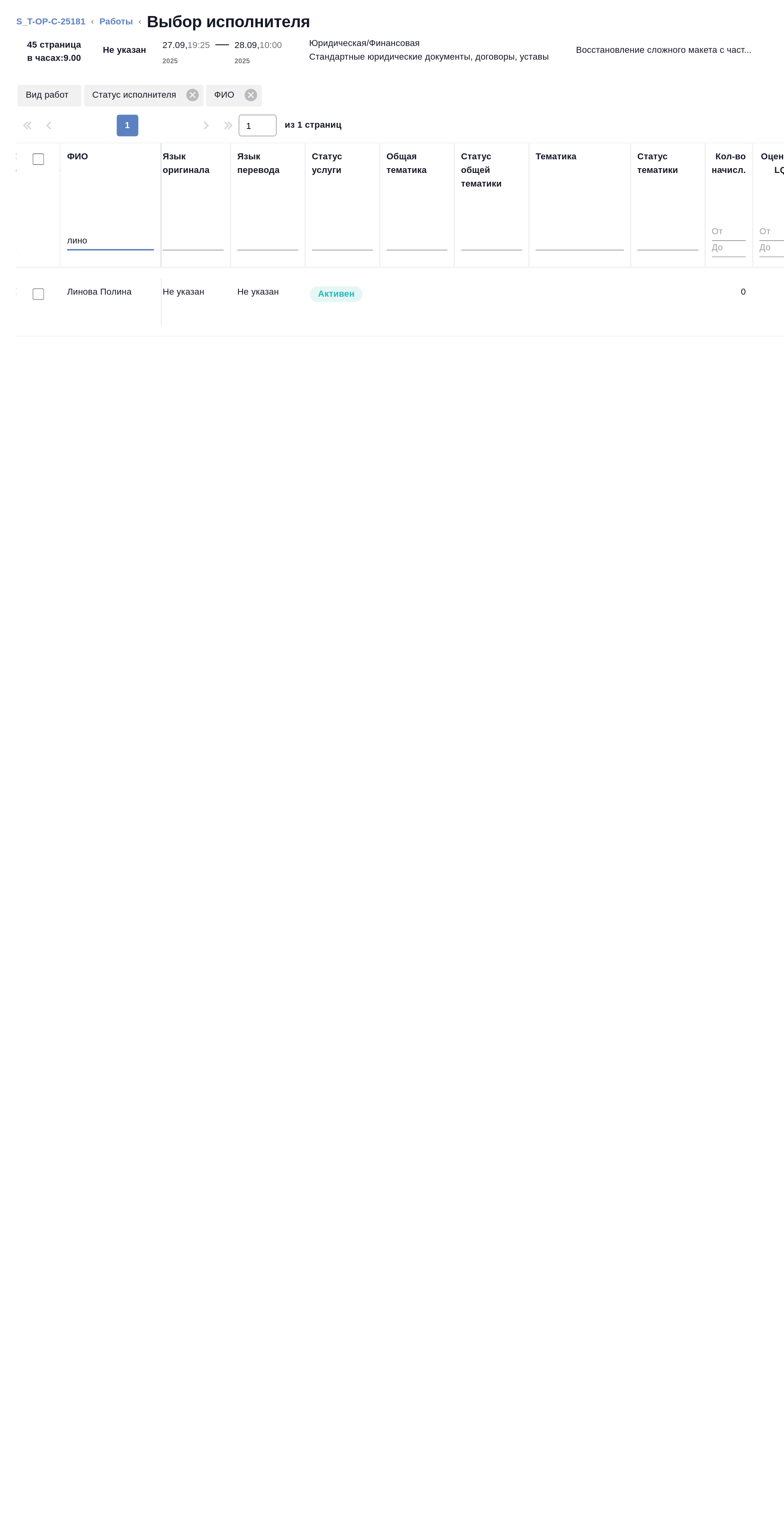
type input "лино"
click at [438, 172] on td "0" at bounding box center [430, 178] width 28 height 28
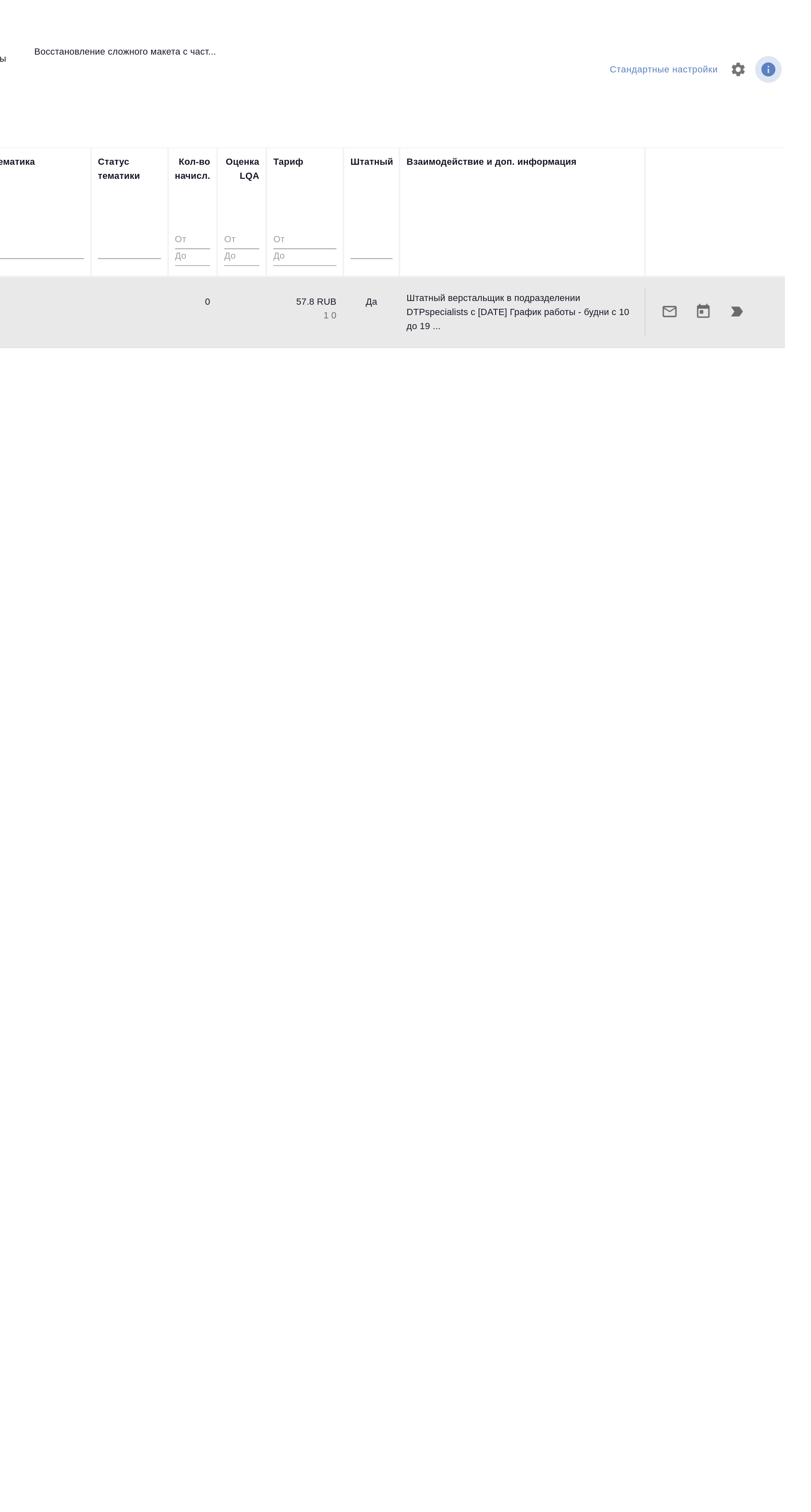
scroll to position [0, 0]
click at [770, 183] on icon "button" at bounding box center [766, 184] width 7 height 6
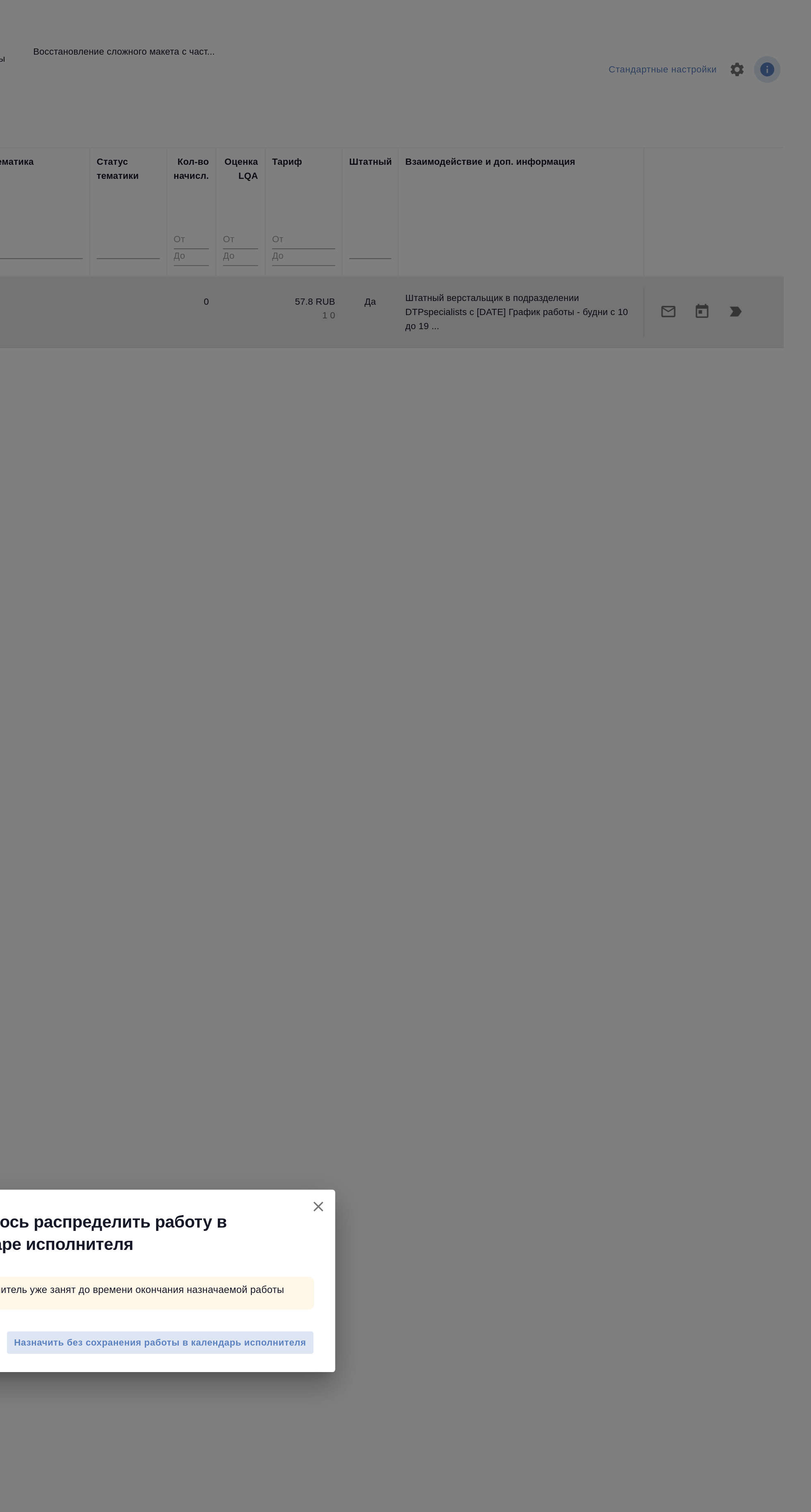
click at [477, 792] on span "Назначить без сохранения работы в календарь исполнителя" at bounding box center [426, 793] width 172 height 10
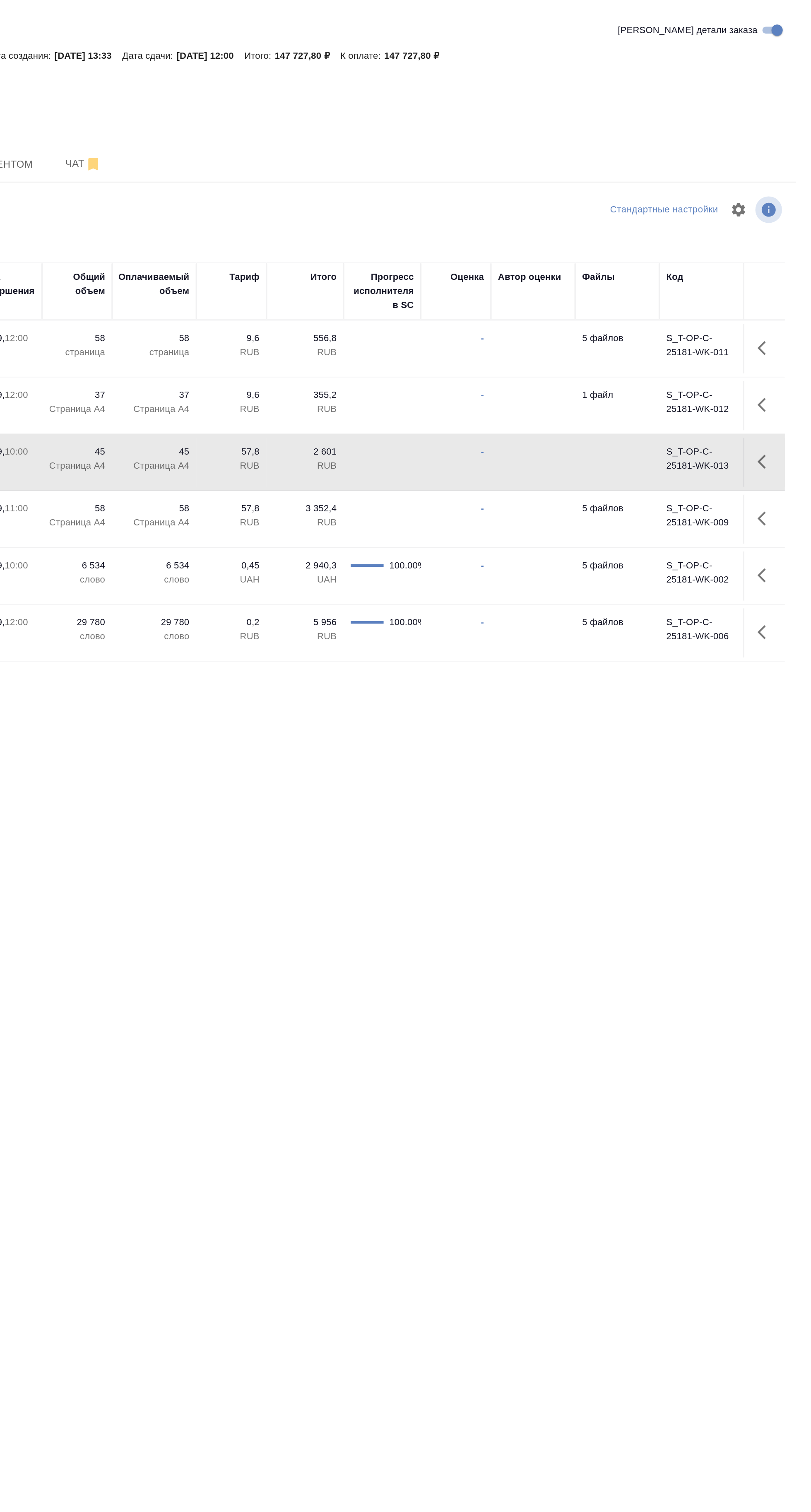
click at [782, 271] on icon "button" at bounding box center [784, 273] width 10 height 10
click at [695, 271] on icon "button" at bounding box center [695, 273] width 10 height 10
